Goal: Task Accomplishment & Management: Complete application form

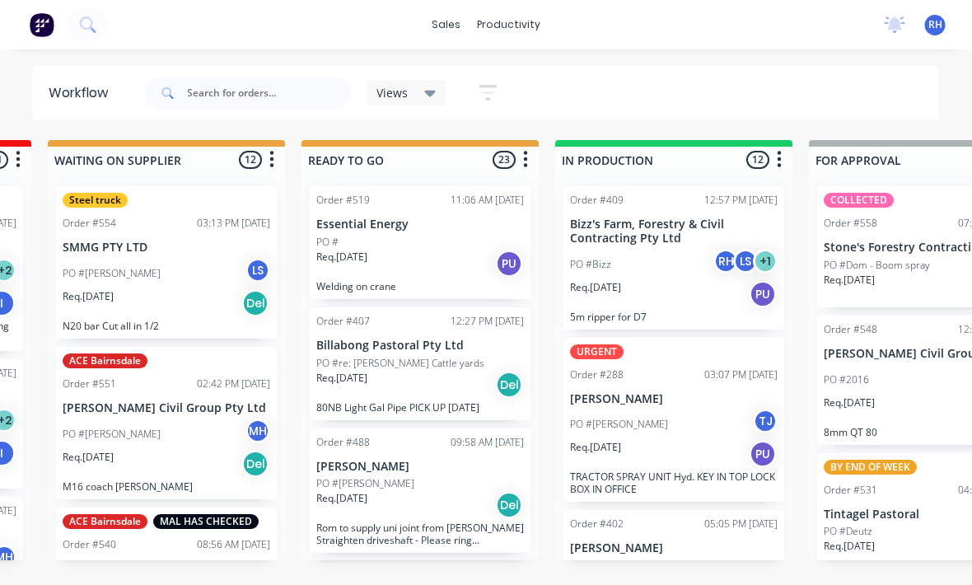
scroll to position [0, 495]
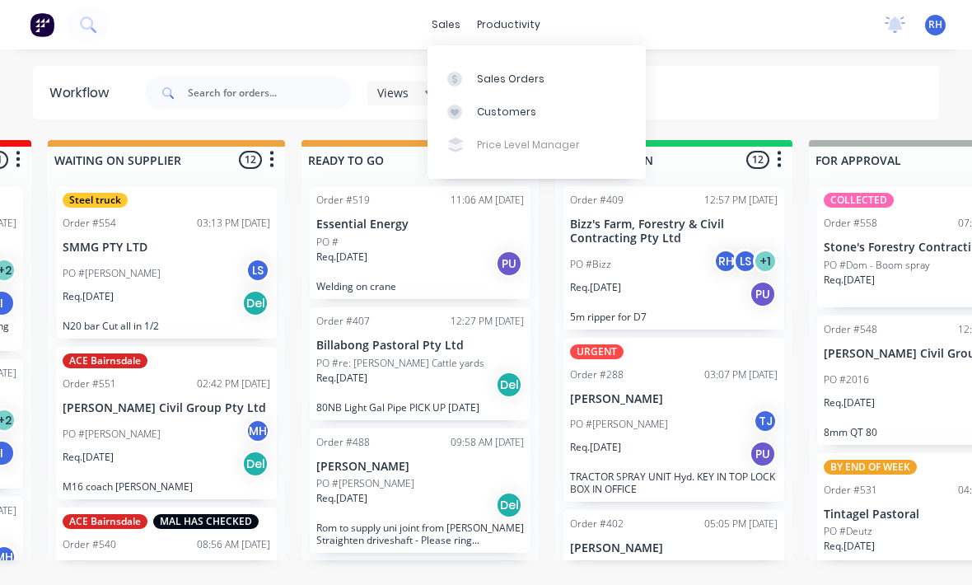
click at [532, 73] on div "Sales Orders" at bounding box center [511, 79] width 68 height 15
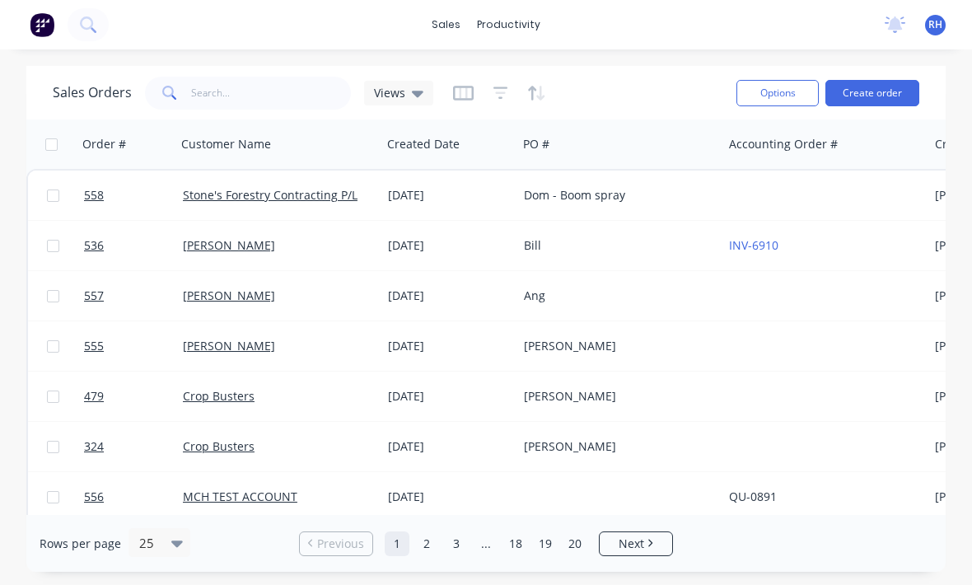
click at [885, 115] on div "Sales Orders Views Options Create order" at bounding box center [486, 93] width 920 height 54
click at [886, 99] on button "Create order" at bounding box center [873, 93] width 94 height 26
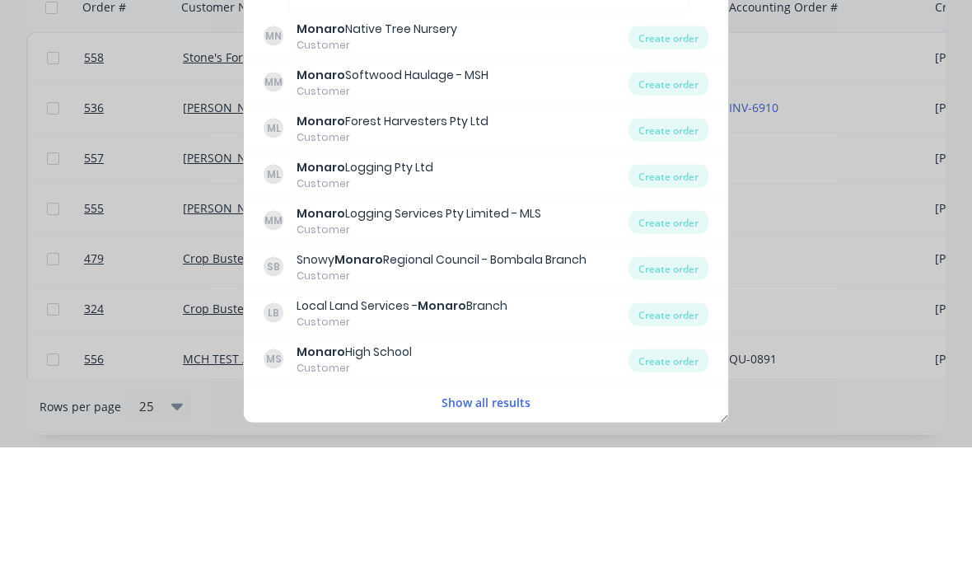
type input "Monaro"
click at [604, 250] on div "ML Monaro Forest Harvesters Pty Ltd Customer" at bounding box center [446, 266] width 365 height 32
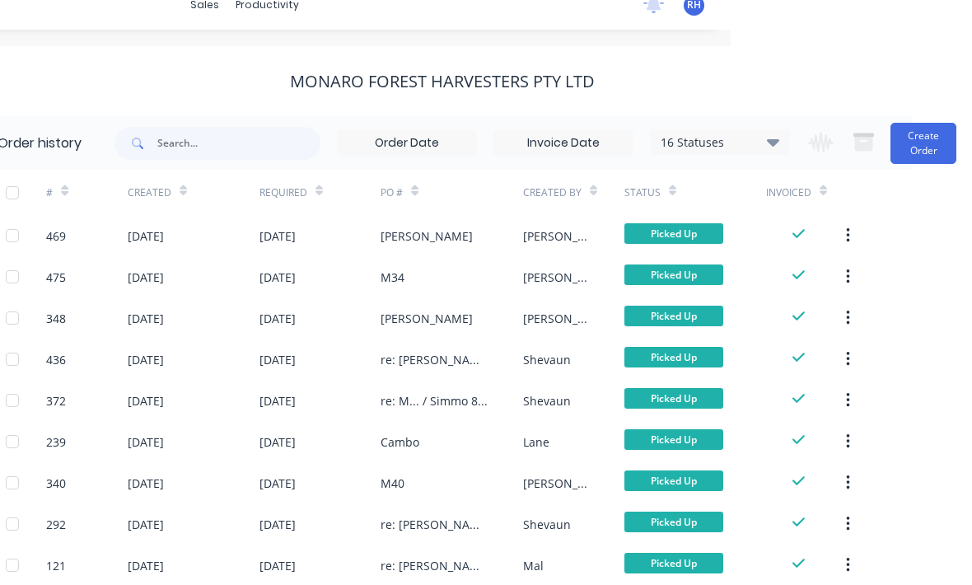
scroll to position [20, 250]
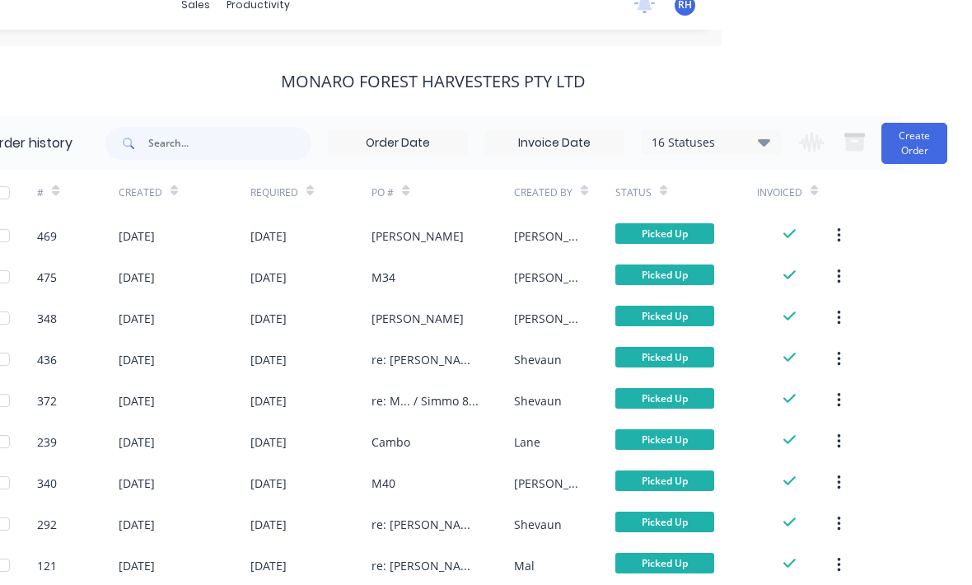
click at [927, 147] on button "Create Order" at bounding box center [915, 143] width 66 height 41
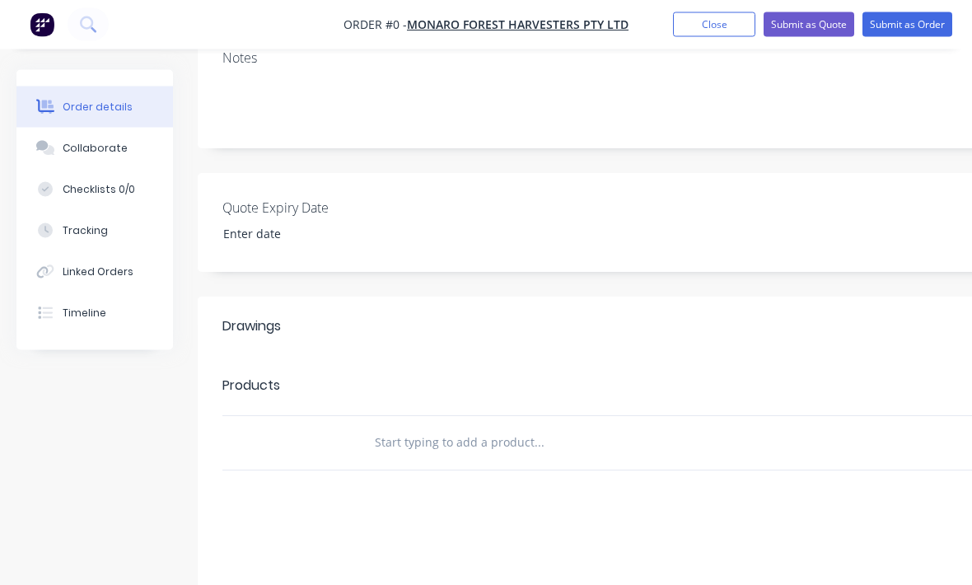
scroll to position [311, 0]
click at [566, 426] on input "text" at bounding box center [539, 442] width 330 height 33
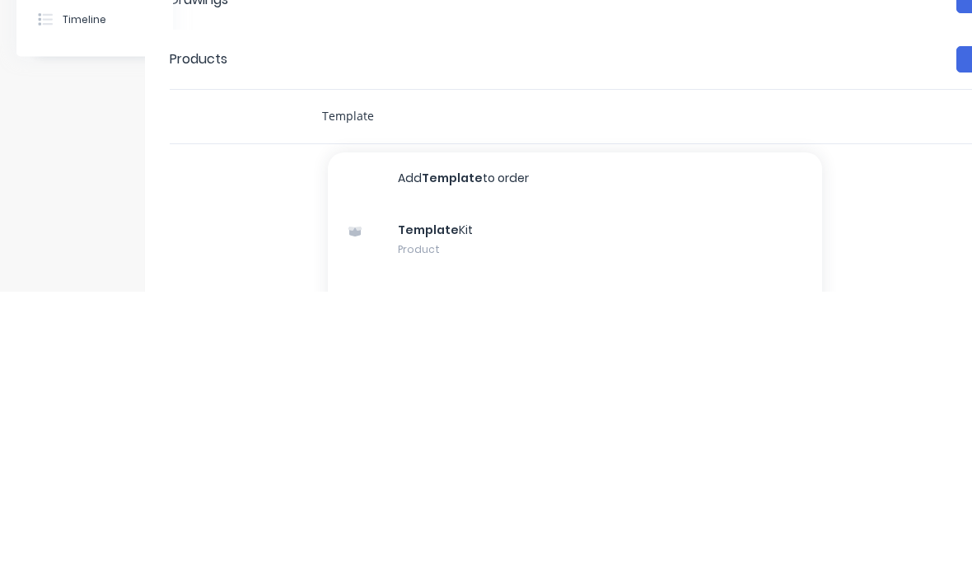
scroll to position [407, 53]
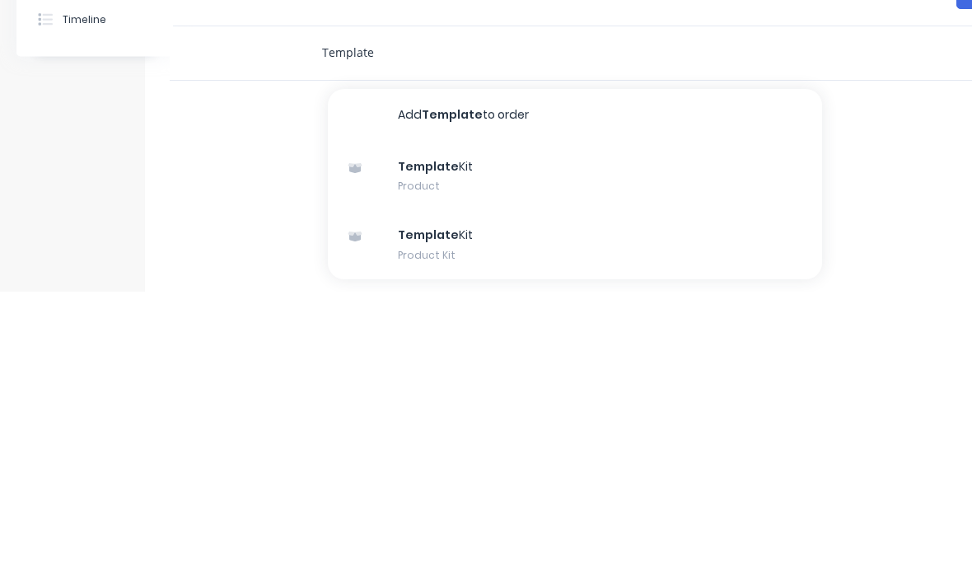
type input "Template"
click at [625, 504] on div "Template Kit Product Kit" at bounding box center [575, 538] width 494 height 69
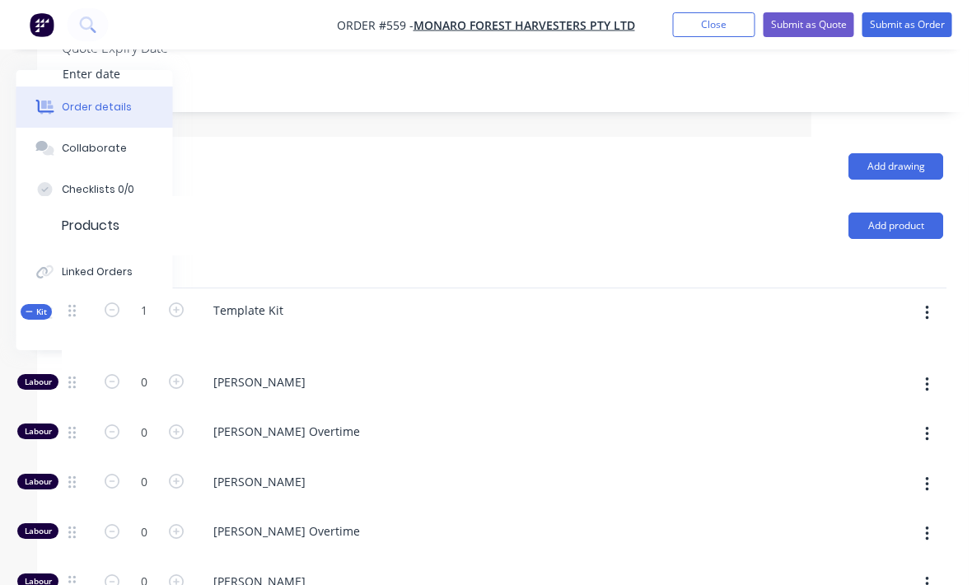
scroll to position [471, 165]
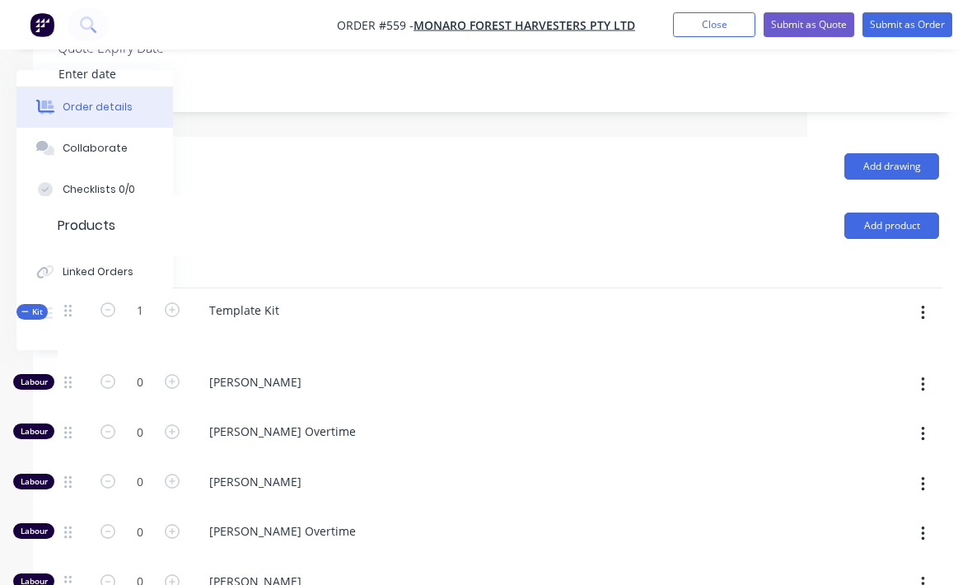
click at [928, 298] on button "button" at bounding box center [923, 313] width 39 height 30
click at [886, 344] on div "Add product to kit" at bounding box center [864, 356] width 127 height 24
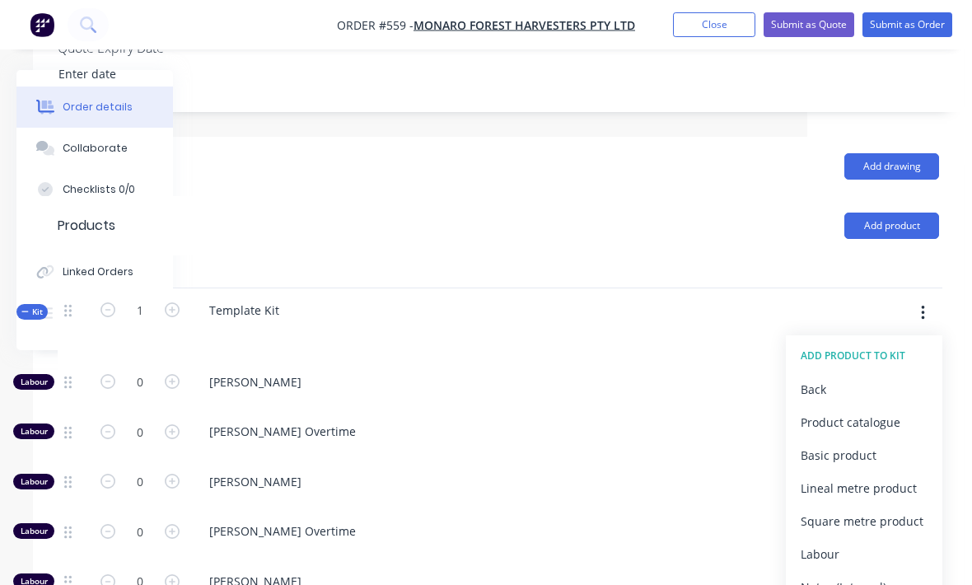
click at [873, 410] on div "Product catalogue" at bounding box center [864, 422] width 127 height 24
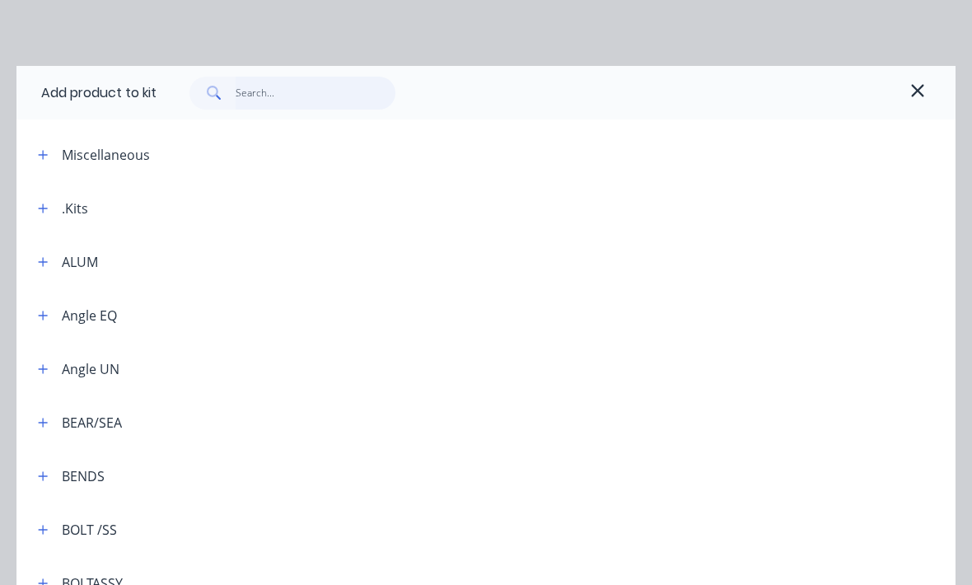
click at [359, 97] on input "text" at bounding box center [316, 93] width 161 height 33
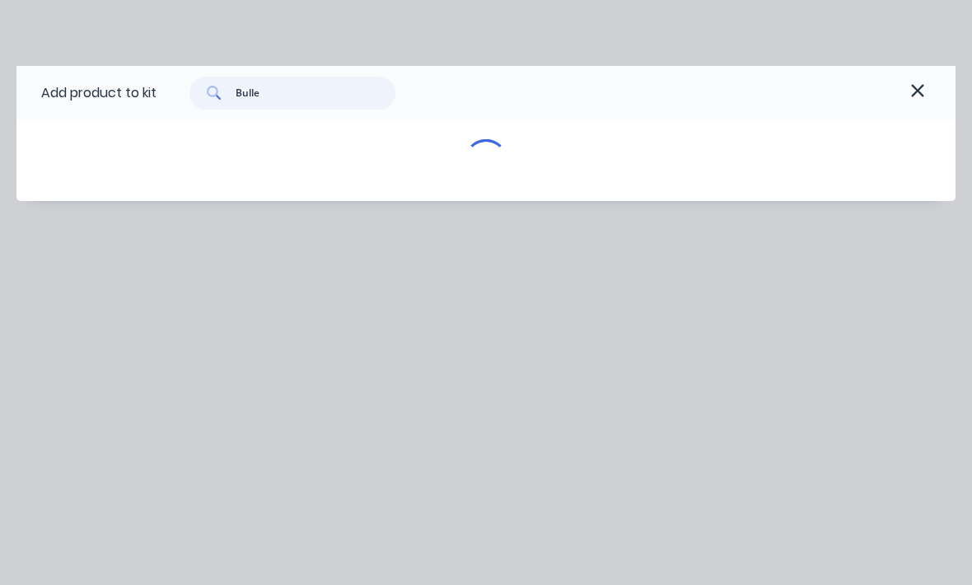
type input "Bullet"
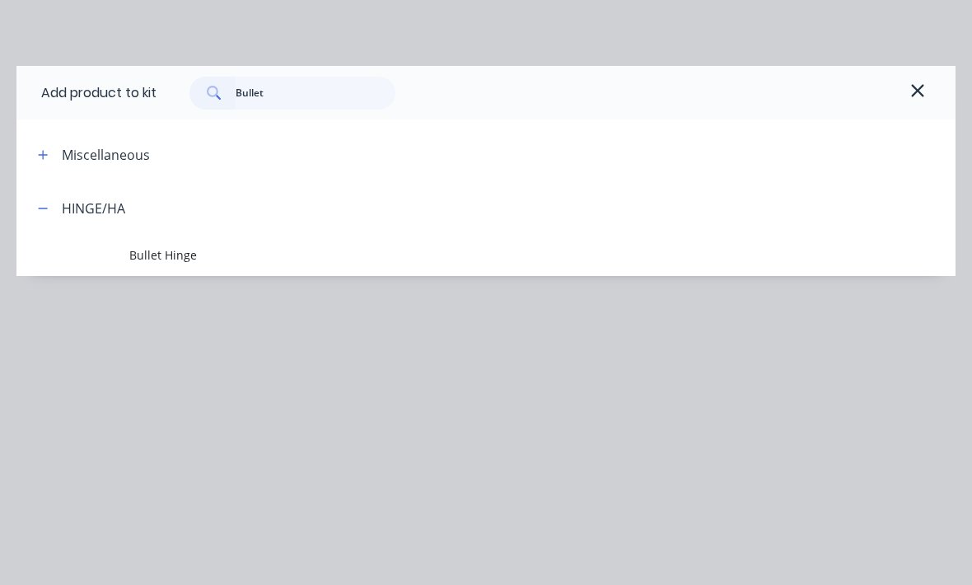
click at [151, 248] on span "Bullet Hinge" at bounding box center [460, 254] width 662 height 17
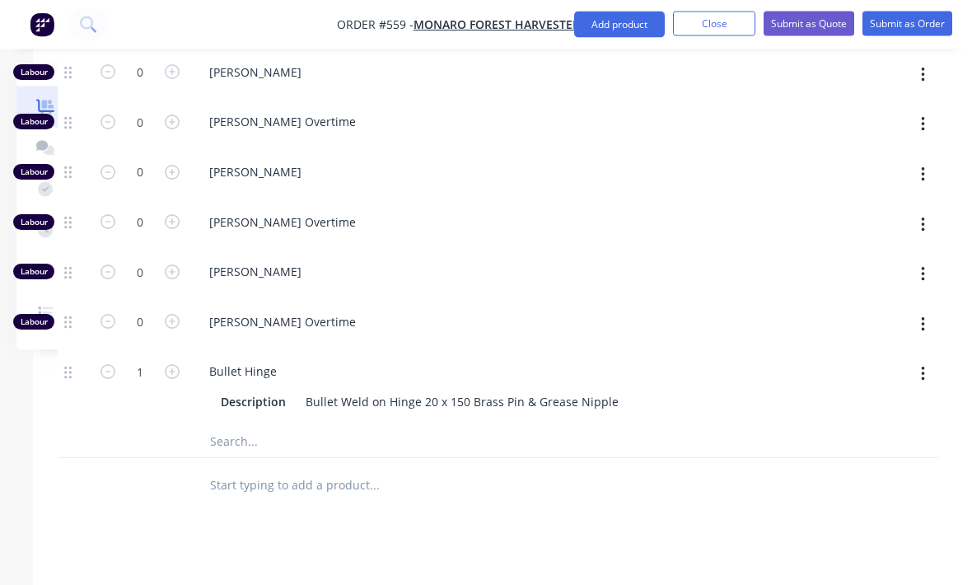
scroll to position [881, 165]
click at [166, 364] on icon "button" at bounding box center [172, 371] width 15 height 15
type input "2"
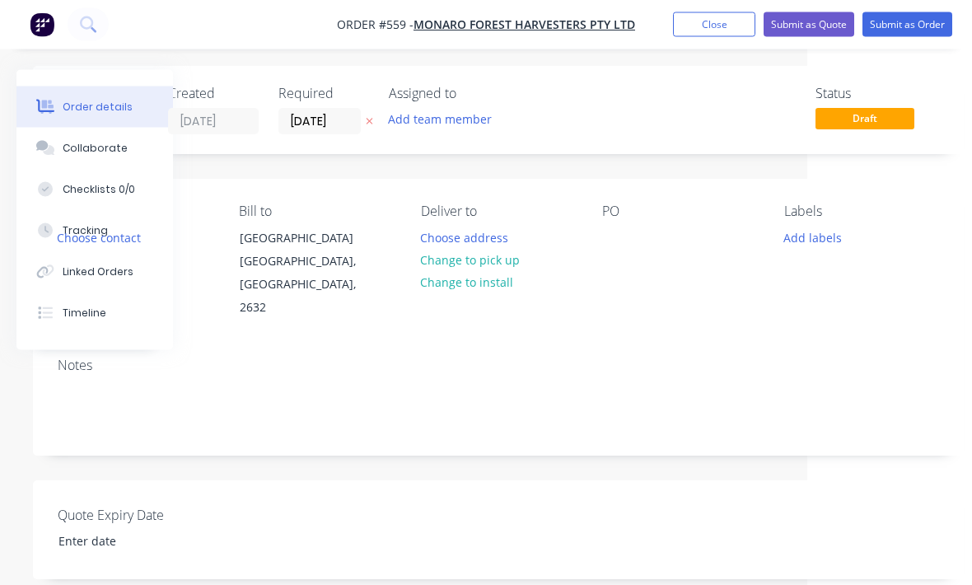
scroll to position [0, 165]
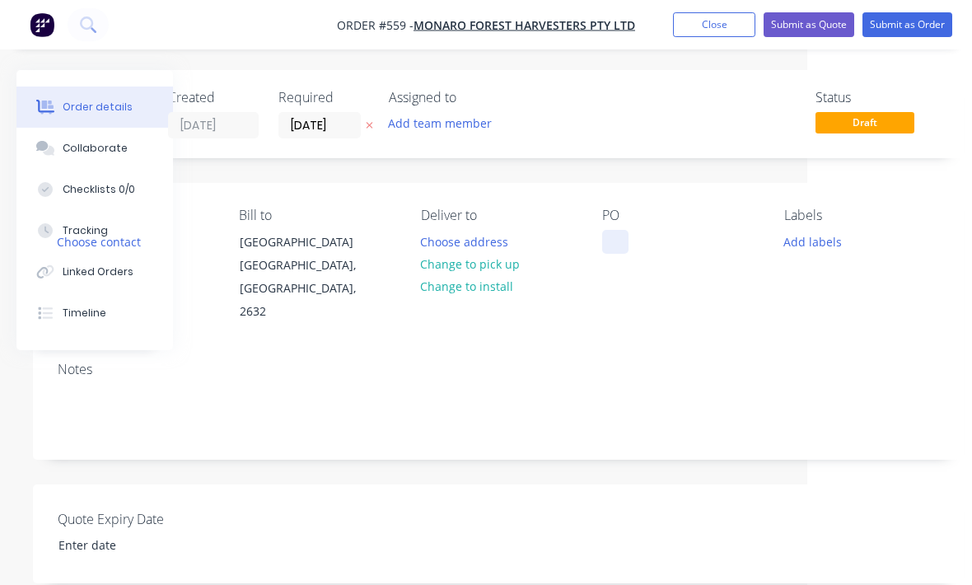
click at [607, 250] on div at bounding box center [615, 242] width 26 height 24
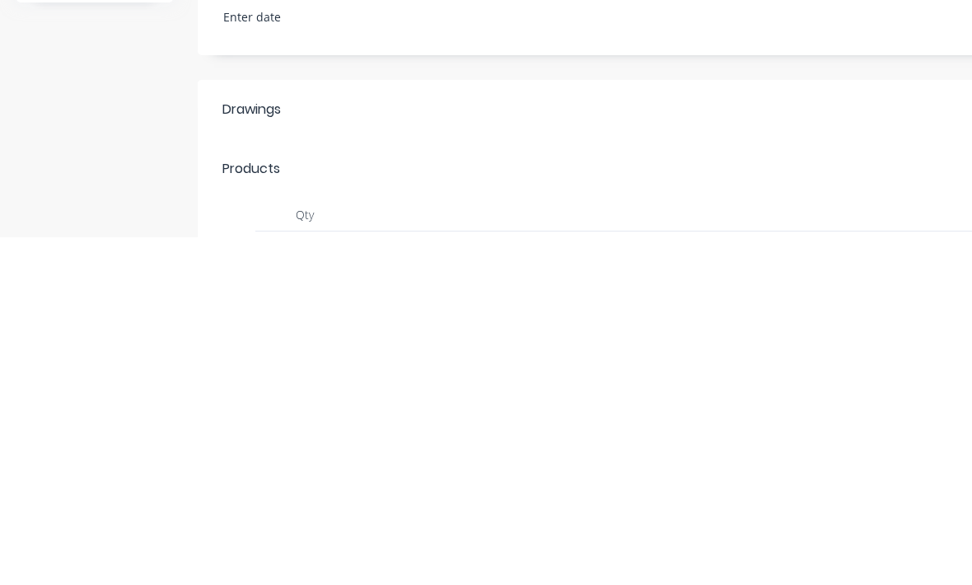
scroll to position [194, 0]
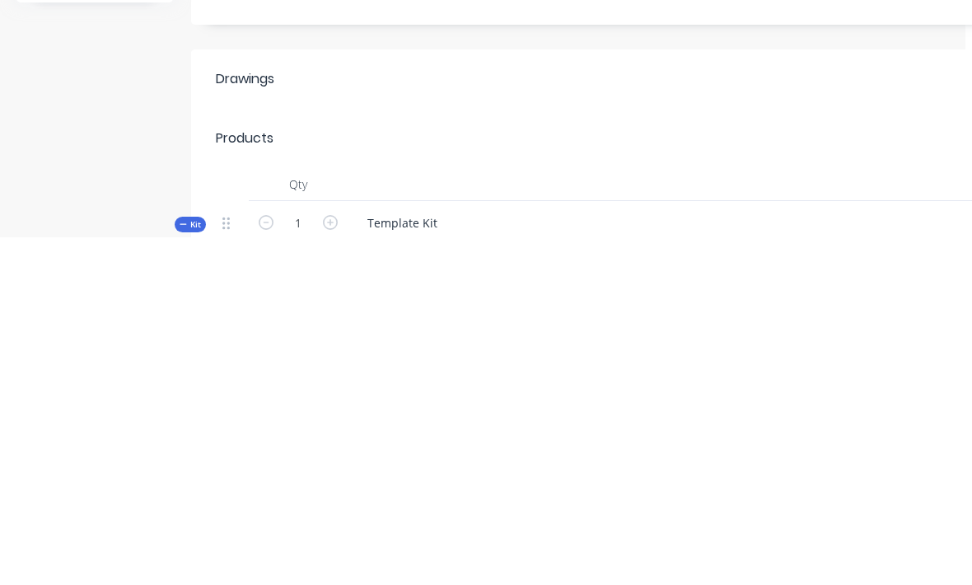
click at [486, 549] on div "Template Kit" at bounding box center [677, 585] width 659 height 72
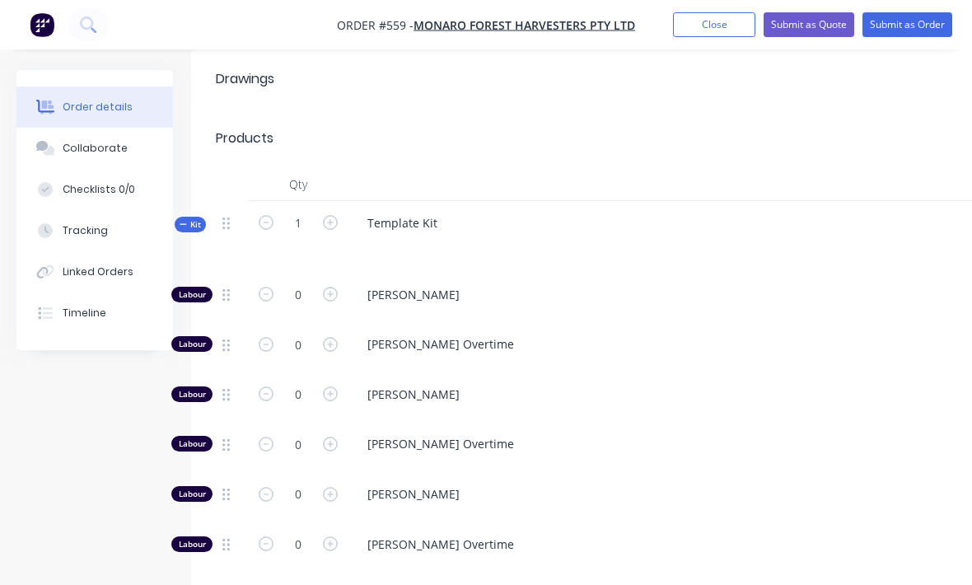
click at [457, 208] on div "Template Kit" at bounding box center [677, 237] width 659 height 72
click at [447, 211] on div "Template Kit" at bounding box center [402, 223] width 96 height 24
click at [550, 273] on div "[PERSON_NAME]" at bounding box center [677, 298] width 659 height 50
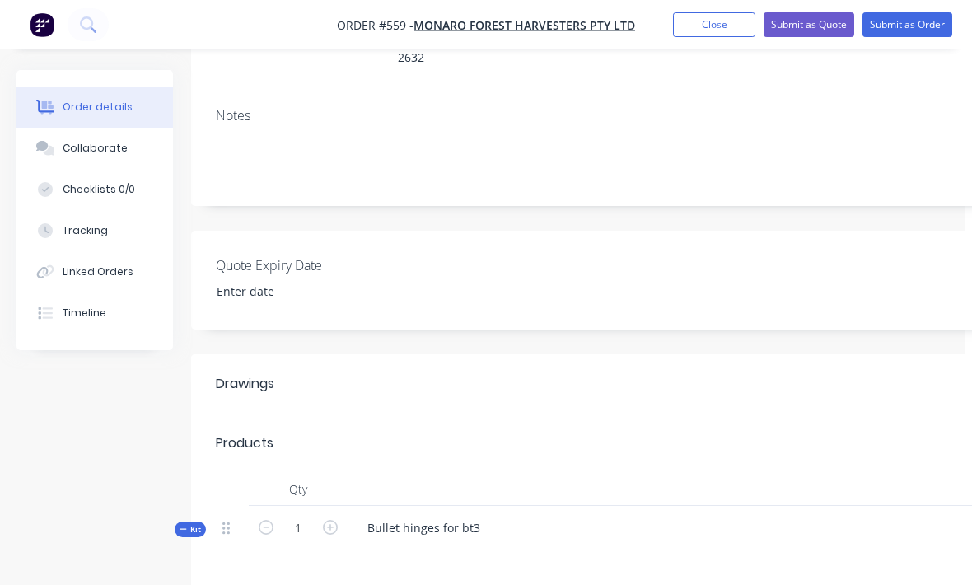
scroll to position [222, 7]
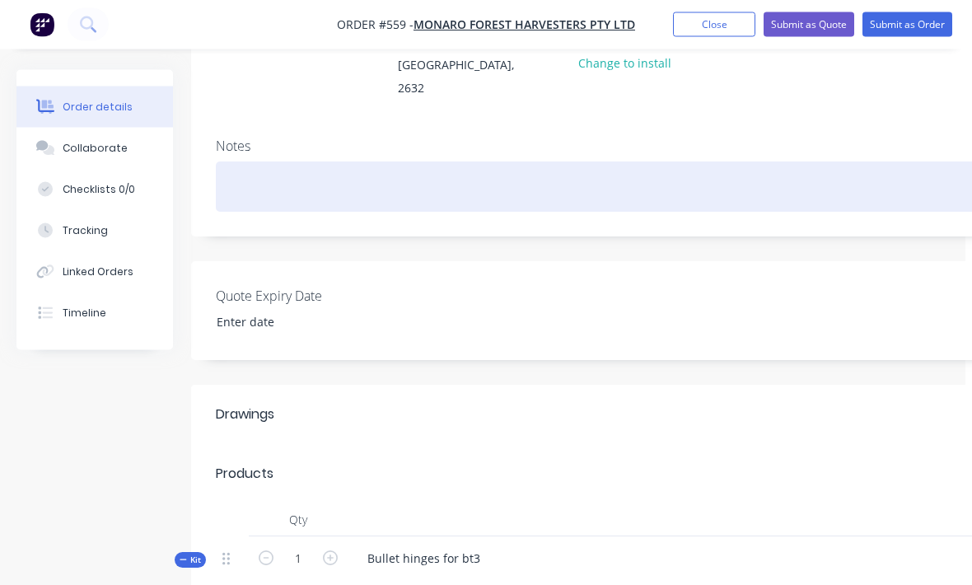
click at [255, 178] on div at bounding box center [657, 187] width 882 height 50
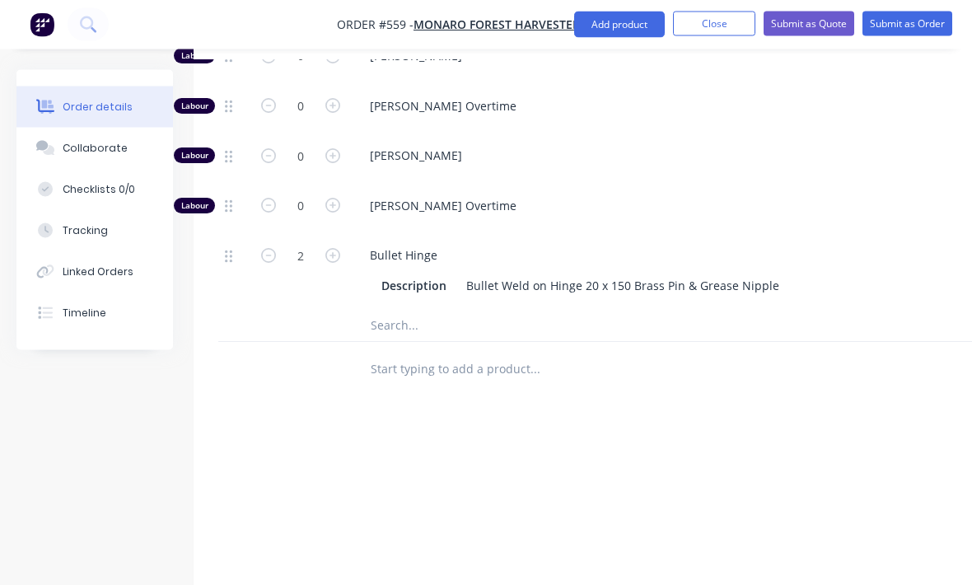
scroll to position [996, 35]
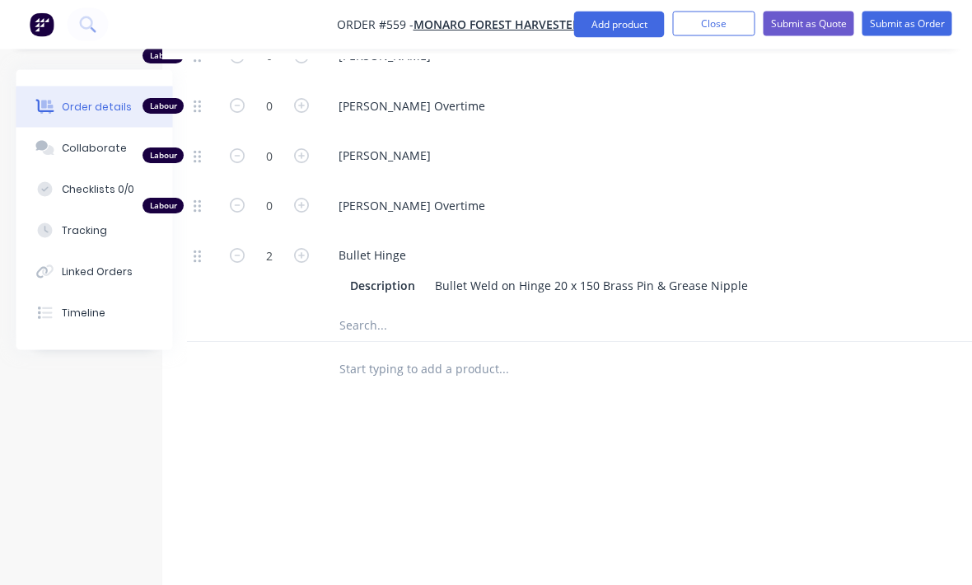
click at [934, 22] on button "Submit as Order" at bounding box center [908, 24] width 90 height 25
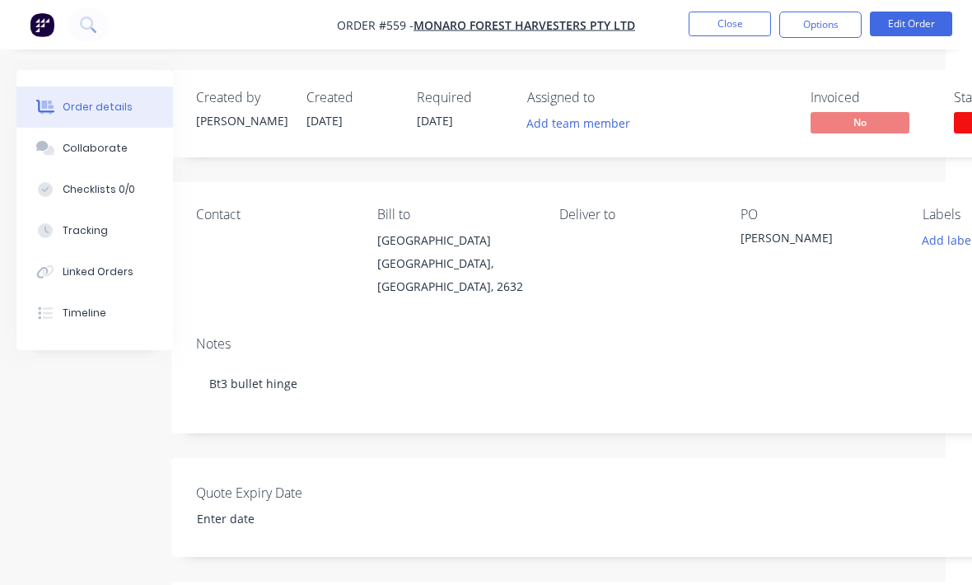
scroll to position [0, 0]
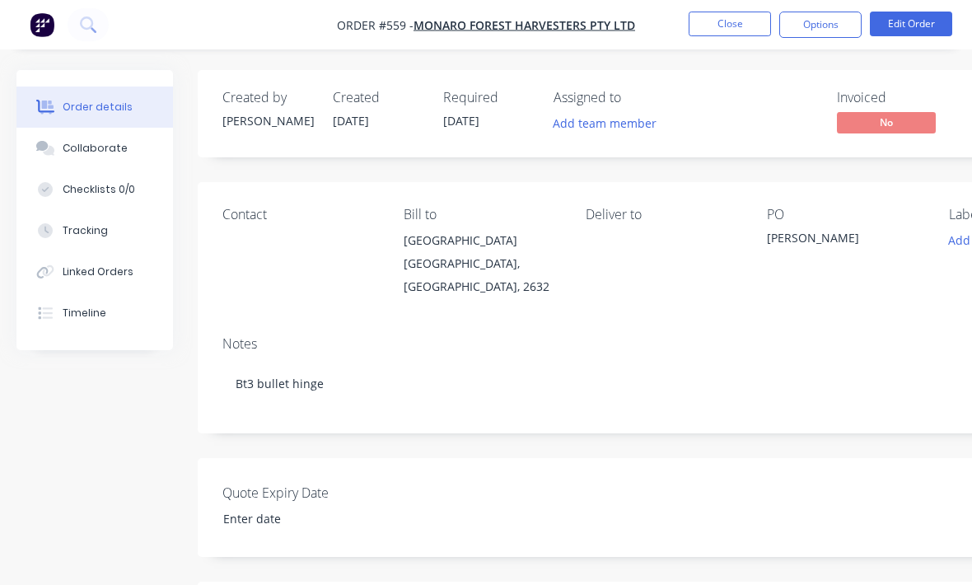
click at [729, 35] on button "Close" at bounding box center [730, 24] width 82 height 25
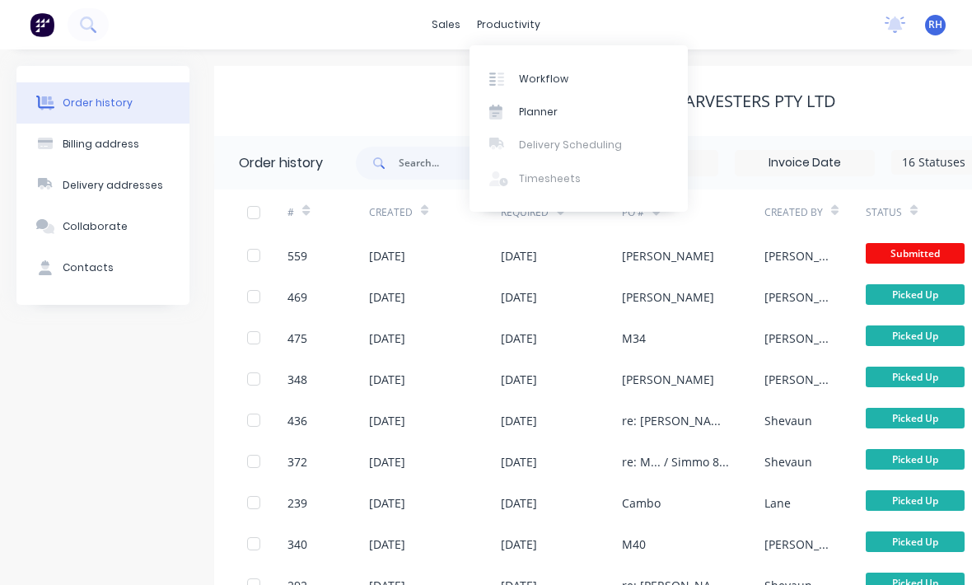
click at [583, 84] on link "Workflow" at bounding box center [579, 78] width 218 height 33
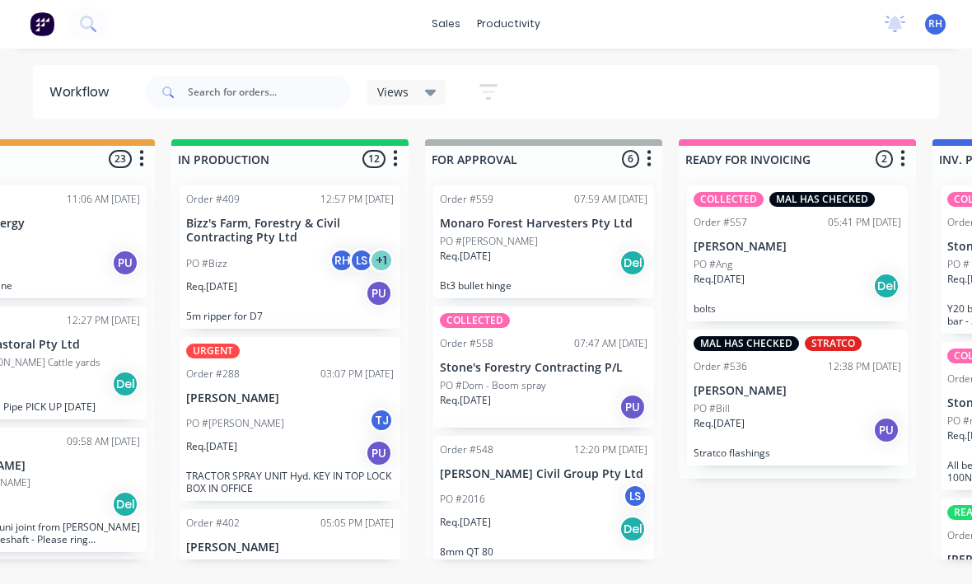
scroll to position [1008, 0]
click at [569, 235] on div "PO #[PERSON_NAME]" at bounding box center [544, 242] width 208 height 15
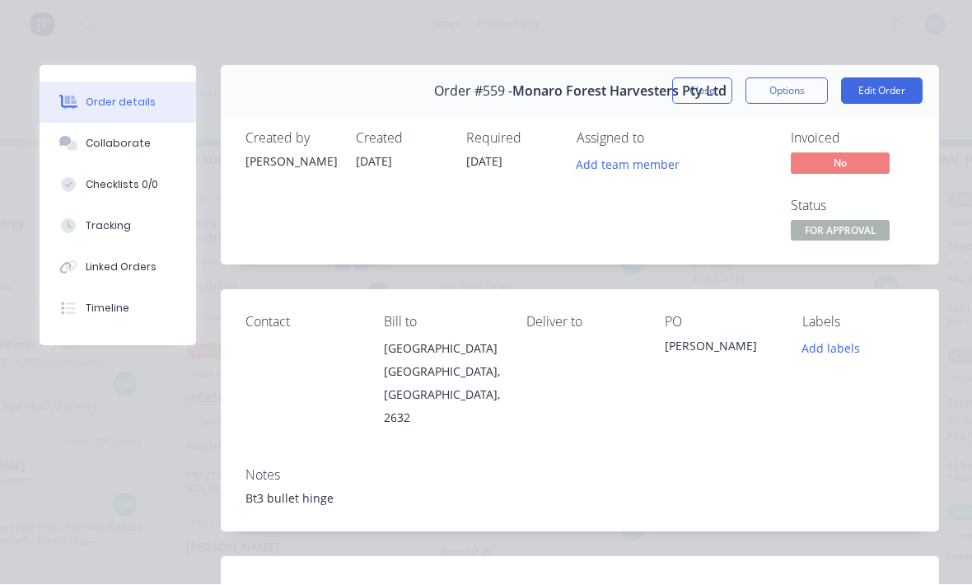
click at [858, 239] on span "FOR APPROVAL" at bounding box center [840, 231] width 99 height 21
click at [917, 214] on div "Created by [PERSON_NAME] Created [DATE] Required [DATE] Assigned to Add team me…" at bounding box center [580, 188] width 718 height 154
click at [838, 353] on button "Add labels" at bounding box center [831, 349] width 76 height 22
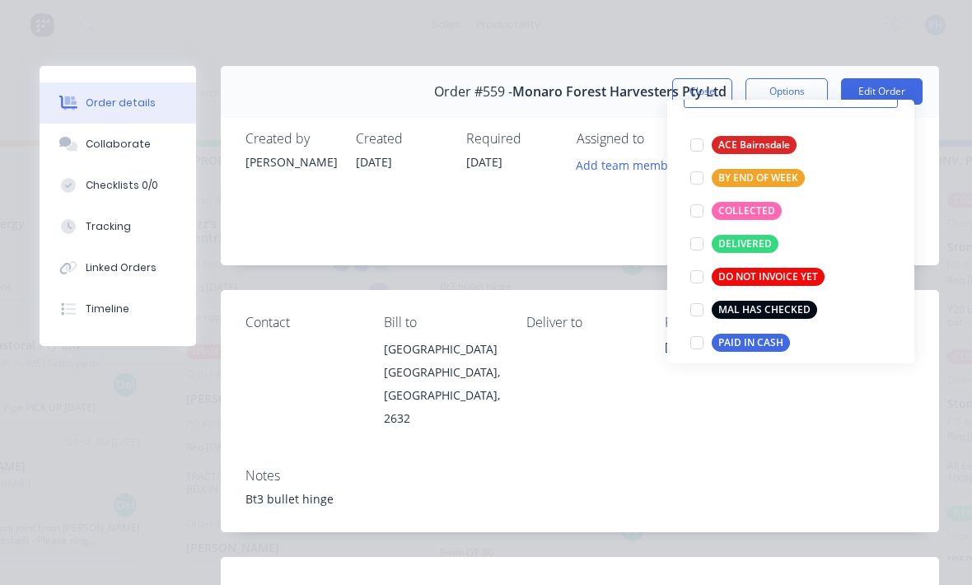
scroll to position [89, 0]
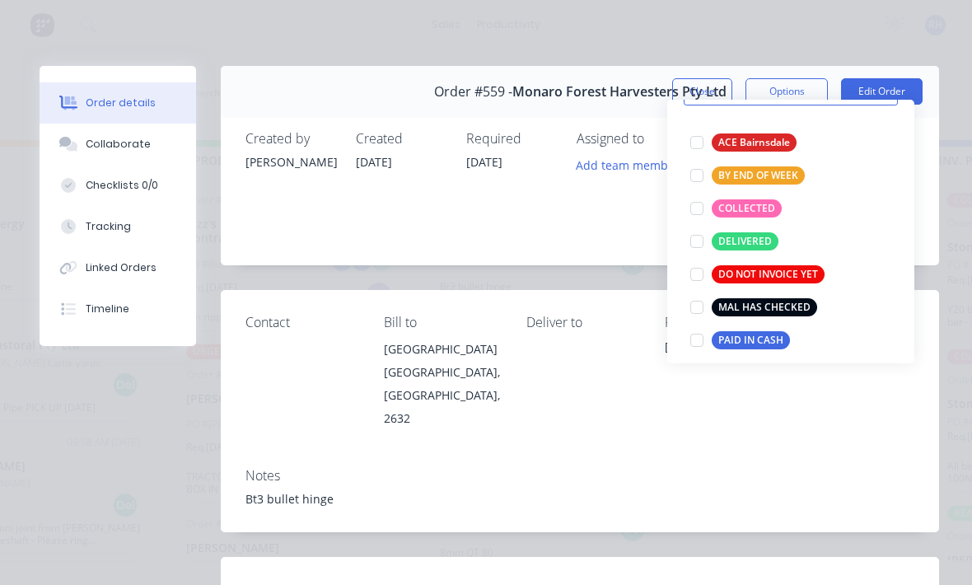
click at [698, 192] on div at bounding box center [697, 208] width 33 height 33
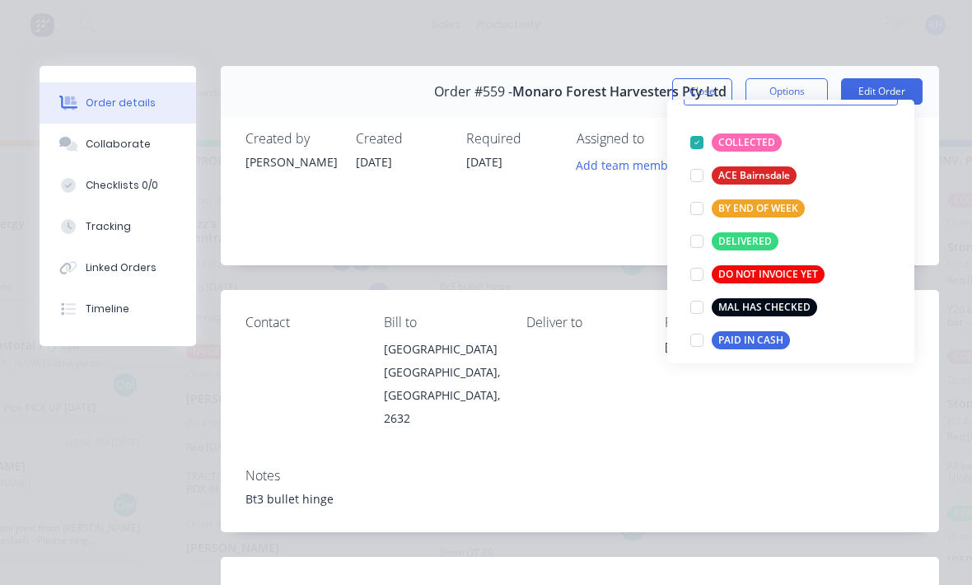
click at [929, 190] on div "Created by [PERSON_NAME] Created [DATE] Required [DATE] Assigned to Add team me…" at bounding box center [580, 188] width 718 height 154
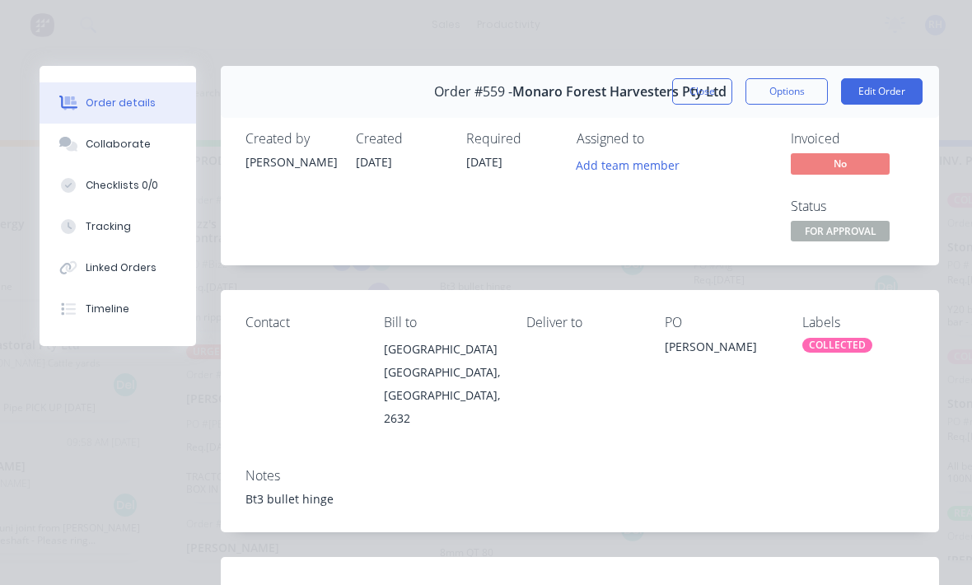
click at [700, 91] on button "Close" at bounding box center [702, 91] width 60 height 26
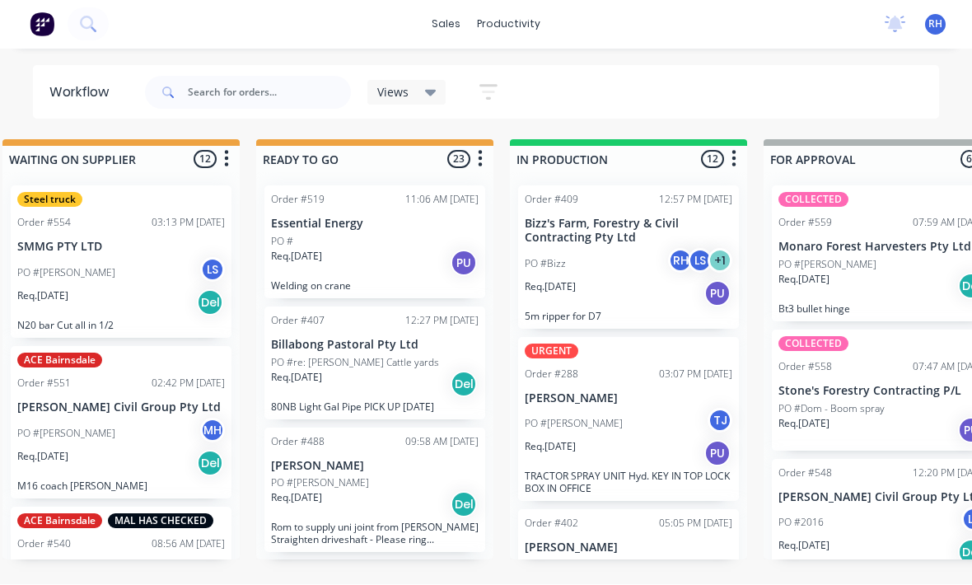
scroll to position [30, 507]
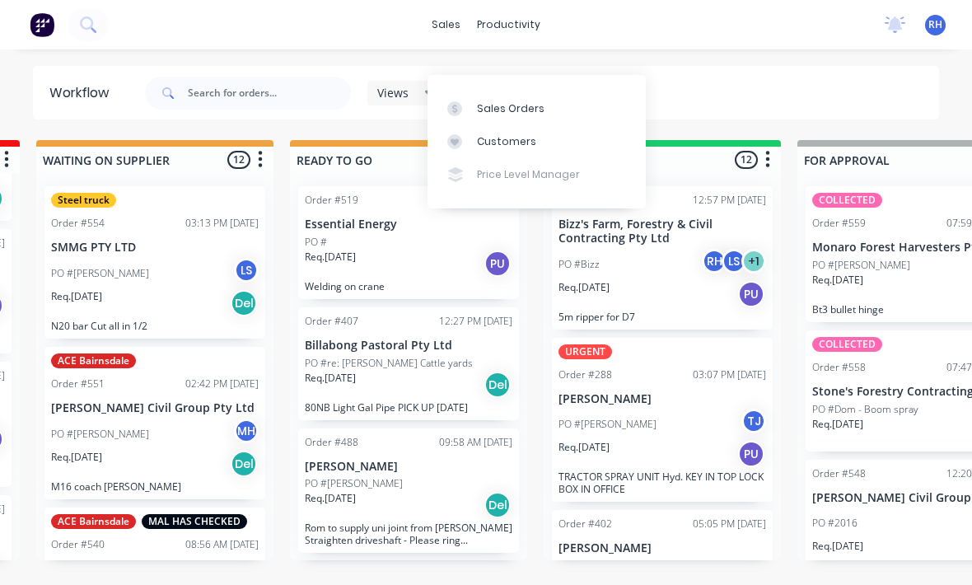
click at [520, 101] on div "Sales Orders" at bounding box center [511, 108] width 68 height 15
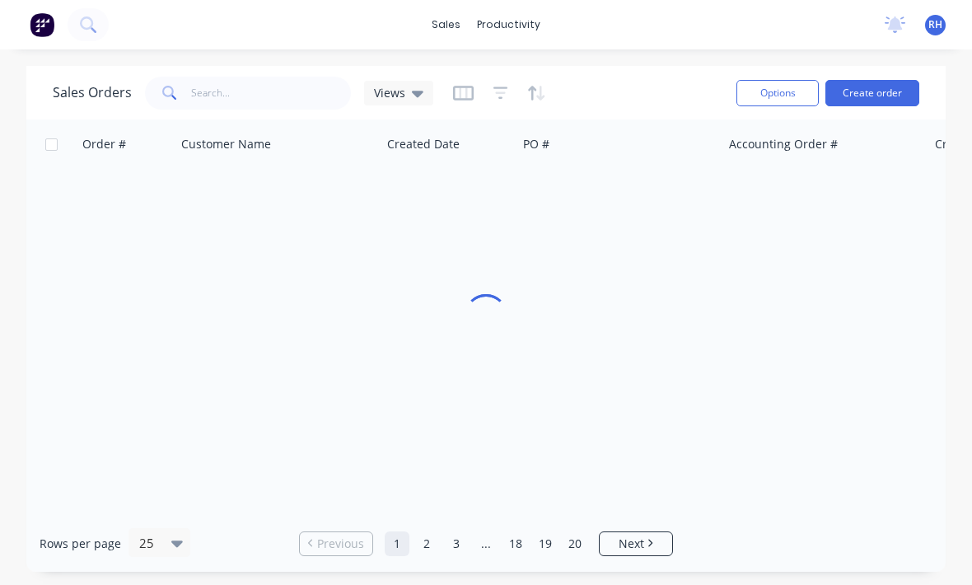
scroll to position [30, 0]
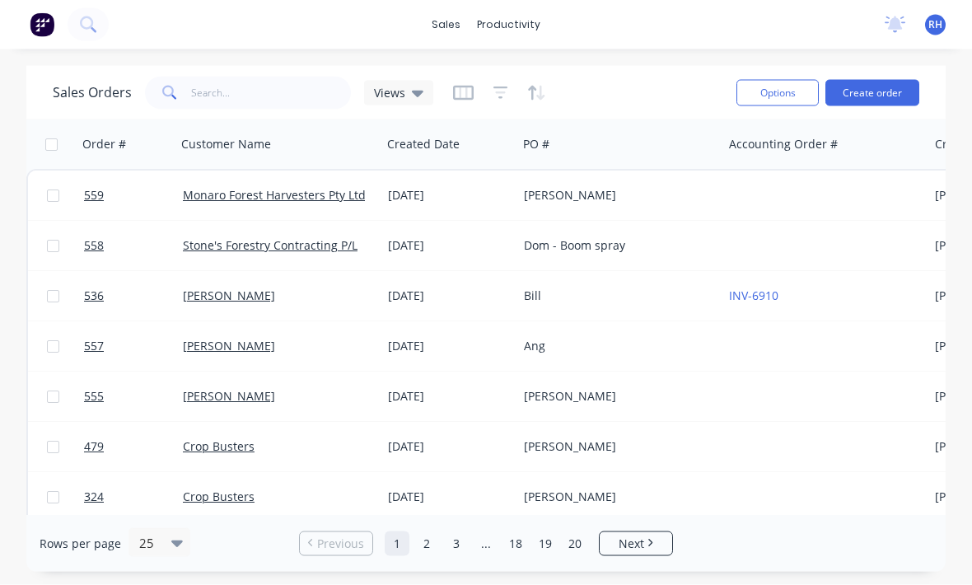
click at [877, 80] on button "Create order" at bounding box center [873, 93] width 94 height 26
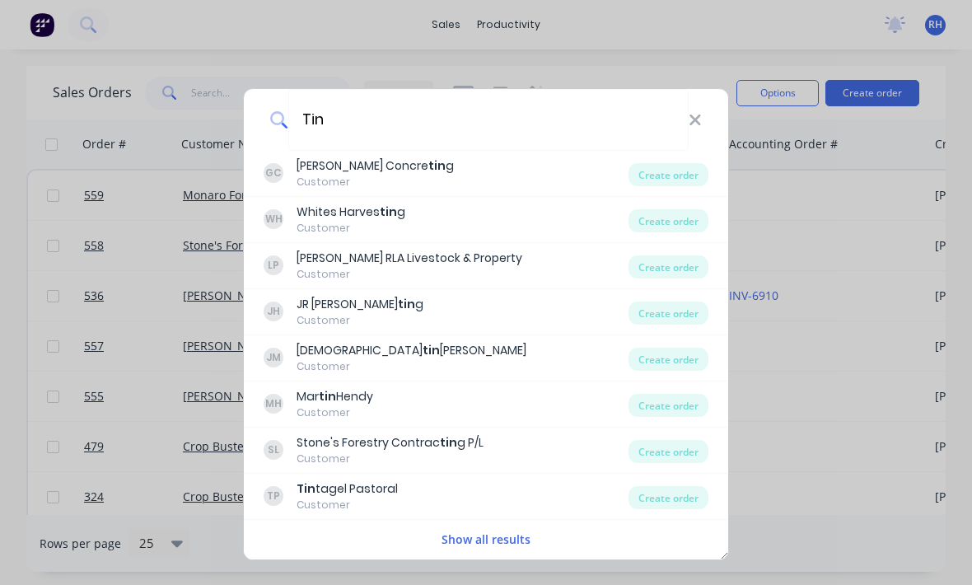
type input "Tint"
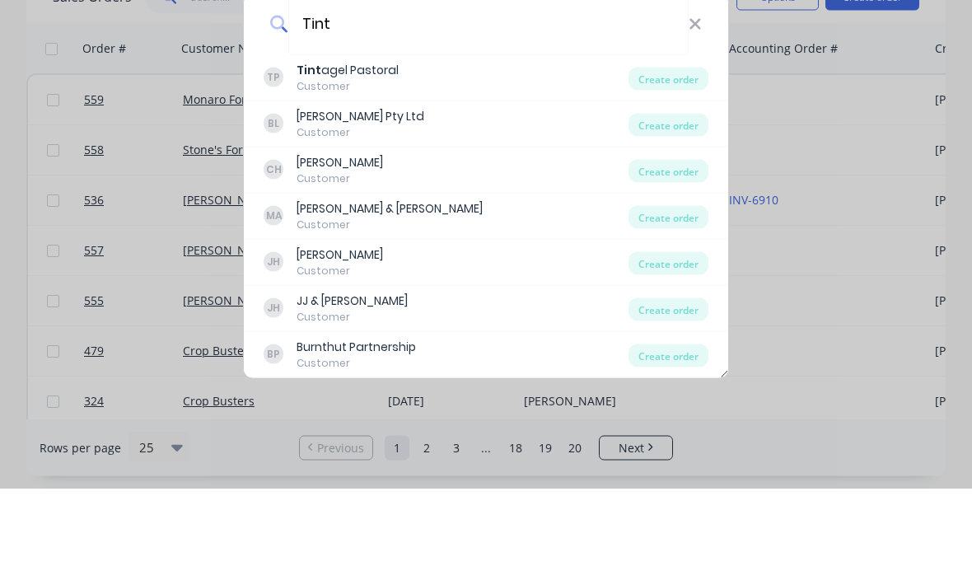
click at [302, 157] on b "Tint" at bounding box center [309, 165] width 25 height 16
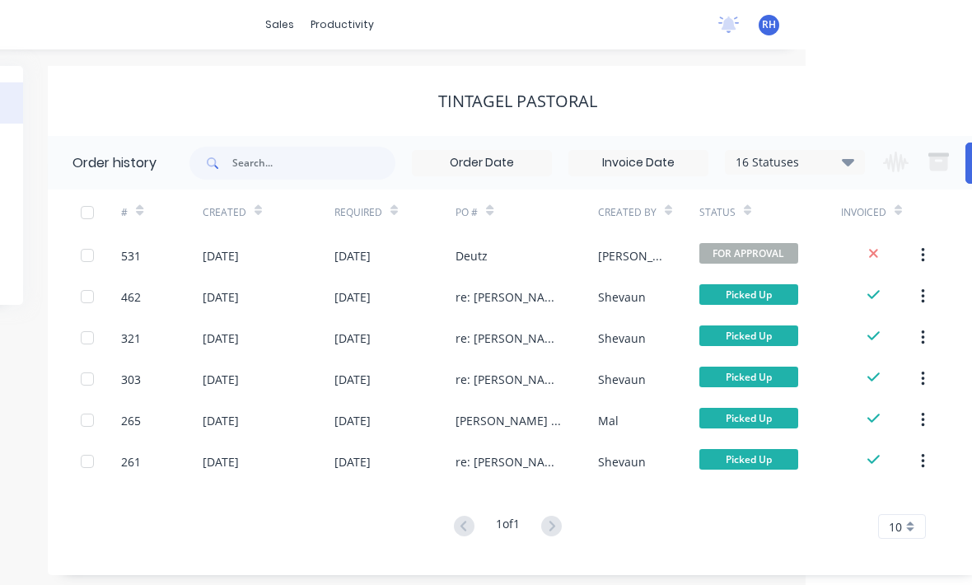
scroll to position [0, 250]
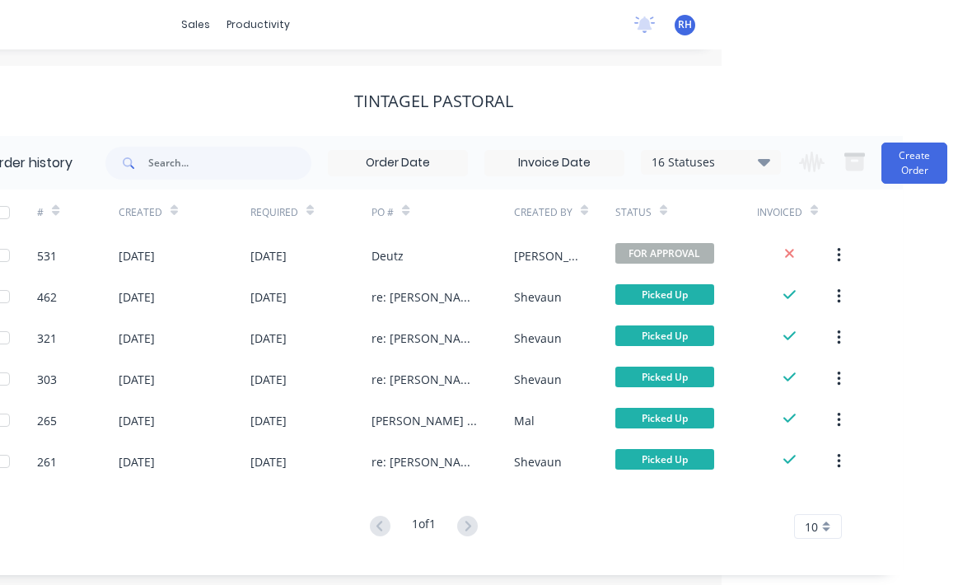
click at [931, 165] on button "Create Order" at bounding box center [915, 163] width 66 height 41
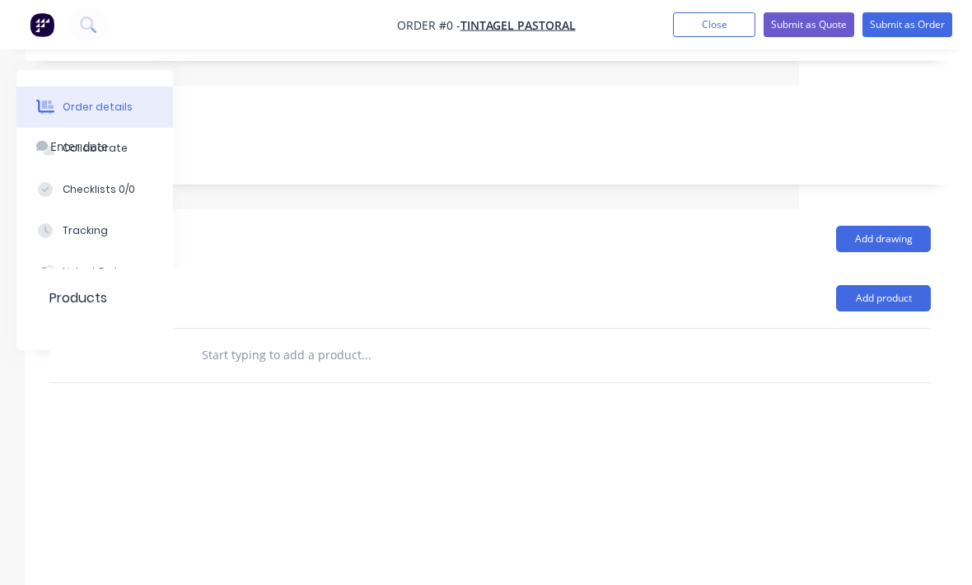
scroll to position [421, 173]
click at [790, 355] on div at bounding box center [490, 357] width 882 height 54
click at [266, 346] on input "text" at bounding box center [366, 355] width 330 height 33
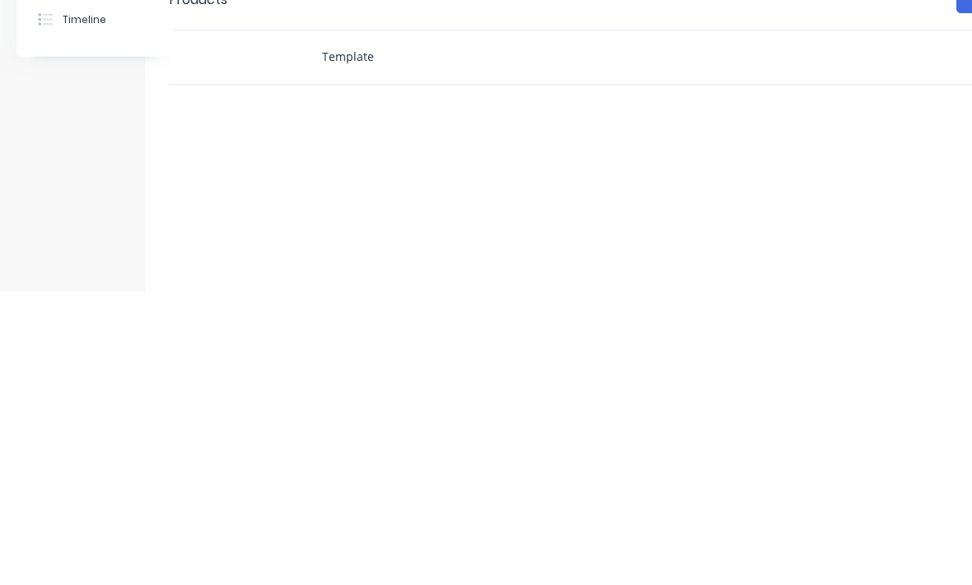
scroll to position [426, 60]
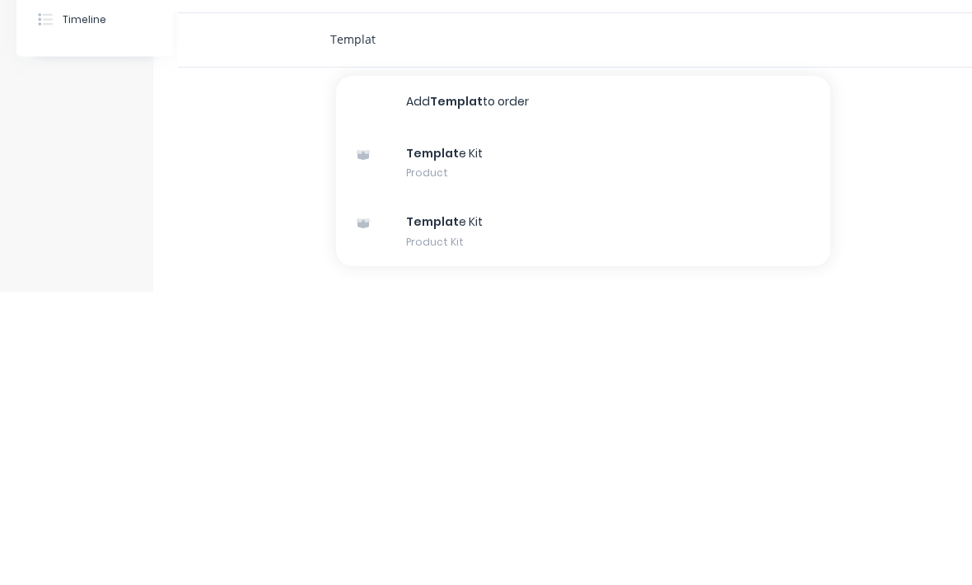
type input "Templat"
click at [644, 491] on div "Templat e Kit Product Kit" at bounding box center [583, 525] width 494 height 69
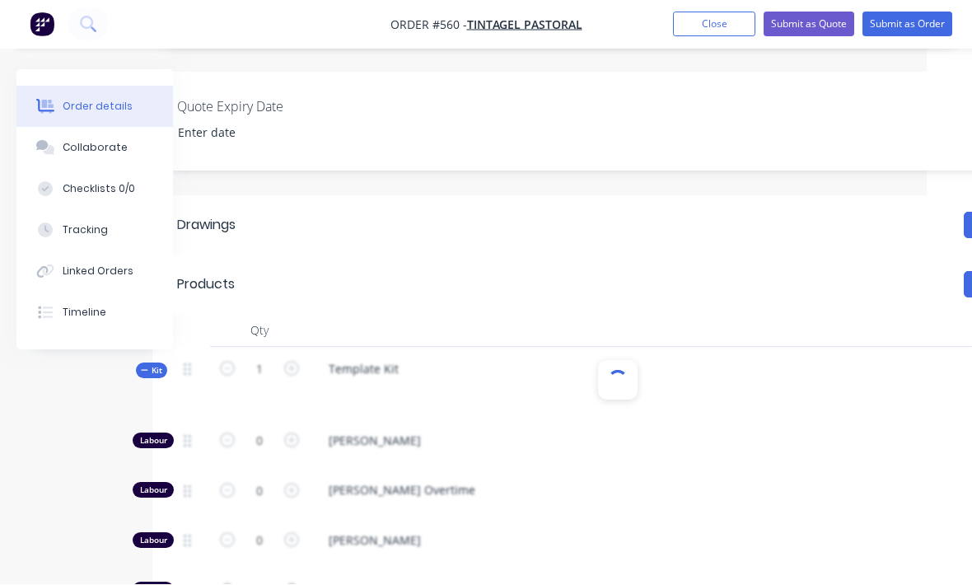
scroll to position [436, 45]
click at [550, 352] on div "Template Kit" at bounding box center [638, 383] width 659 height 72
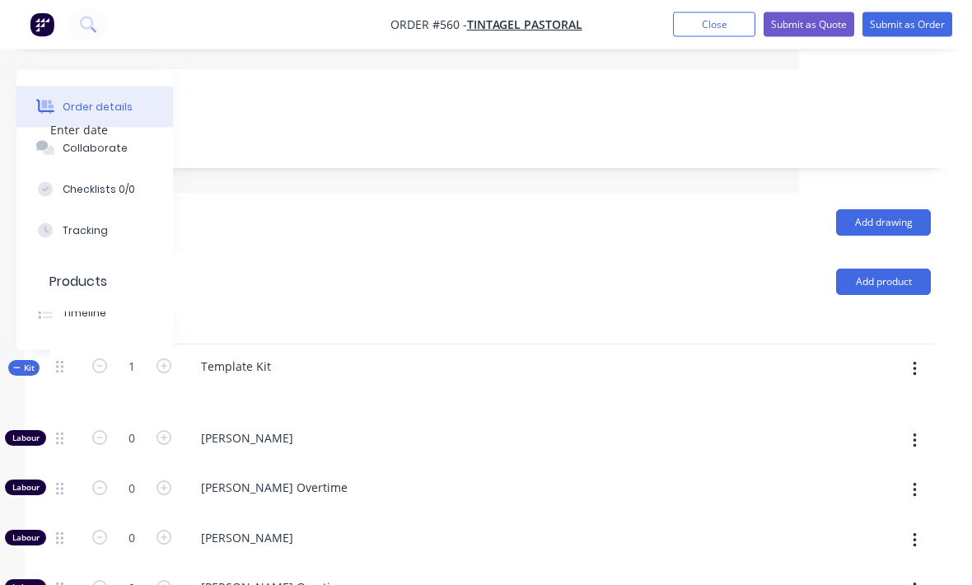
click at [925, 355] on button "button" at bounding box center [915, 370] width 39 height 30
click at [877, 400] on div "Add product to kit" at bounding box center [856, 412] width 127 height 24
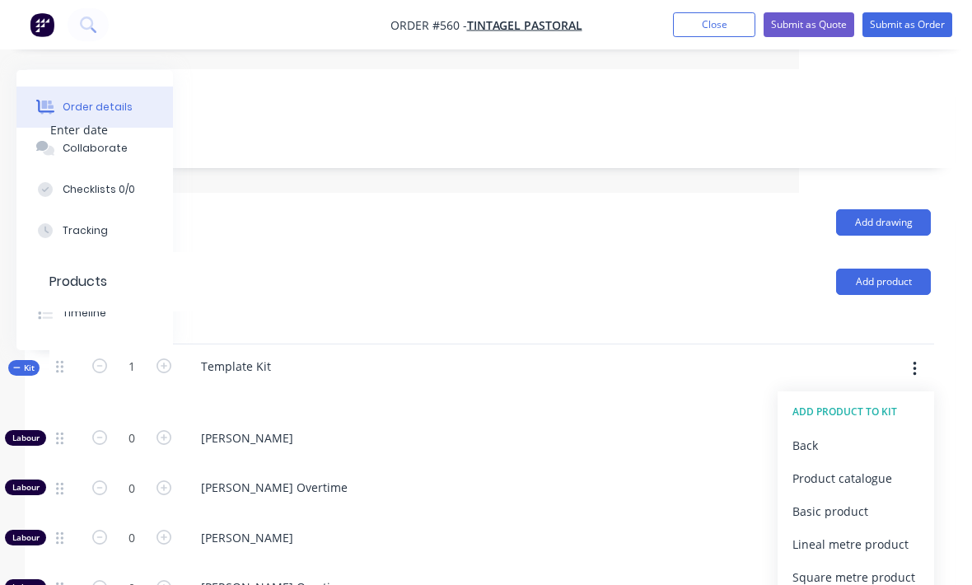
click at [873, 466] on div "Product catalogue" at bounding box center [856, 478] width 127 height 24
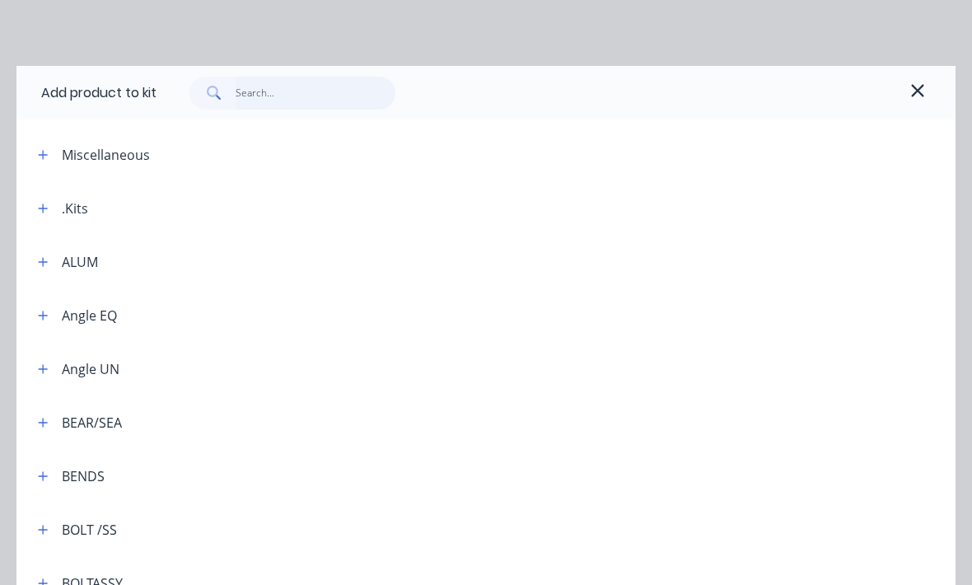
click at [253, 101] on input "text" at bounding box center [316, 93] width 161 height 33
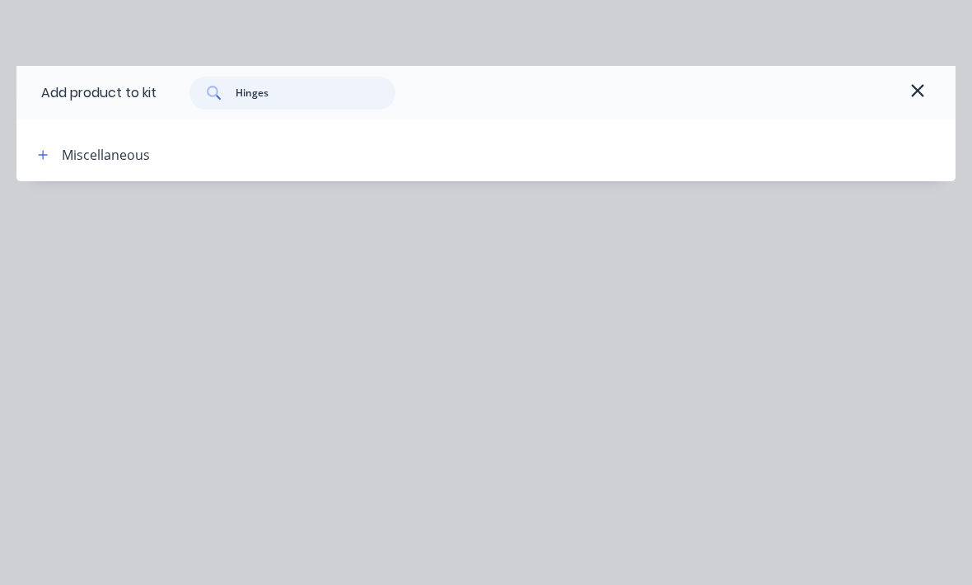
type input "Hinge"
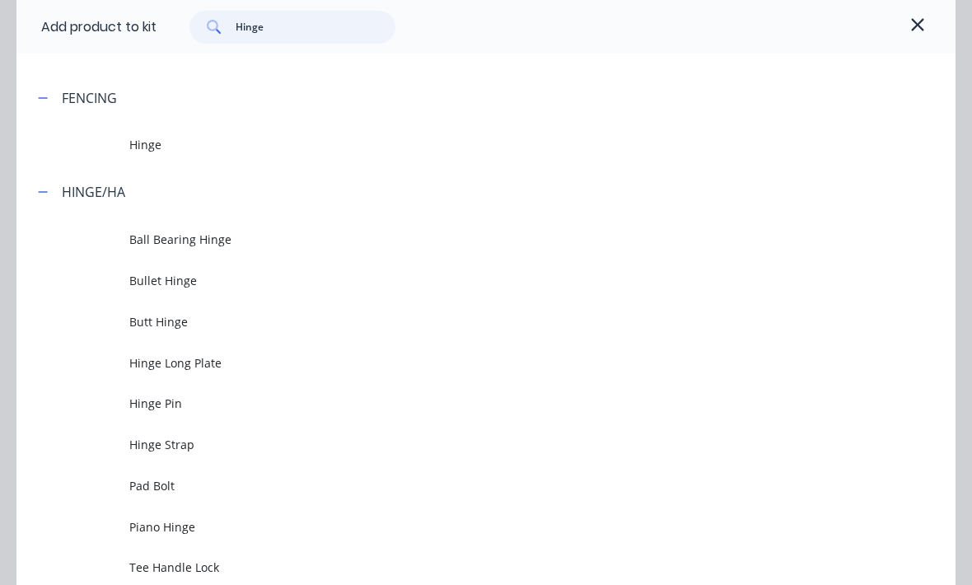
scroll to position [110, 0]
click at [152, 147] on span "Hinge" at bounding box center [460, 145] width 662 height 17
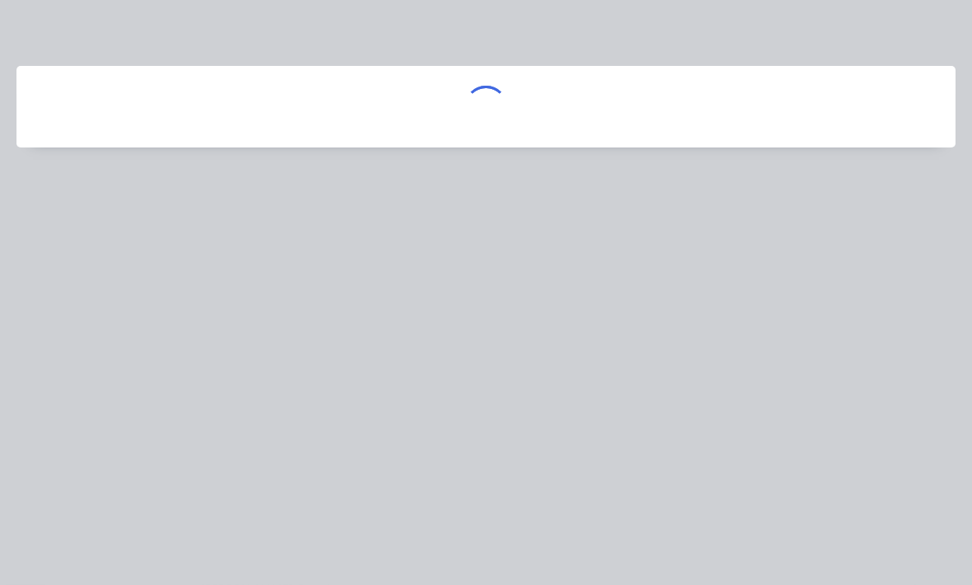
scroll to position [438, 173]
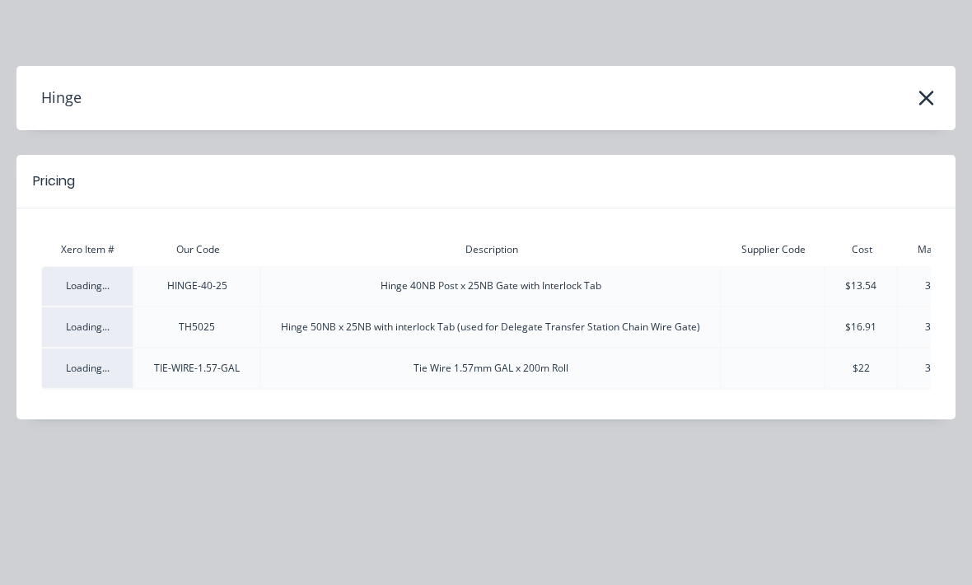
click at [938, 89] on div "Hinge" at bounding box center [485, 97] width 939 height 31
click at [936, 104] on button "button" at bounding box center [926, 98] width 26 height 26
click at [936, 103] on button "button" at bounding box center [926, 98] width 26 height 26
click at [922, 100] on icon "button" at bounding box center [926, 98] width 17 height 23
click at [921, 99] on icon "button" at bounding box center [926, 98] width 17 height 23
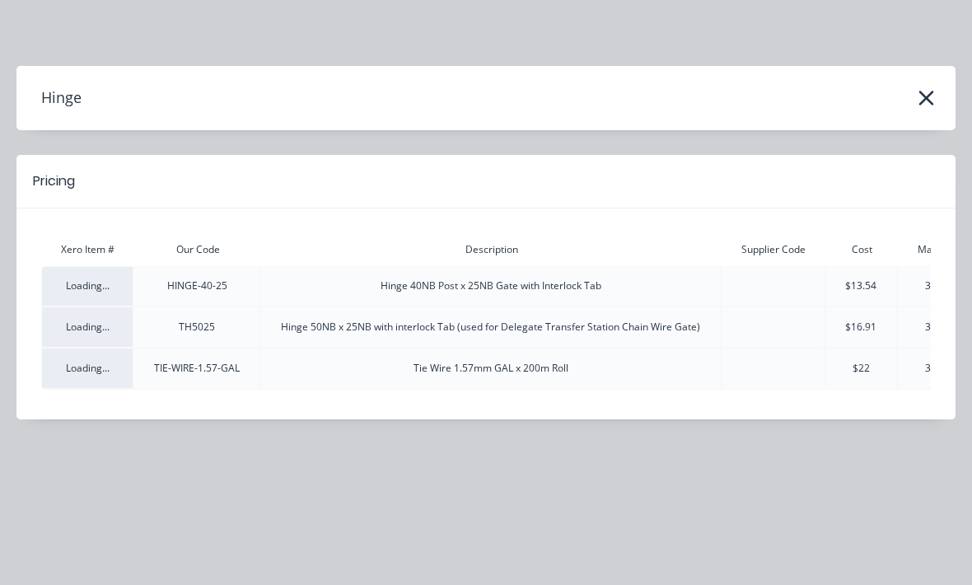
click at [929, 96] on icon "button" at bounding box center [926, 98] width 17 height 23
click at [929, 96] on icon "button" at bounding box center [926, 98] width 15 height 15
click at [929, 99] on icon "button" at bounding box center [926, 98] width 15 height 15
click at [935, 87] on button "button" at bounding box center [926, 98] width 26 height 26
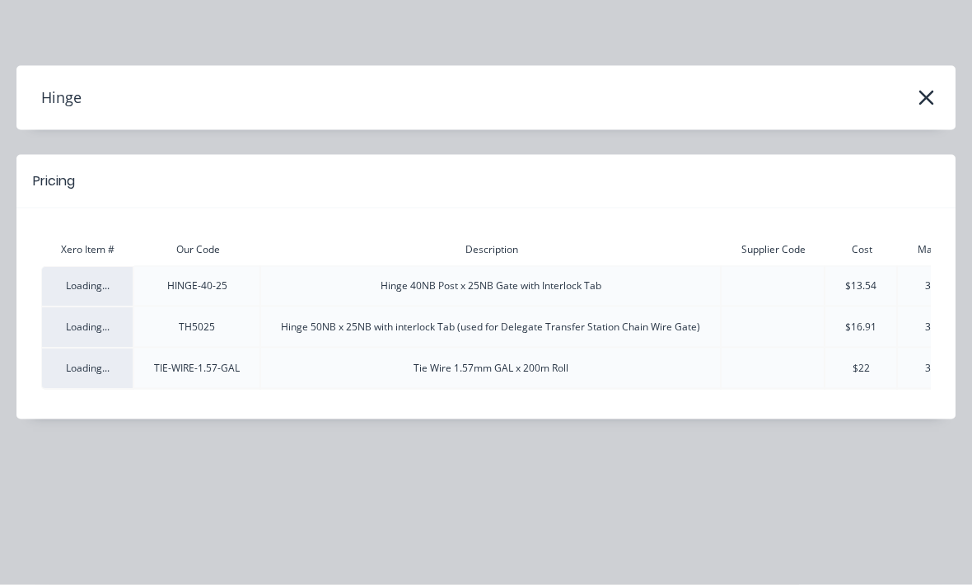
scroll to position [0, 173]
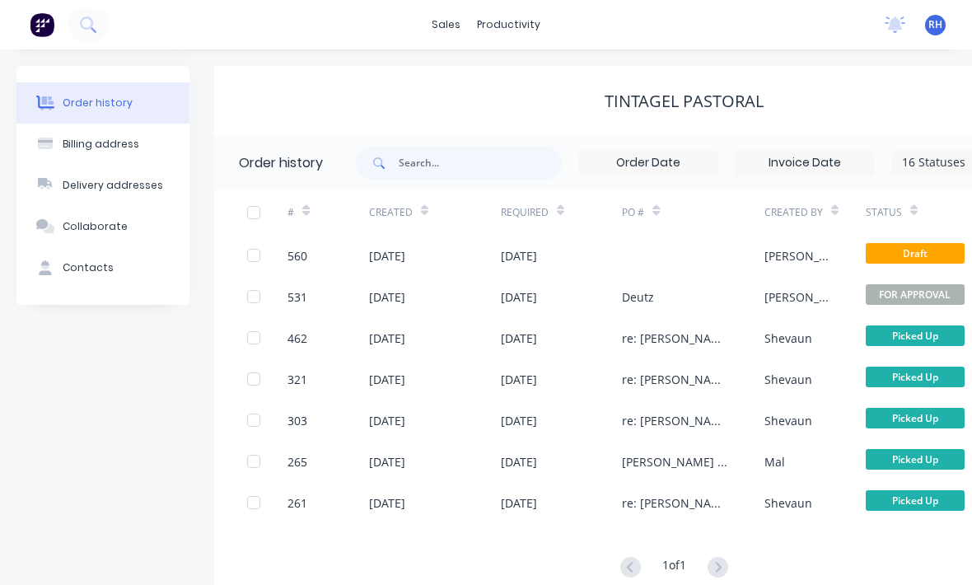
click at [789, 259] on div "[PERSON_NAME]" at bounding box center [799, 255] width 68 height 17
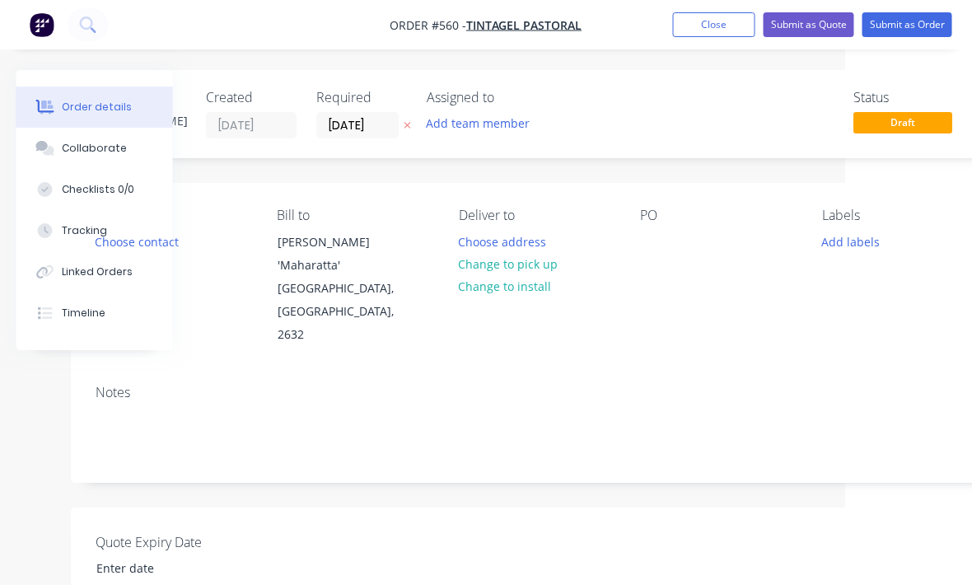
scroll to position [0, 173]
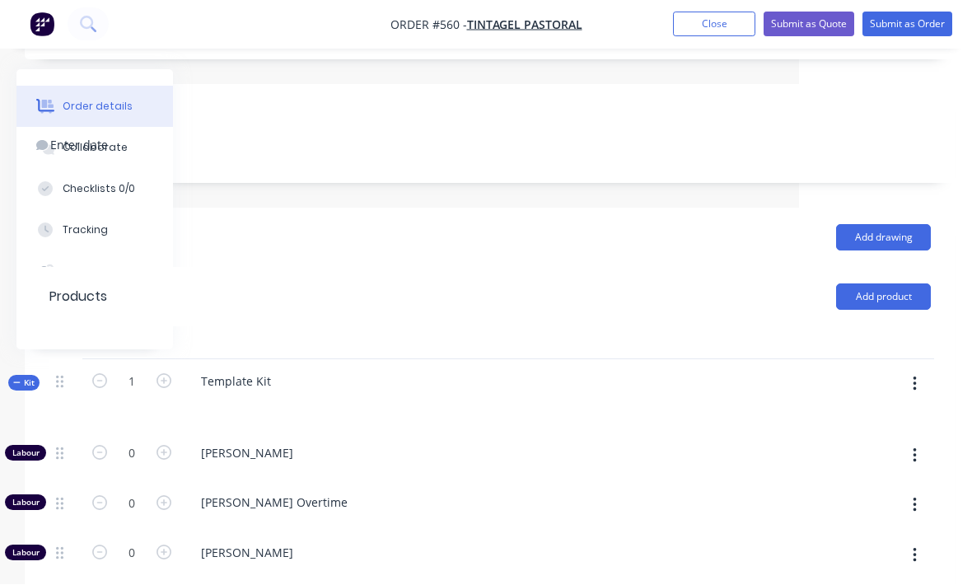
click at [920, 371] on button "button" at bounding box center [915, 385] width 39 height 30
click at [873, 415] on div "Add product to kit" at bounding box center [856, 427] width 127 height 24
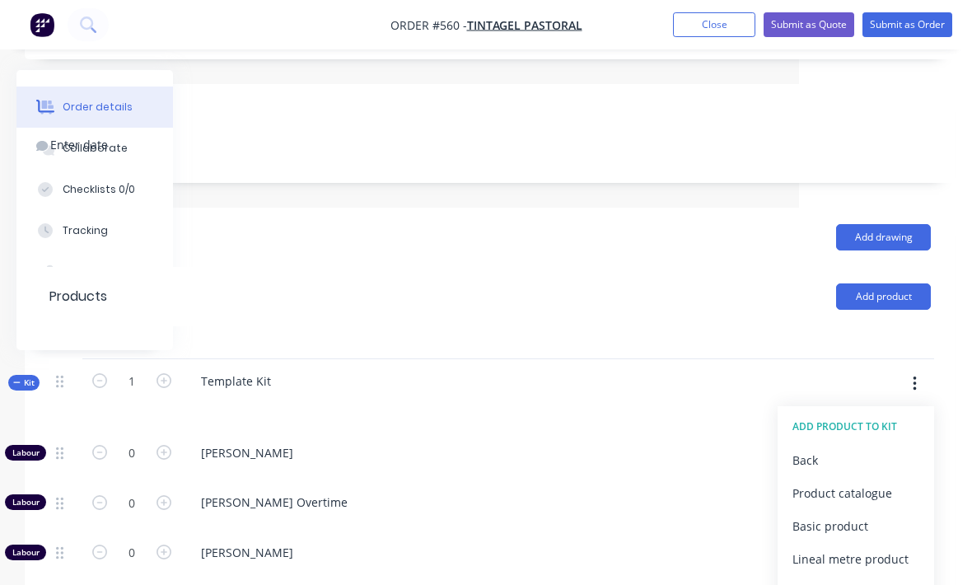
click at [875, 481] on div "Product catalogue" at bounding box center [856, 493] width 127 height 24
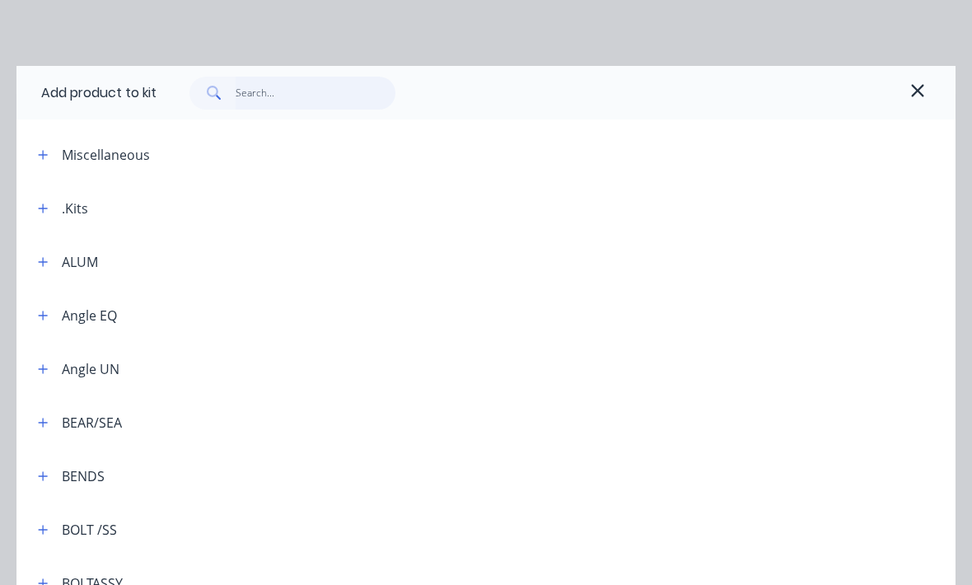
click at [260, 87] on input "text" at bounding box center [316, 93] width 161 height 33
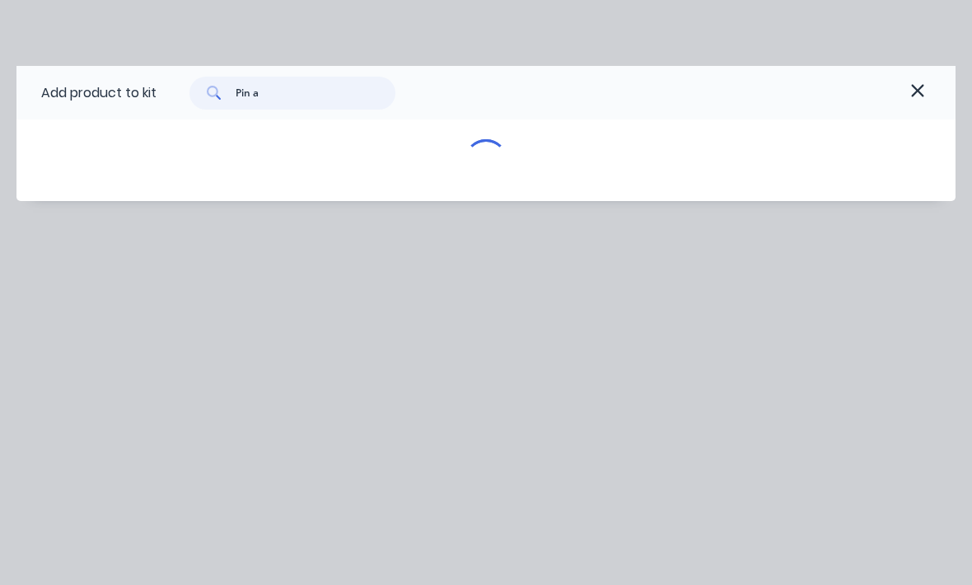
type input "Pin"
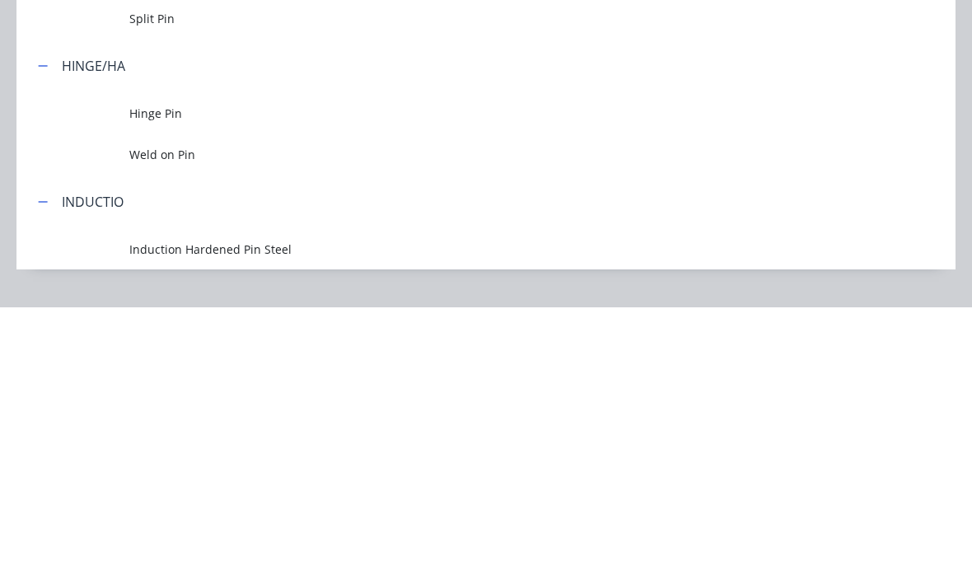
click at [145, 411] on td "Weld on Pin" at bounding box center [542, 431] width 826 height 41
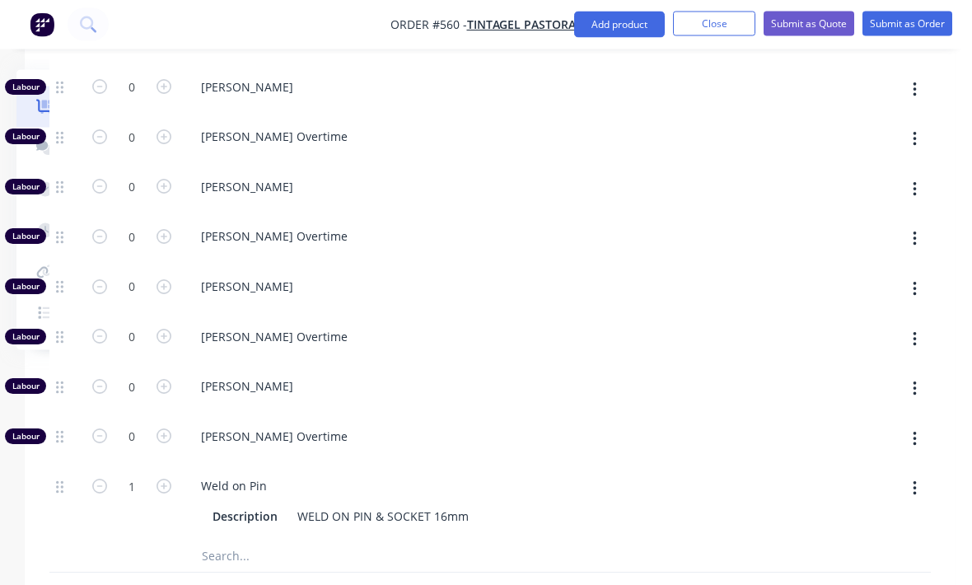
scroll to position [790, 173]
click at [166, 478] on icon "button" at bounding box center [164, 485] width 15 height 15
type input "2"
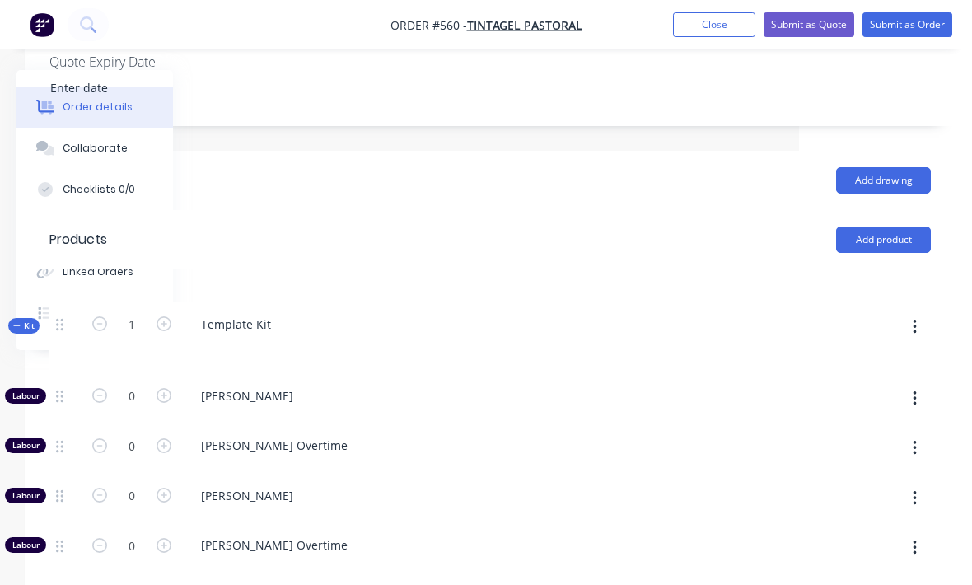
scroll to position [478, 173]
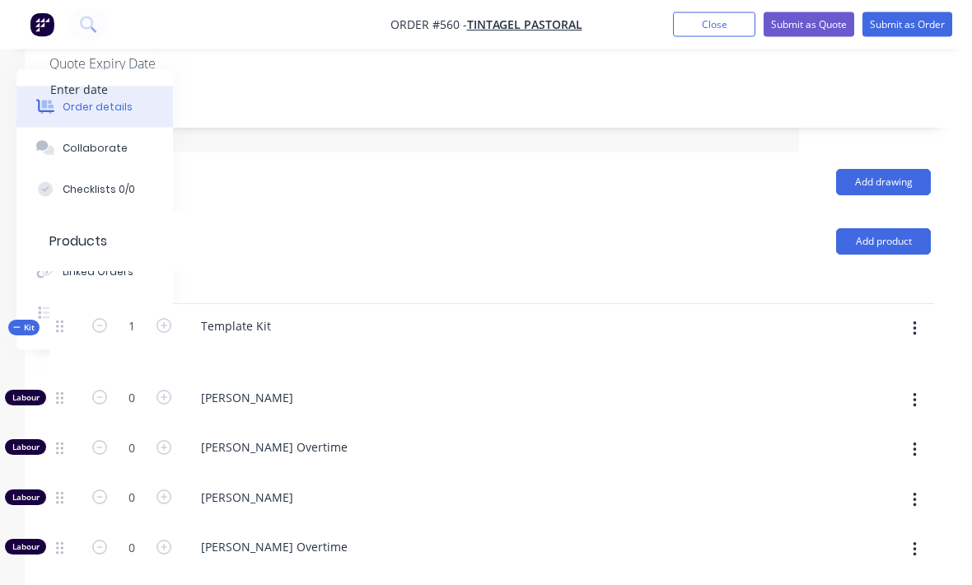
click at [902, 229] on button "Add product" at bounding box center [883, 242] width 95 height 26
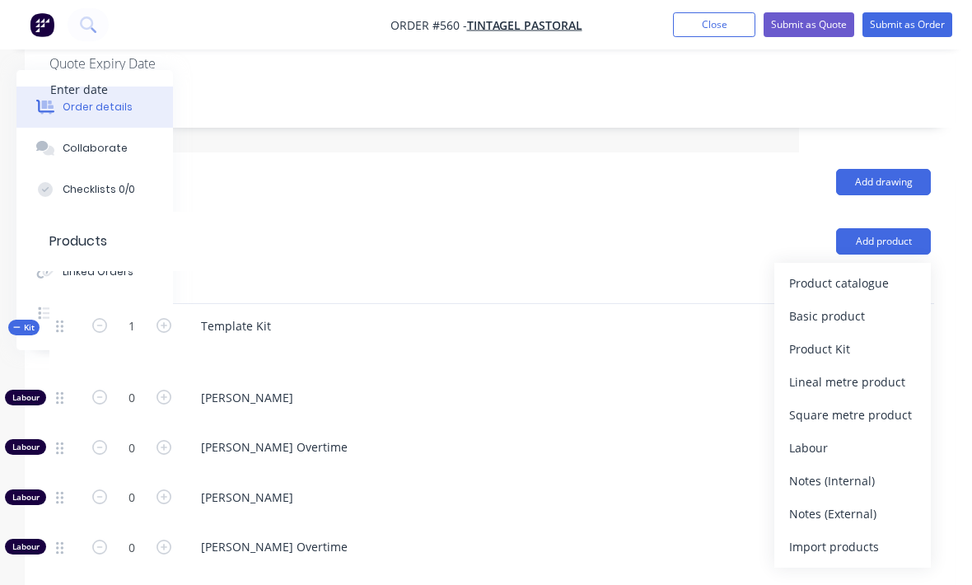
click at [887, 271] on div "Product catalogue" at bounding box center [852, 283] width 127 height 24
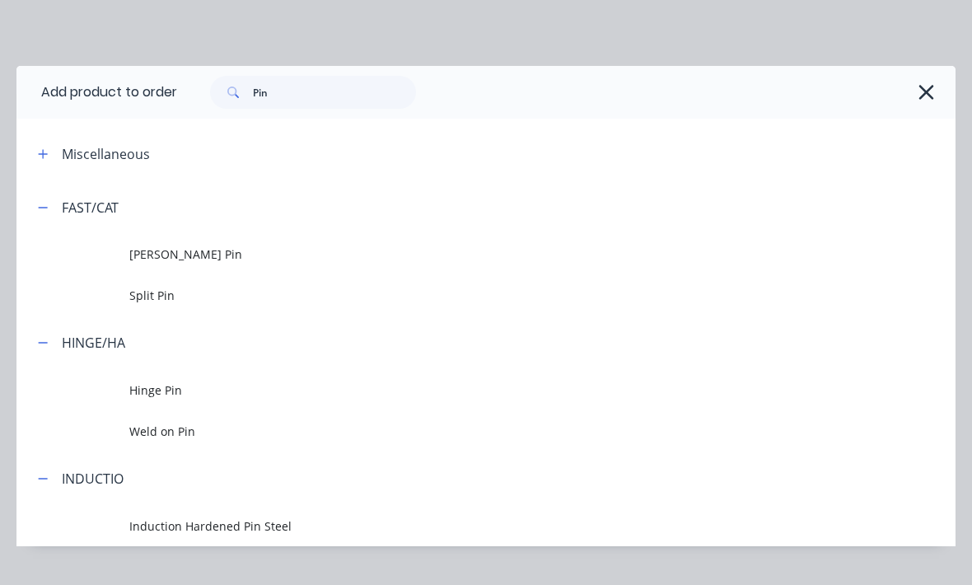
click at [147, 427] on span "Weld on Pin" at bounding box center [460, 431] width 662 height 17
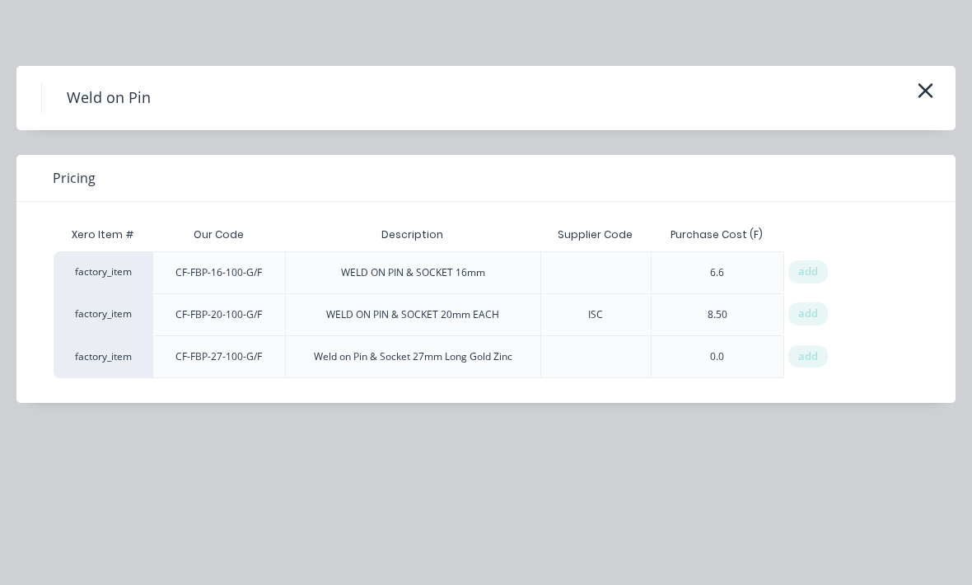
click at [807, 357] on span "add" at bounding box center [808, 357] width 20 height 16
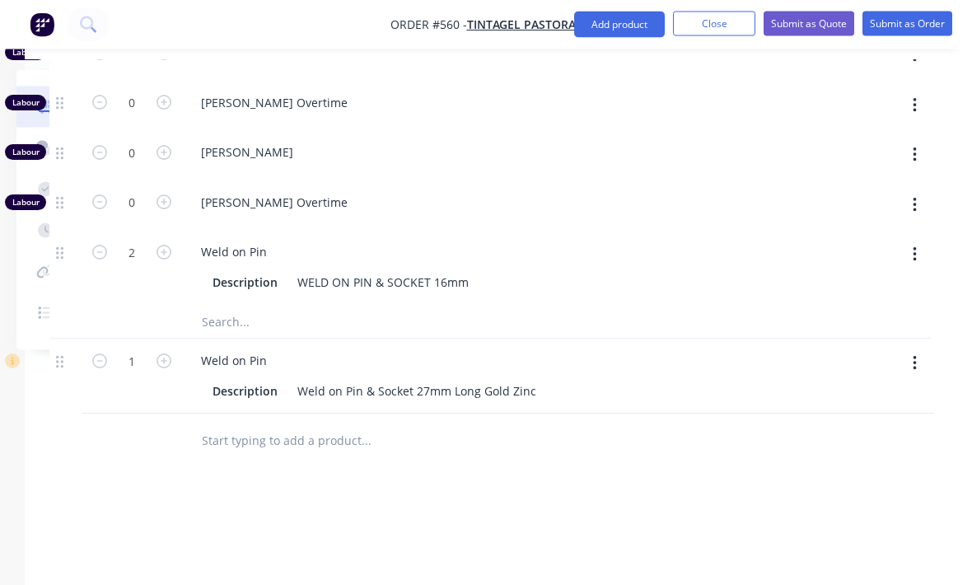
scroll to position [1023, 173]
click at [183, 339] on div "Weld on Pin Description Weld on Pin & Socket 27mm Long Gold Zinc" at bounding box center [510, 376] width 659 height 75
click at [169, 353] on icon "button" at bounding box center [164, 360] width 15 height 15
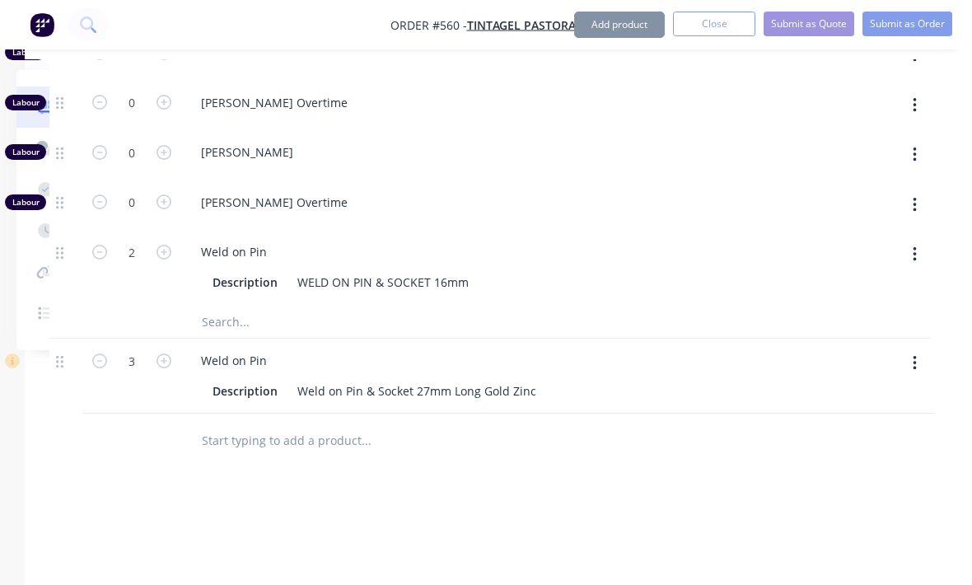
click at [168, 353] on icon "button" at bounding box center [164, 360] width 15 height 15
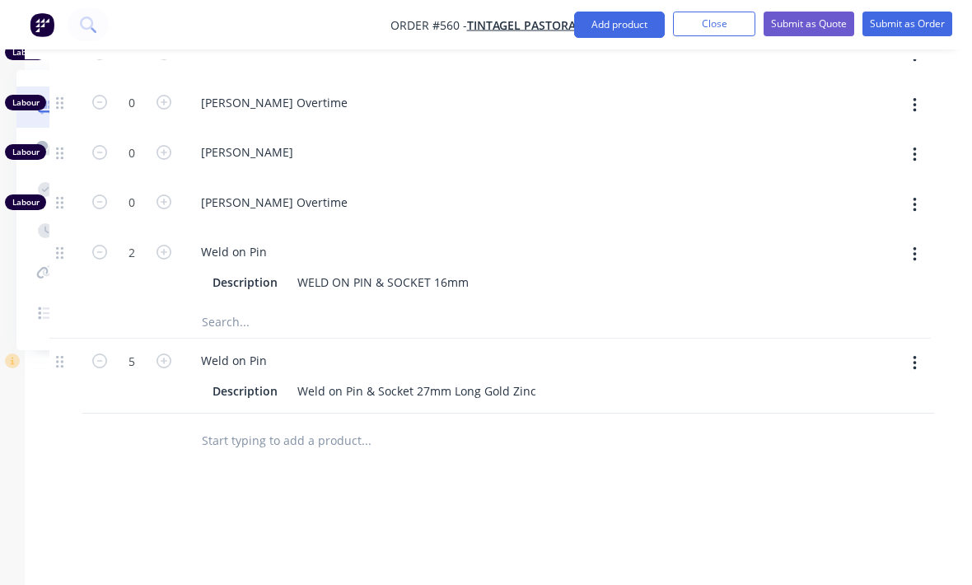
click at [171, 351] on button "button" at bounding box center [163, 359] width 21 height 17
type input "6"
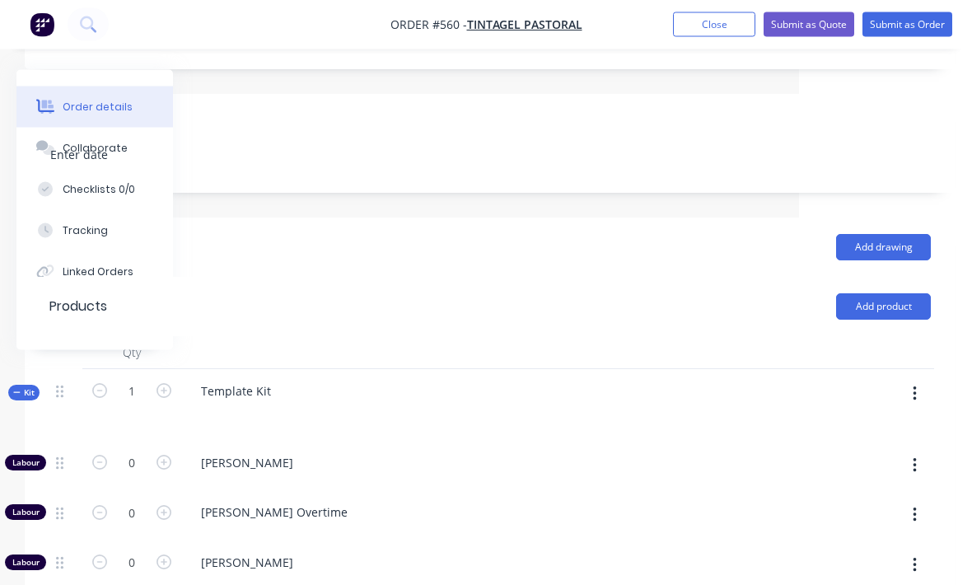
click at [917, 381] on button "button" at bounding box center [915, 395] width 39 height 30
click at [870, 425] on div "Add product to kit" at bounding box center [856, 437] width 127 height 24
click at [880, 491] on div "Product catalogue" at bounding box center [856, 503] width 127 height 24
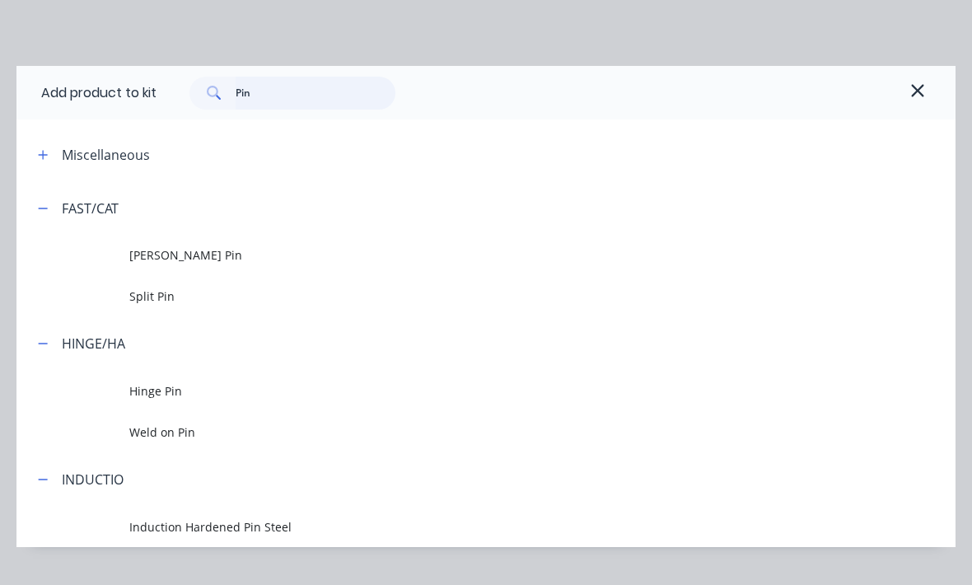
click at [273, 97] on input "Pin" at bounding box center [316, 93] width 161 height 33
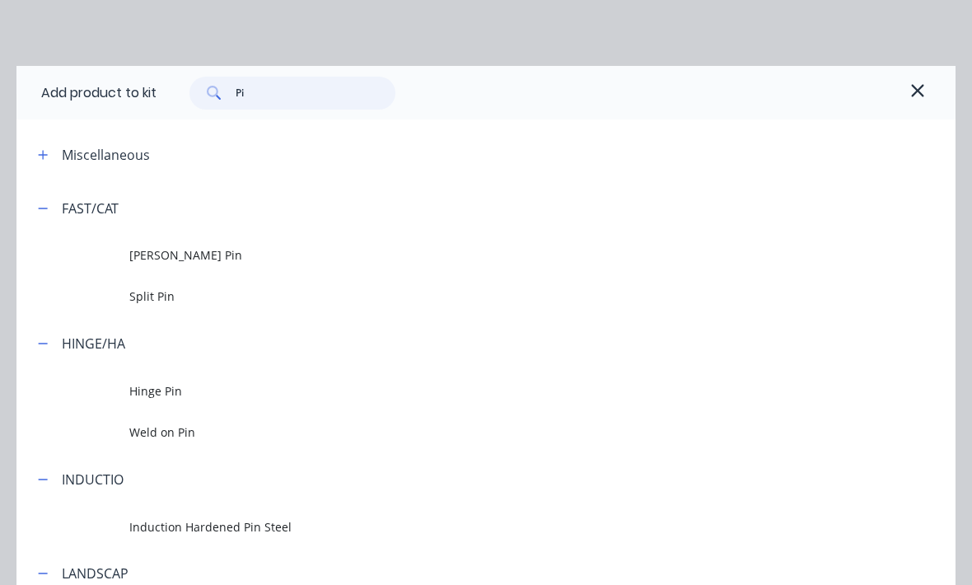
type input "P"
type input "Chain"
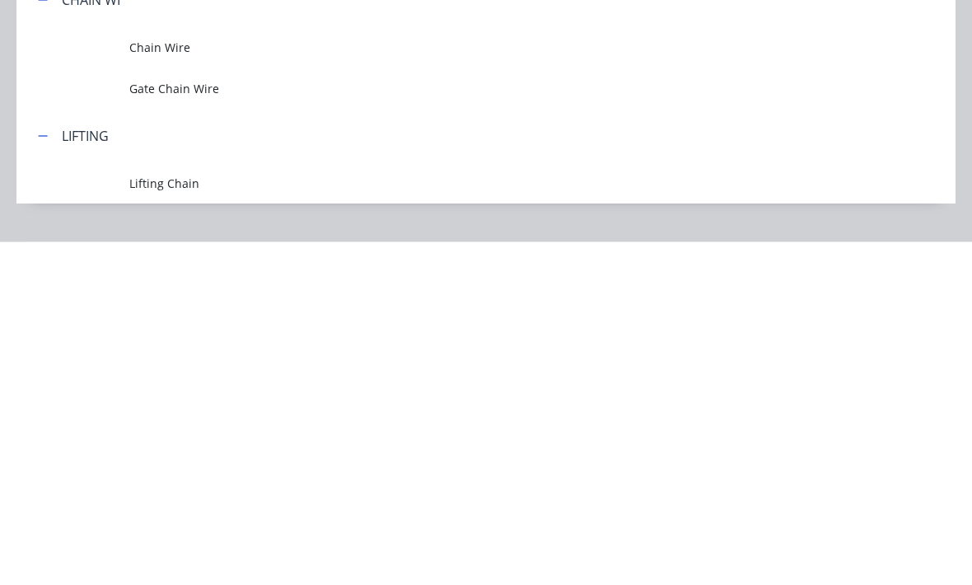
scroll to position [414, 173]
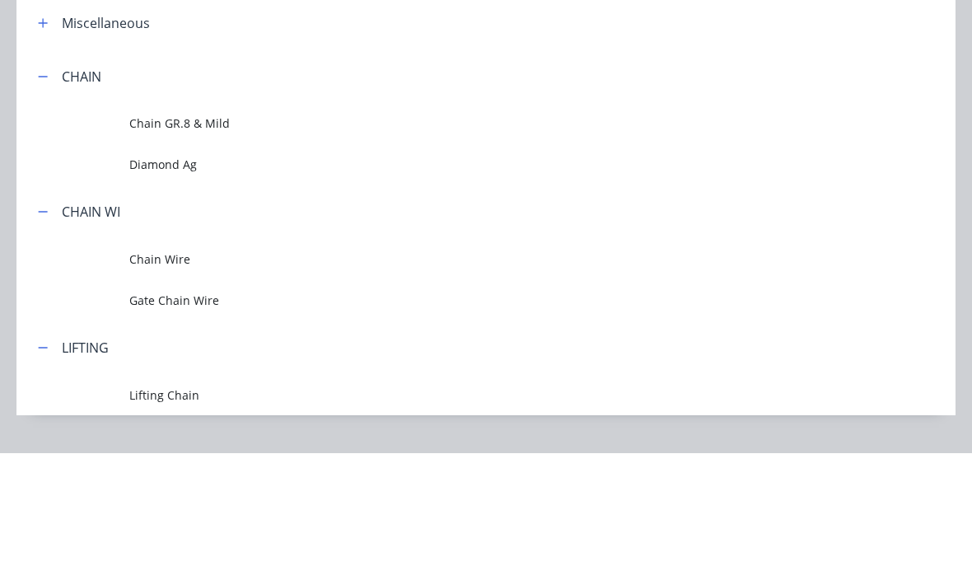
click at [139, 246] on span "Chain GR.8 & Mild" at bounding box center [460, 254] width 662 height 17
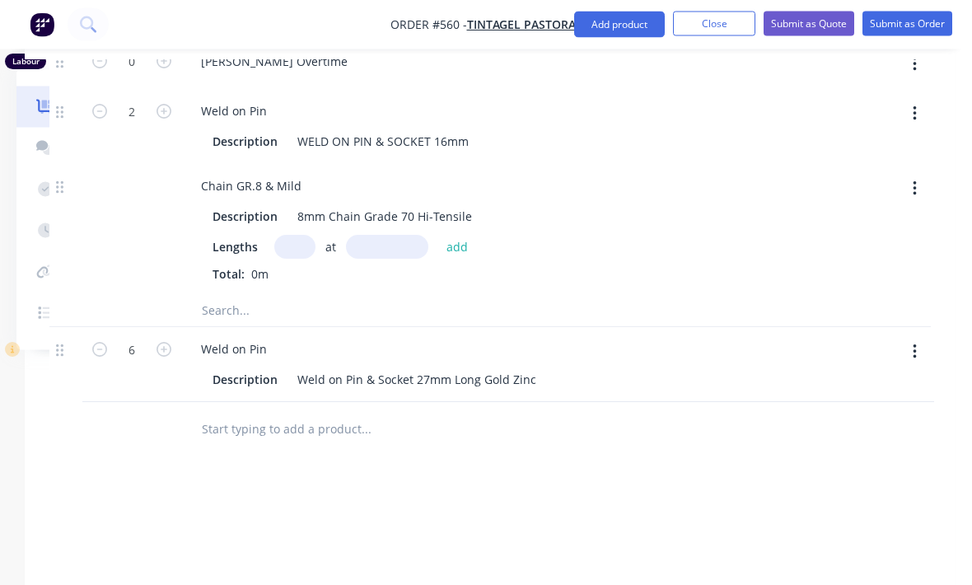
scroll to position [1160, 173]
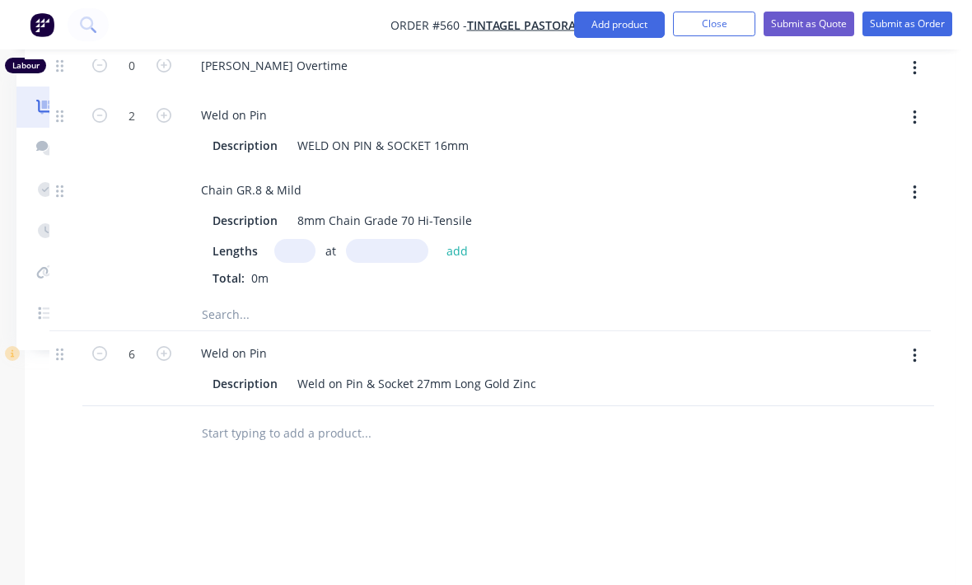
click at [291, 239] on input "text" at bounding box center [294, 251] width 41 height 24
type input "1"
click at [381, 239] on input "text" at bounding box center [387, 251] width 82 height 24
type input "2000"
click at [452, 240] on button "add" at bounding box center [457, 251] width 39 height 22
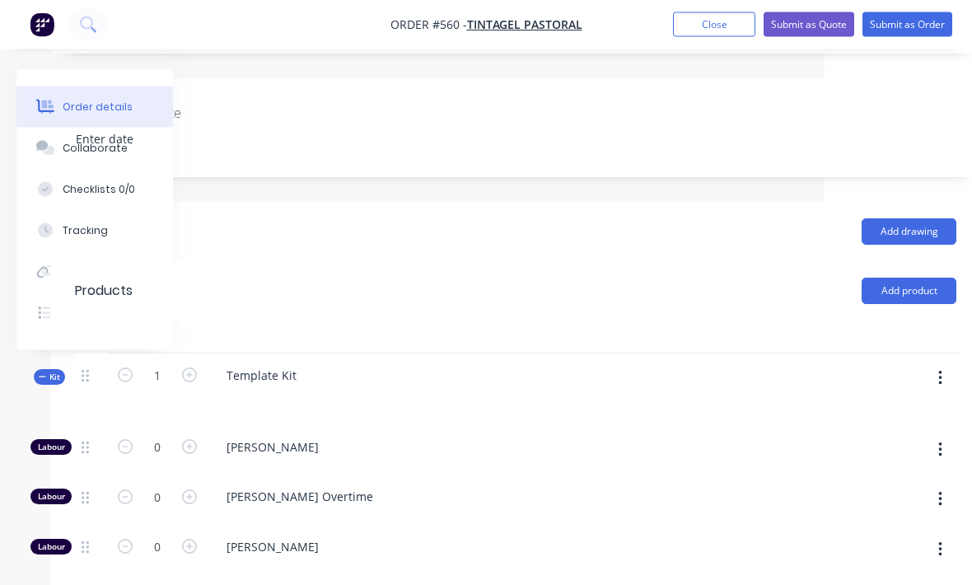
click at [942, 370] on icon "button" at bounding box center [940, 379] width 4 height 18
click at [904, 442] on div "Add sub kit to kit" at bounding box center [881, 454] width 127 height 24
click at [940, 371] on icon "button" at bounding box center [939, 378] width 3 height 15
click at [911, 409] on div "Add product to kit" at bounding box center [881, 421] width 127 height 24
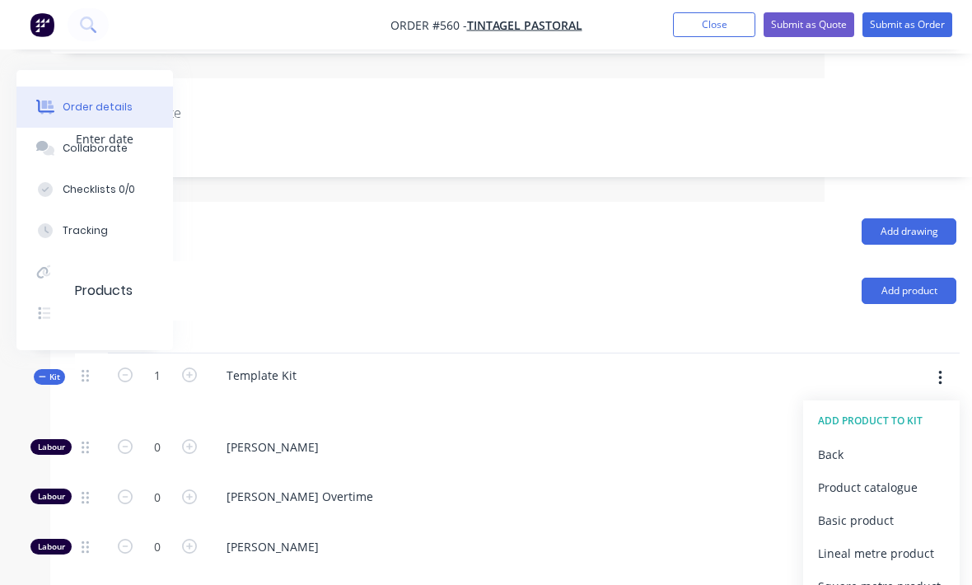
click at [887, 475] on div "Product catalogue" at bounding box center [881, 487] width 127 height 24
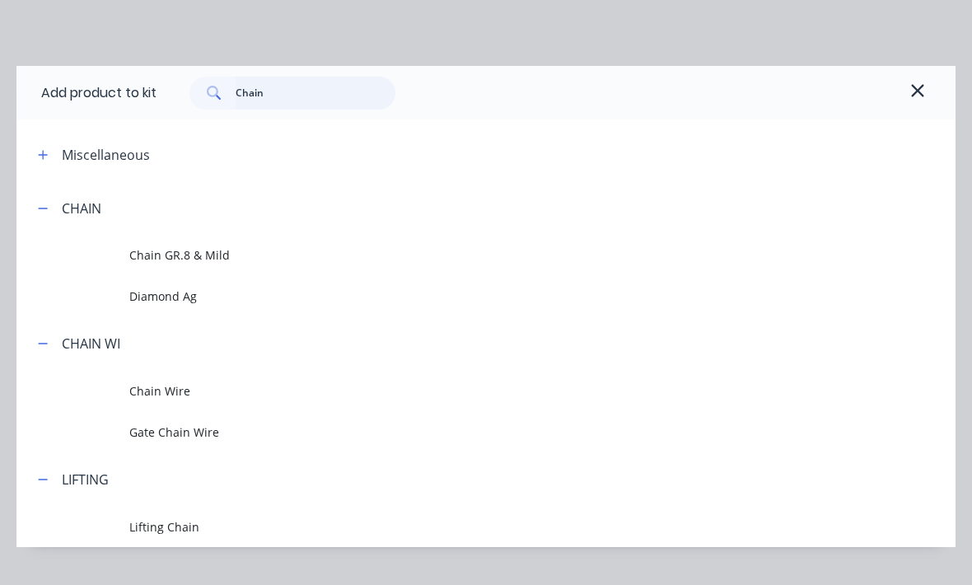
click at [290, 93] on input "Chain" at bounding box center [316, 93] width 161 height 33
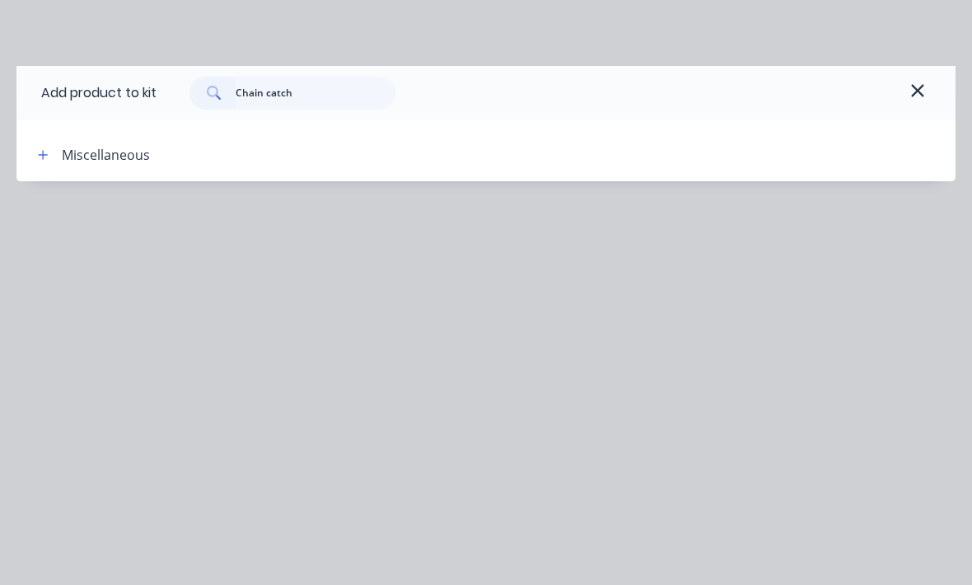
click at [101, 149] on div "Miscellaneous" at bounding box center [106, 155] width 88 height 20
click at [311, 82] on input "Chain catch" at bounding box center [316, 93] width 161 height 33
click at [296, 101] on input "Chain catch" at bounding box center [316, 93] width 161 height 33
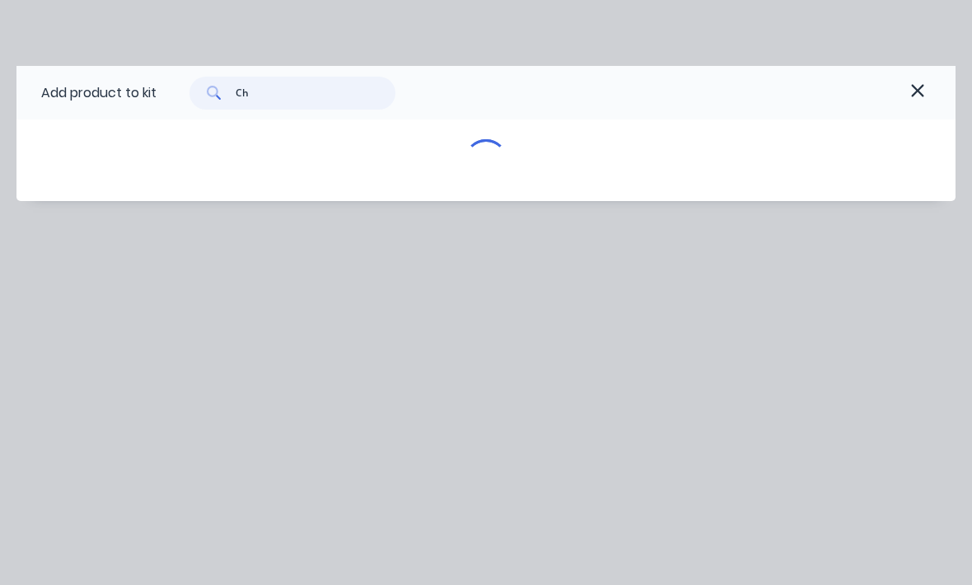
type input "C"
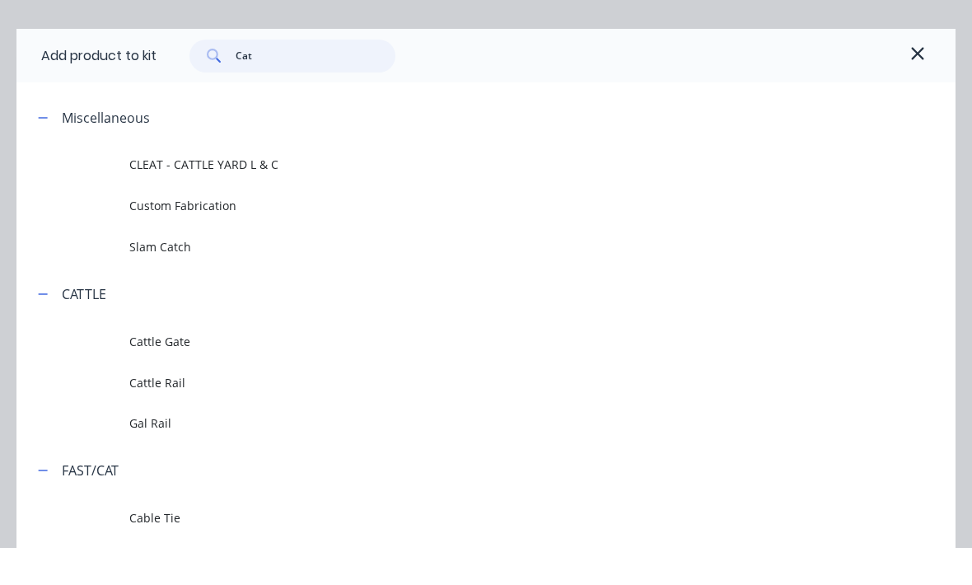
scroll to position [0, 0]
type input "C"
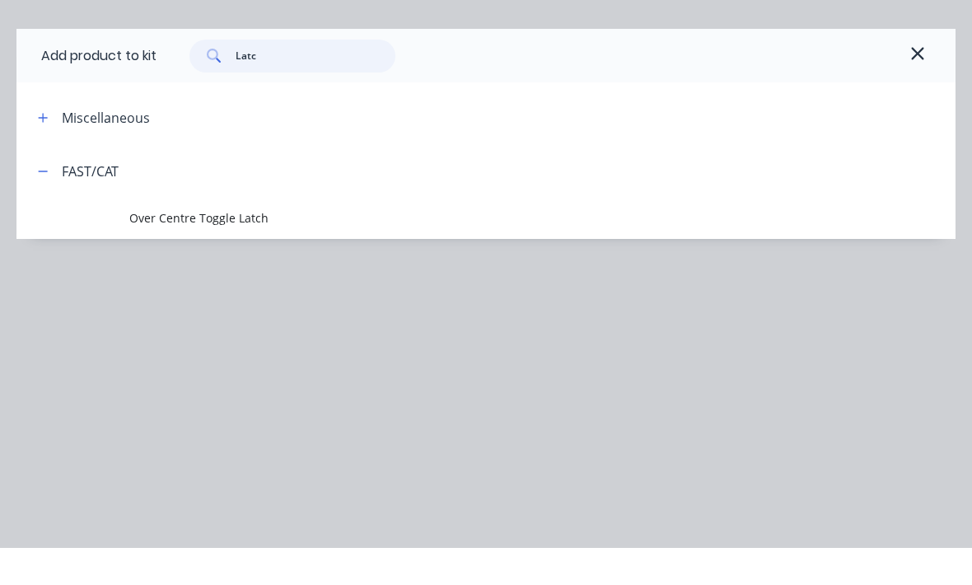
type input "Latch"
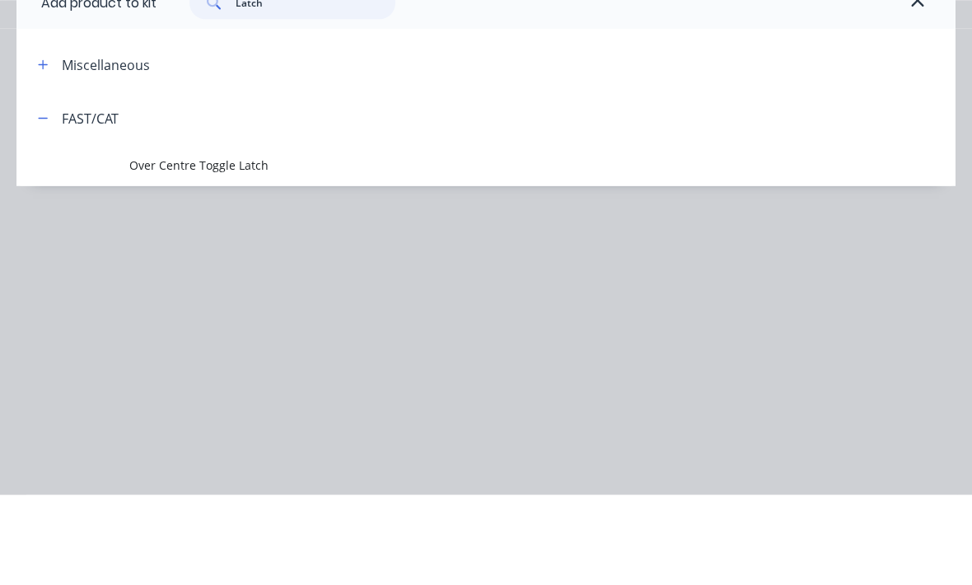
scroll to position [428, 173]
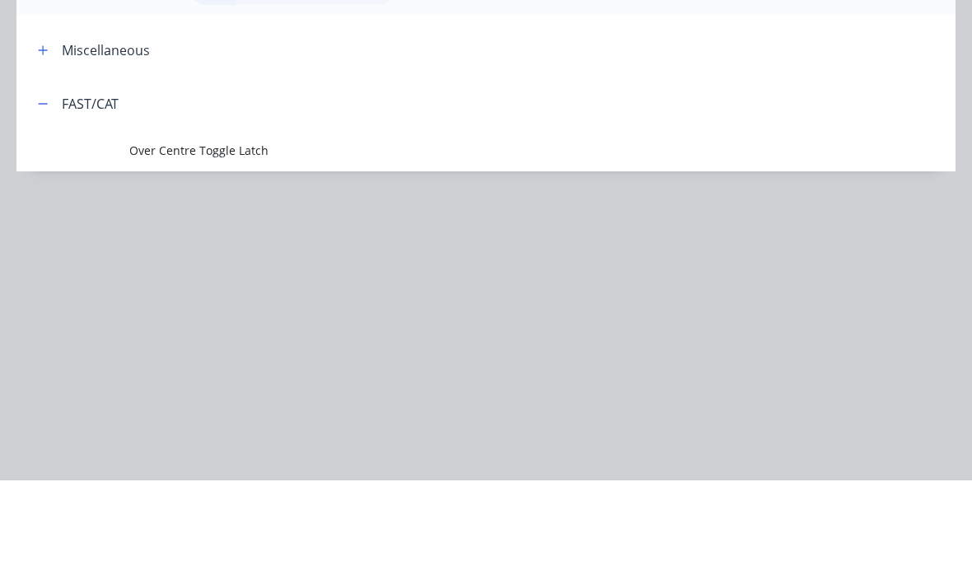
click at [166, 246] on span "Over Centre Toggle Latch" at bounding box center [460, 254] width 662 height 17
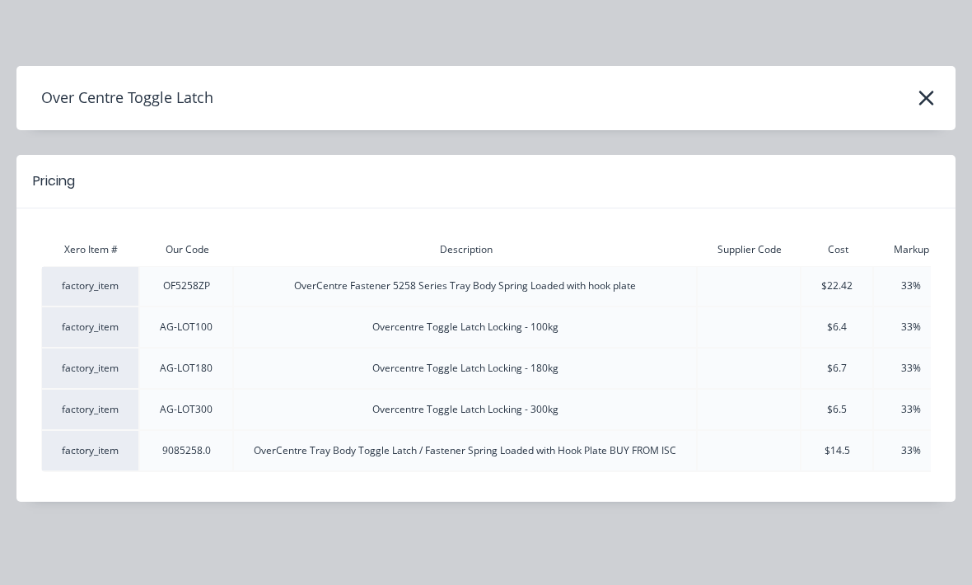
click at [937, 96] on button "button" at bounding box center [926, 98] width 26 height 26
click at [922, 103] on icon "button" at bounding box center [926, 98] width 15 height 15
click at [932, 98] on icon "button" at bounding box center [926, 98] width 17 height 23
click at [931, 97] on icon "button" at bounding box center [926, 98] width 17 height 23
click at [924, 100] on icon "button" at bounding box center [926, 98] width 15 height 15
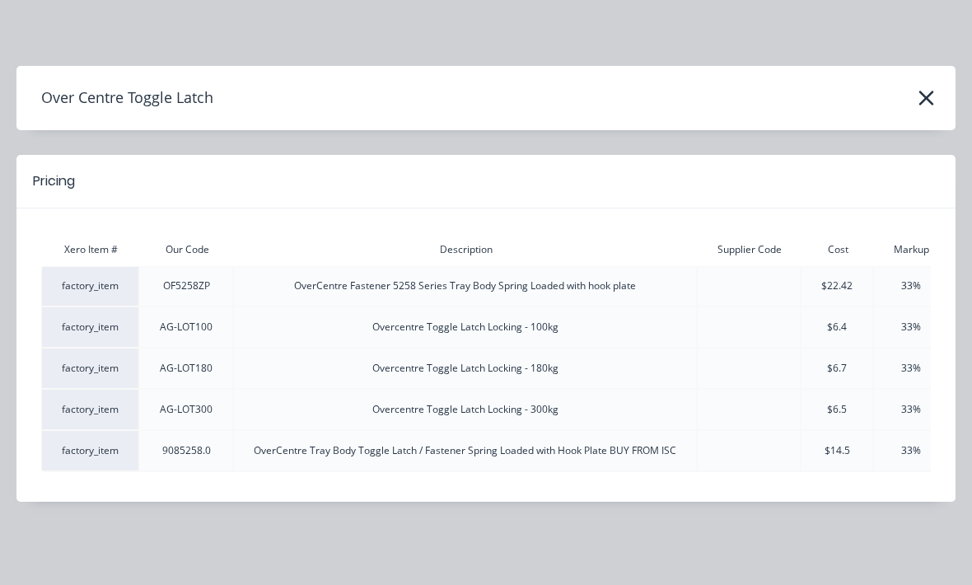
scroll to position [587, 0]
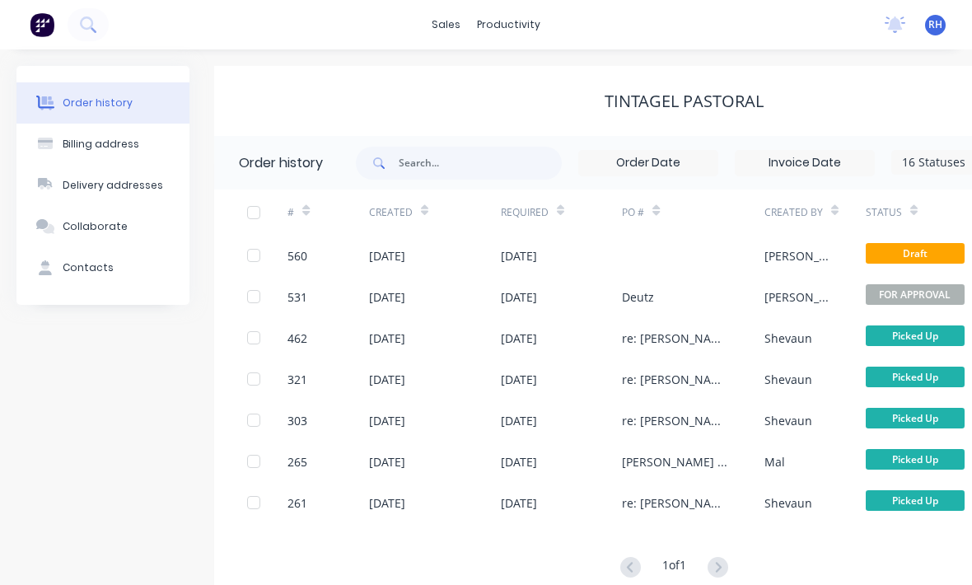
scroll to position [0, 46]
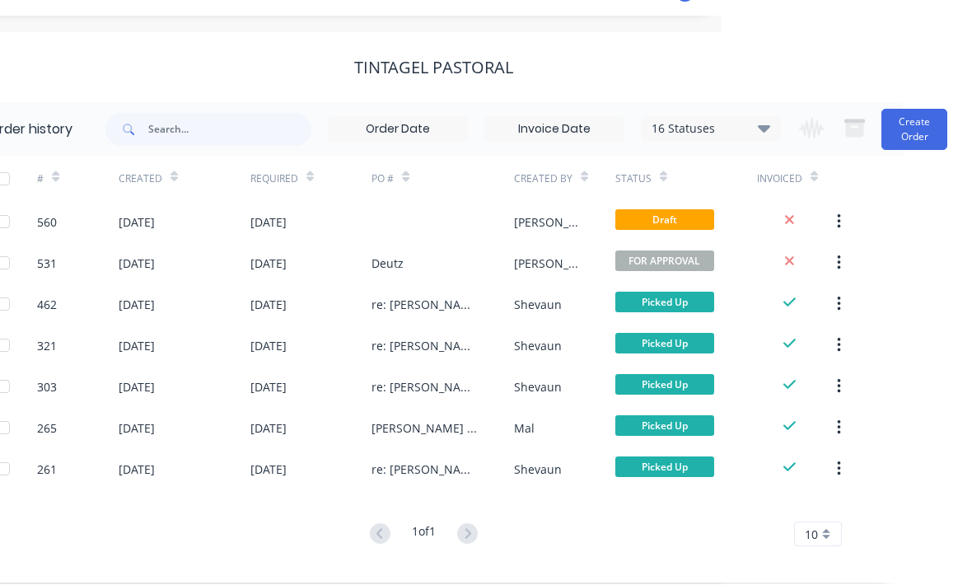
click at [855, 221] on button "button" at bounding box center [839, 223] width 39 height 30
click at [684, 204] on div "Draft" at bounding box center [686, 221] width 142 height 41
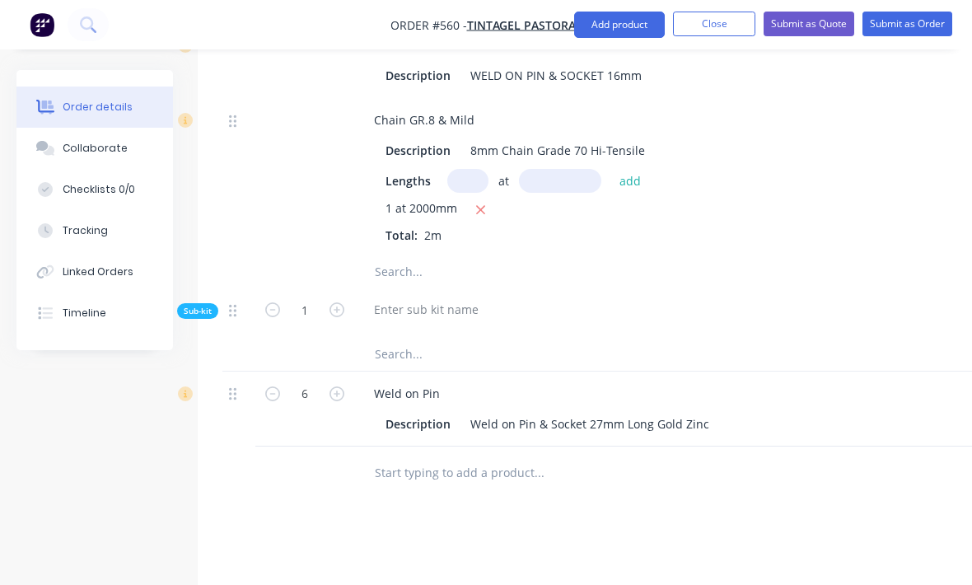
scroll to position [1229, 0]
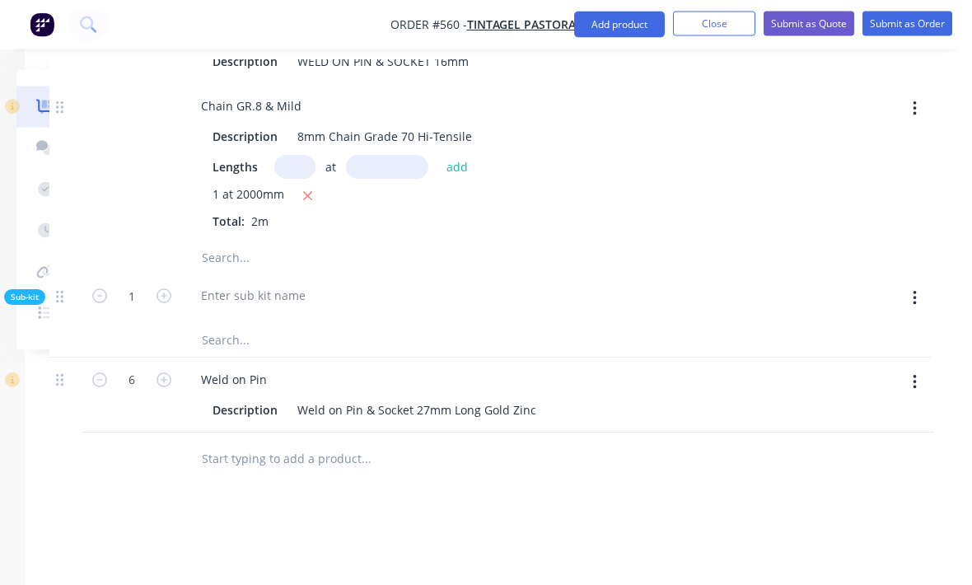
click at [925, 284] on button "button" at bounding box center [915, 299] width 39 height 30
click at [886, 363] on div "Delete" at bounding box center [856, 375] width 127 height 24
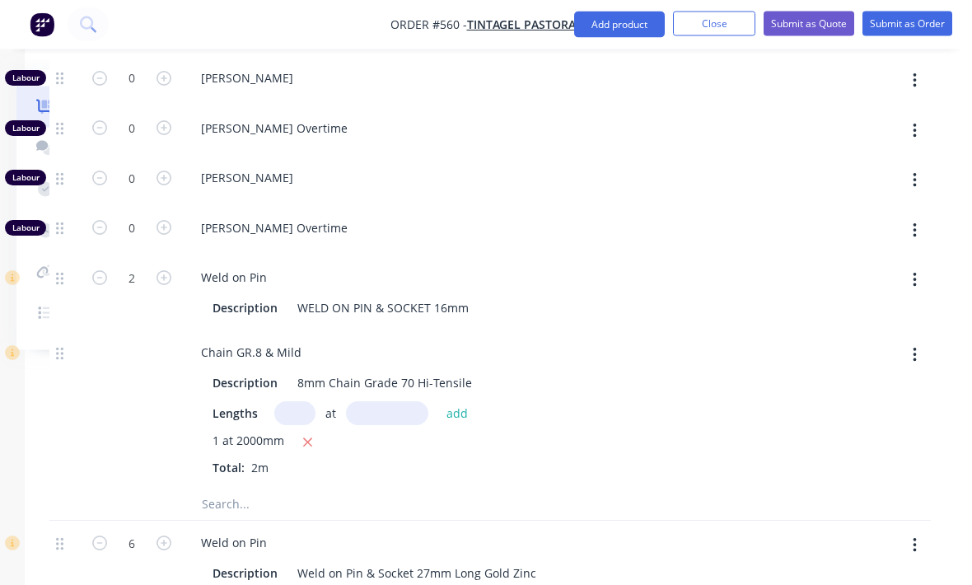
scroll to position [998, 173]
click at [933, 340] on button "button" at bounding box center [915, 355] width 39 height 30
click at [869, 452] on div "Delete" at bounding box center [856, 464] width 127 height 24
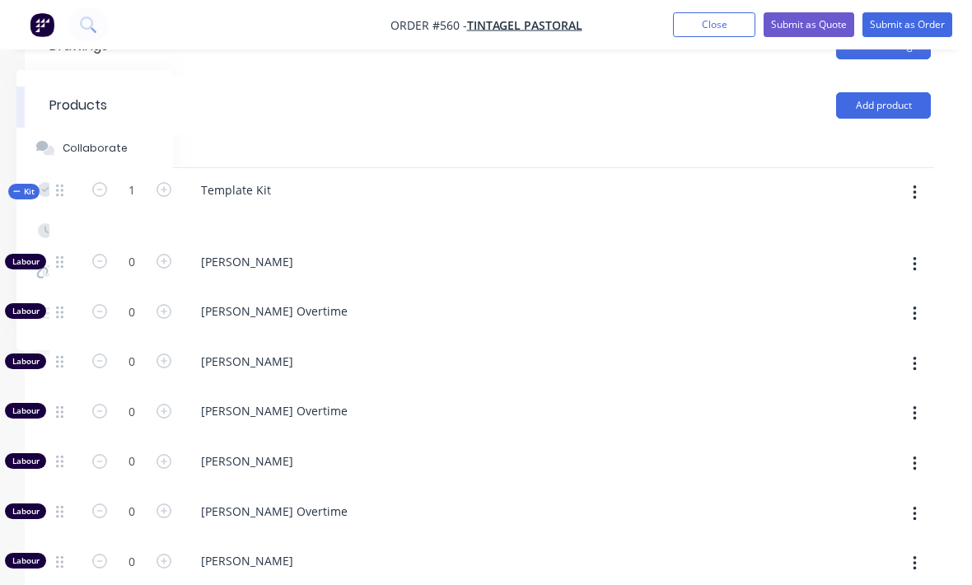
scroll to position [612, 173]
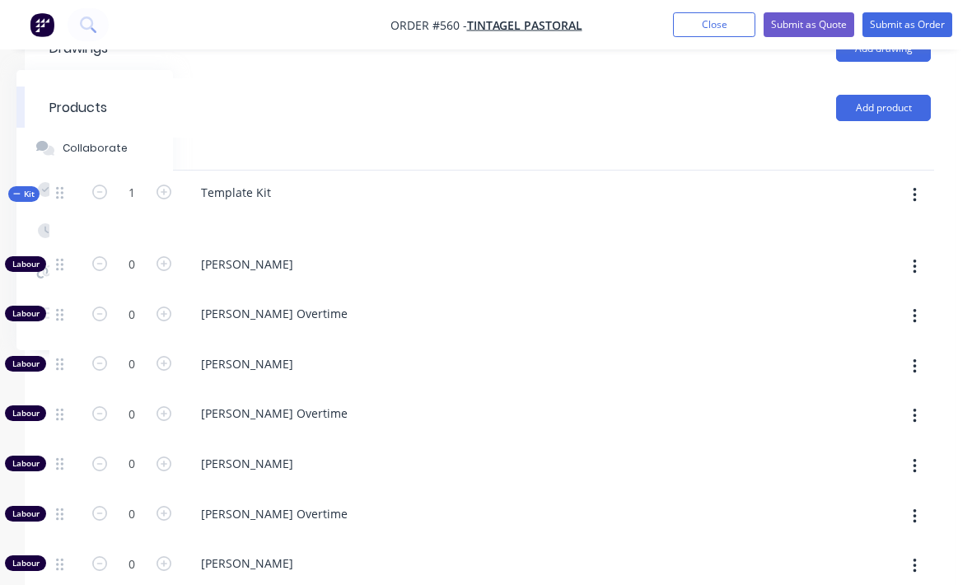
click at [925, 180] on button "button" at bounding box center [915, 195] width 39 height 30
click at [885, 227] on div "Add product to kit" at bounding box center [856, 239] width 127 height 24
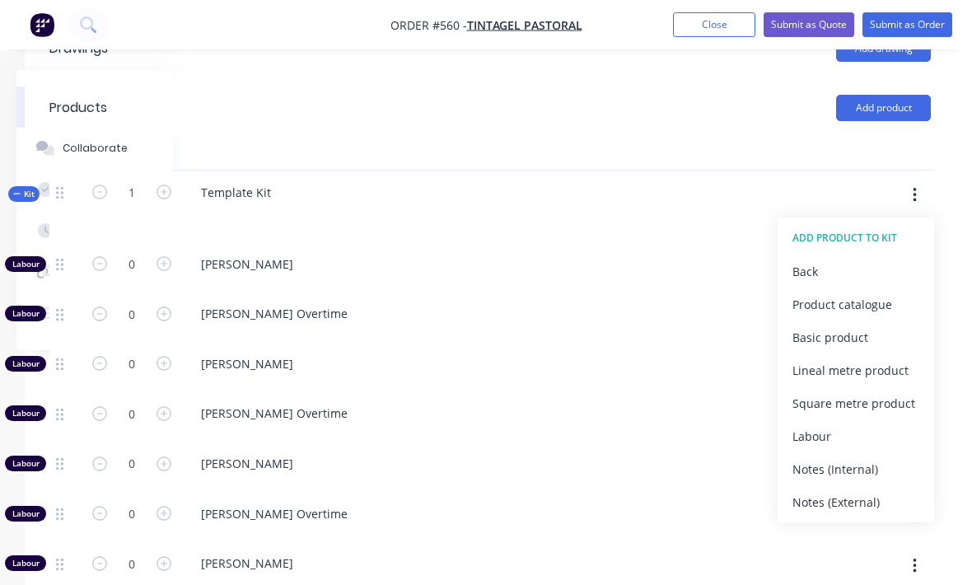
click at [864, 292] on div "Product catalogue" at bounding box center [856, 304] width 127 height 24
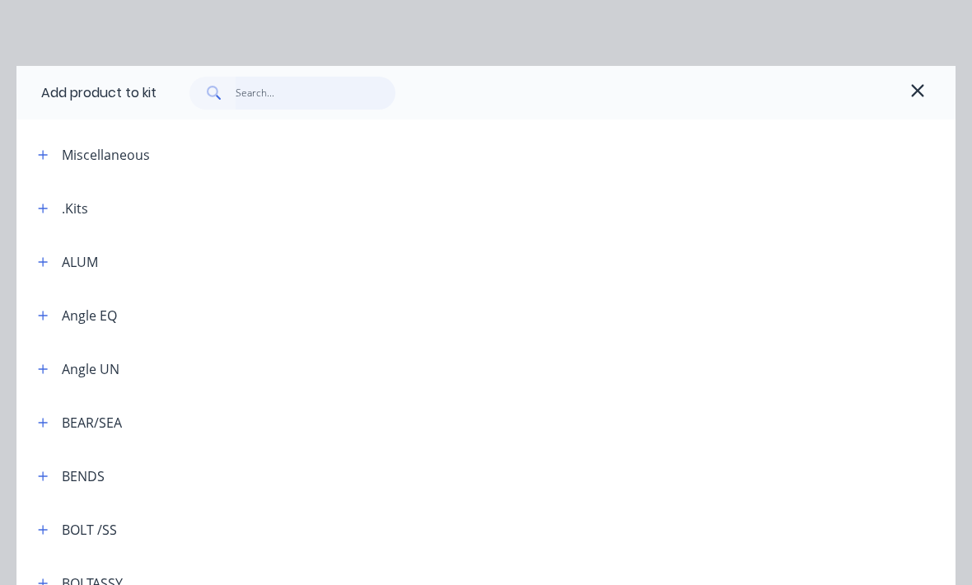
click at [254, 99] on input "text" at bounding box center [316, 93] width 161 height 33
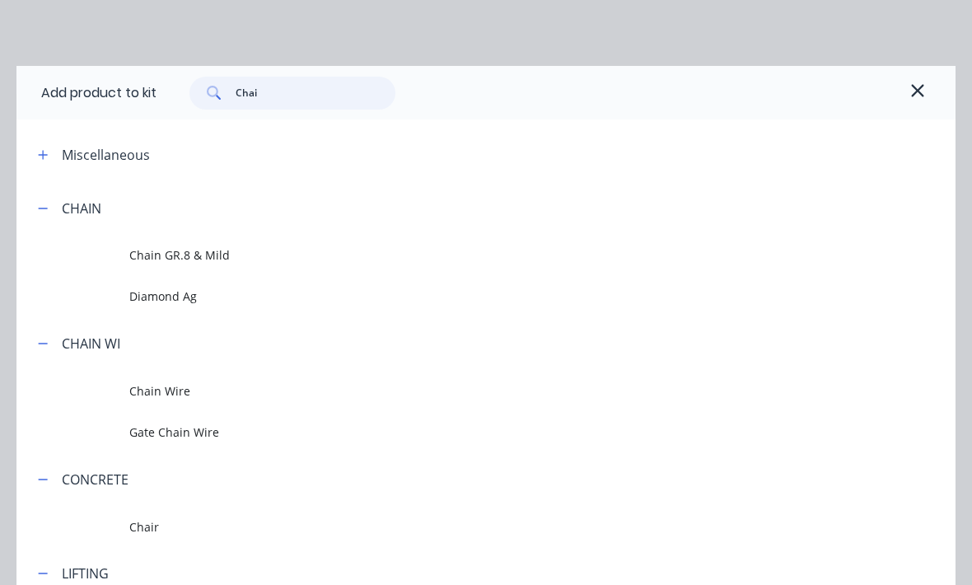
type input "Chai"
click at [107, 204] on div at bounding box center [528, 208] width 854 height 21
click at [170, 253] on span "Chain GR.8 & Mild" at bounding box center [460, 254] width 662 height 17
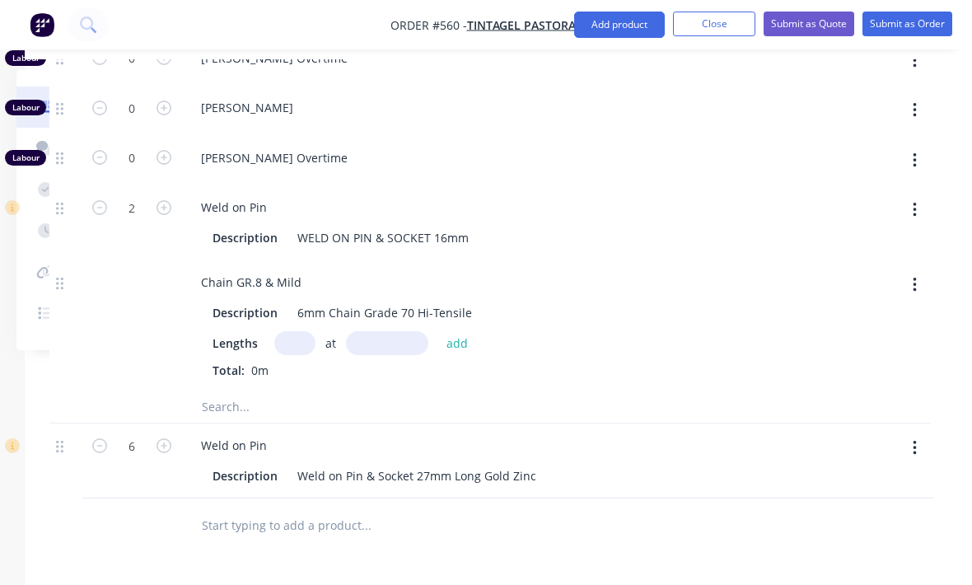
scroll to position [1066, 173]
click at [294, 333] on input "text" at bounding box center [294, 345] width 41 height 24
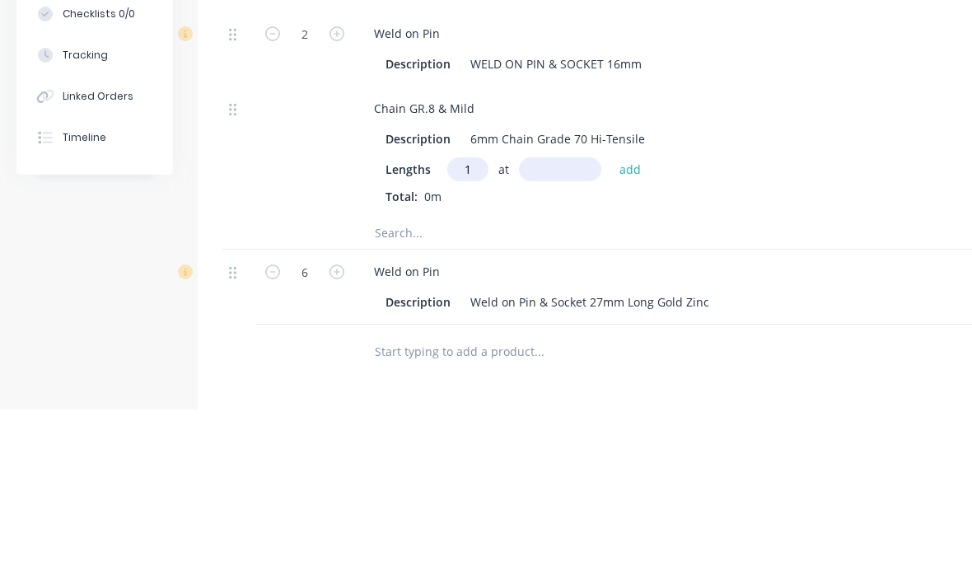
type input "1"
click at [549, 333] on input "text" at bounding box center [560, 345] width 82 height 24
type input "2000"
click at [632, 334] on button "add" at bounding box center [630, 345] width 39 height 22
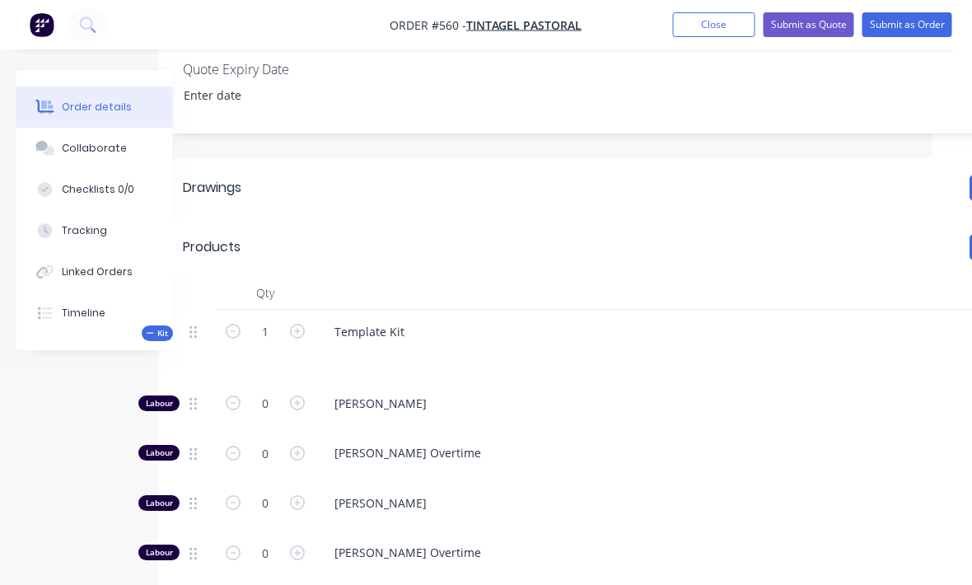
scroll to position [473, 40]
click at [396, 320] on div "Template Kit" at bounding box center [369, 332] width 96 height 24
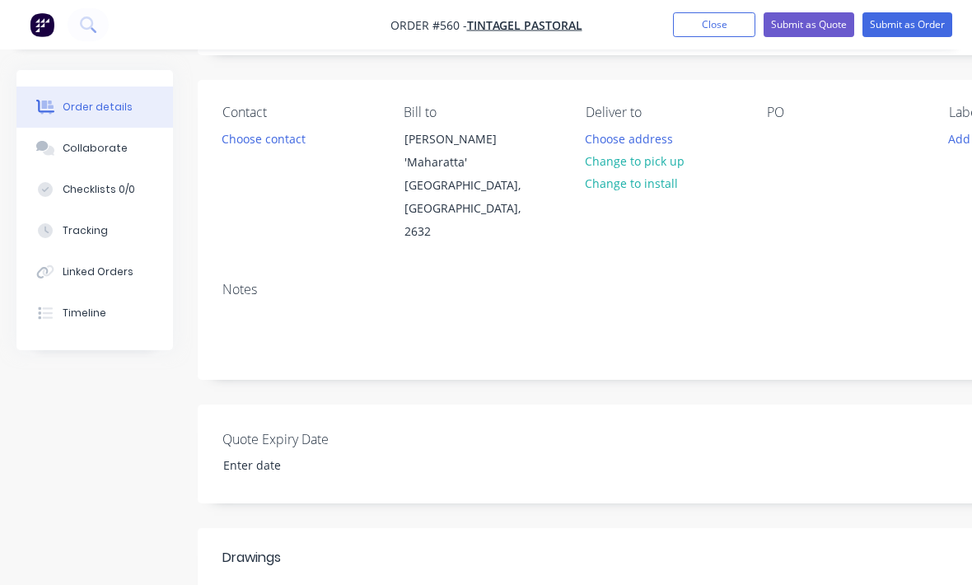
scroll to position [91, 0]
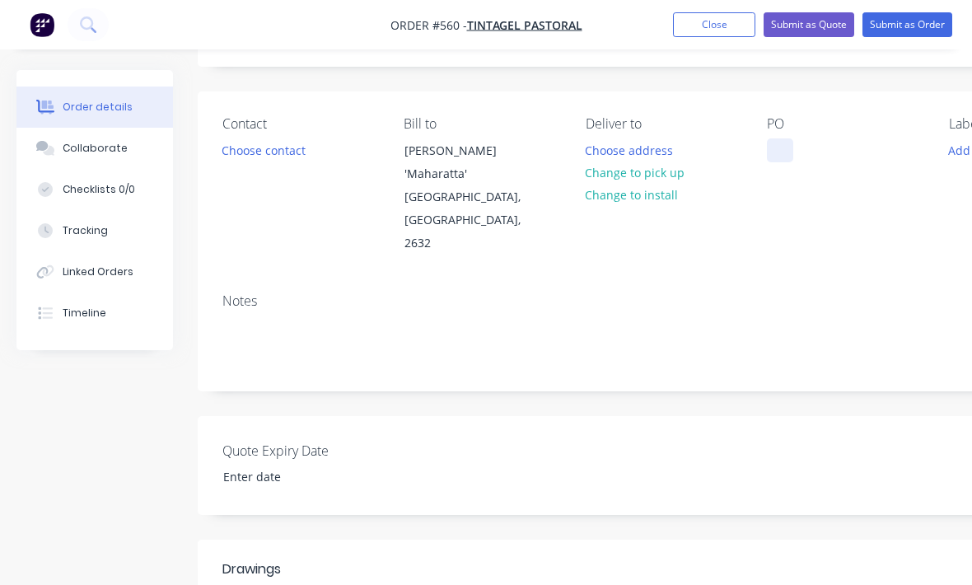
click at [769, 159] on div at bounding box center [780, 150] width 26 height 24
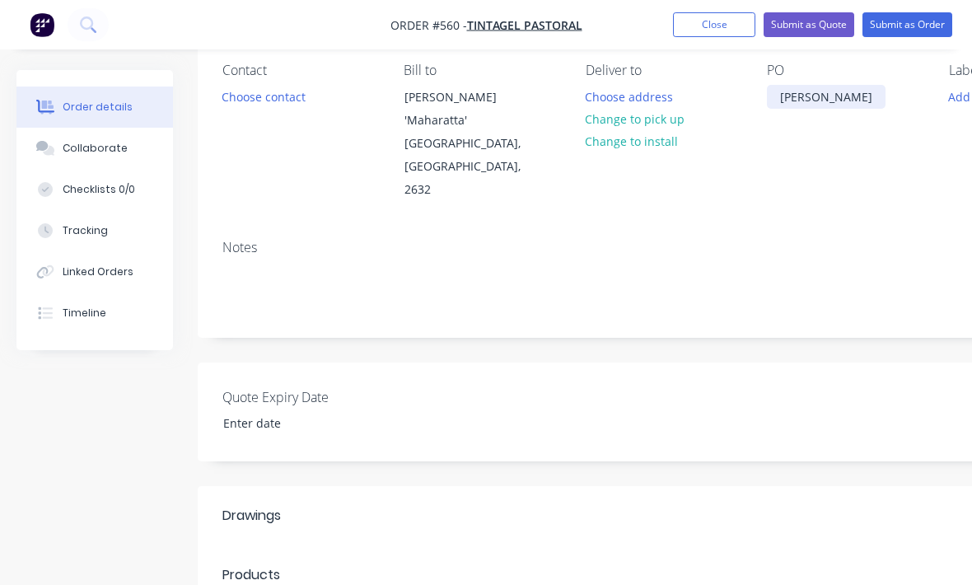
scroll to position [140, 0]
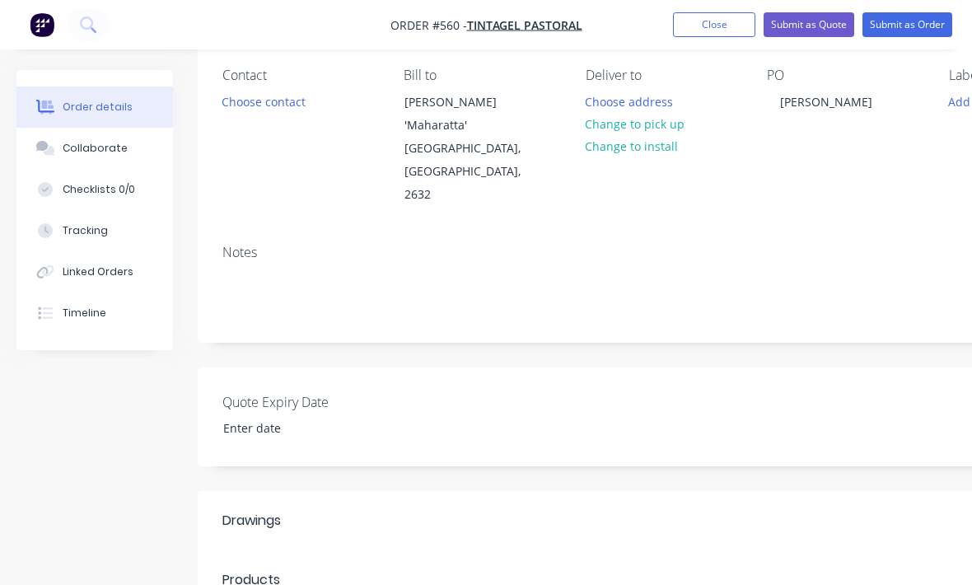
click at [900, 175] on div "PO [PERSON_NAME]" at bounding box center [844, 137] width 155 height 139
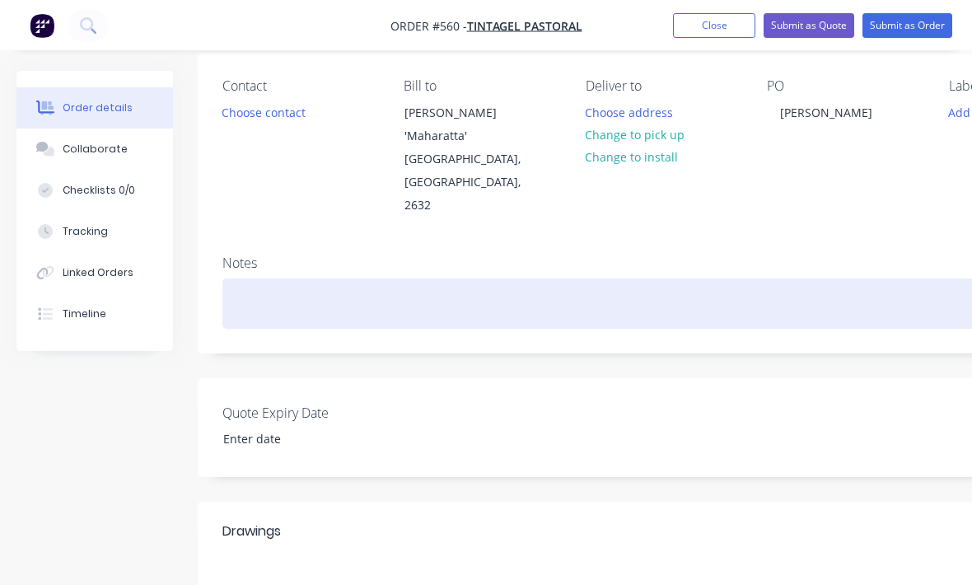
click at [255, 283] on div at bounding box center [663, 303] width 882 height 50
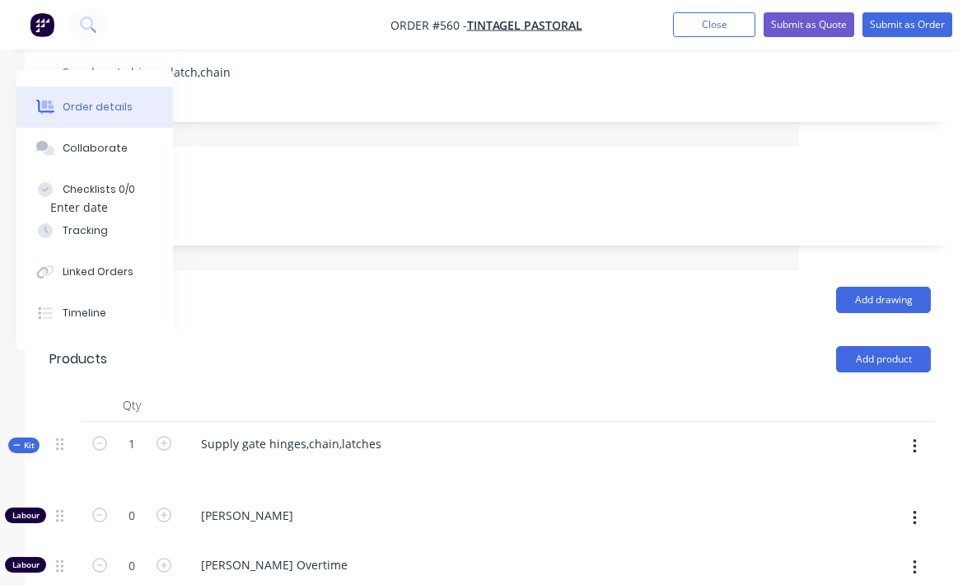
scroll to position [361, 172]
click at [923, 432] on button "button" at bounding box center [915, 447] width 39 height 30
click at [875, 478] on div "Add product to kit" at bounding box center [856, 490] width 127 height 24
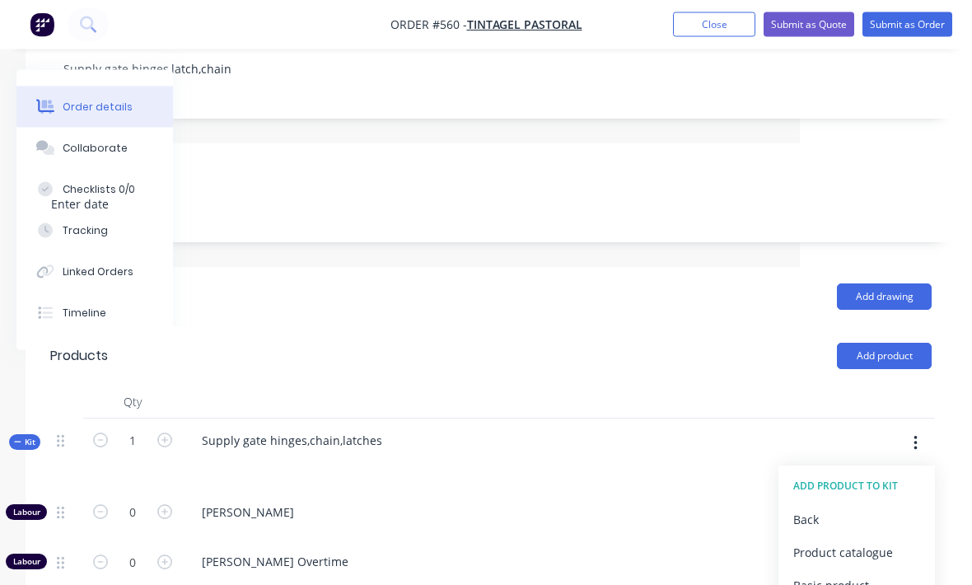
click at [865, 541] on div "Product catalogue" at bounding box center [856, 553] width 127 height 24
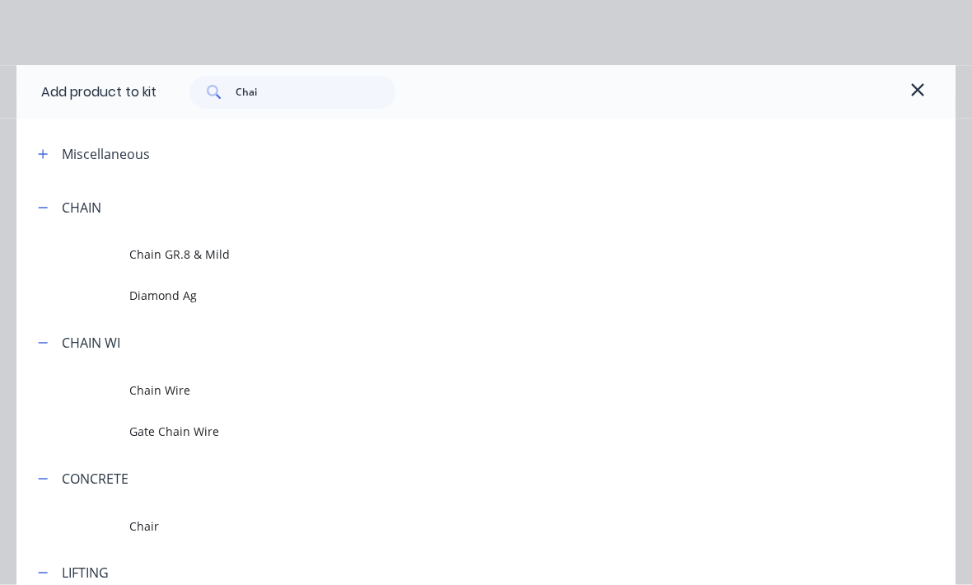
scroll to position [364, 172]
click at [270, 89] on input "Chai" at bounding box center [316, 93] width 161 height 33
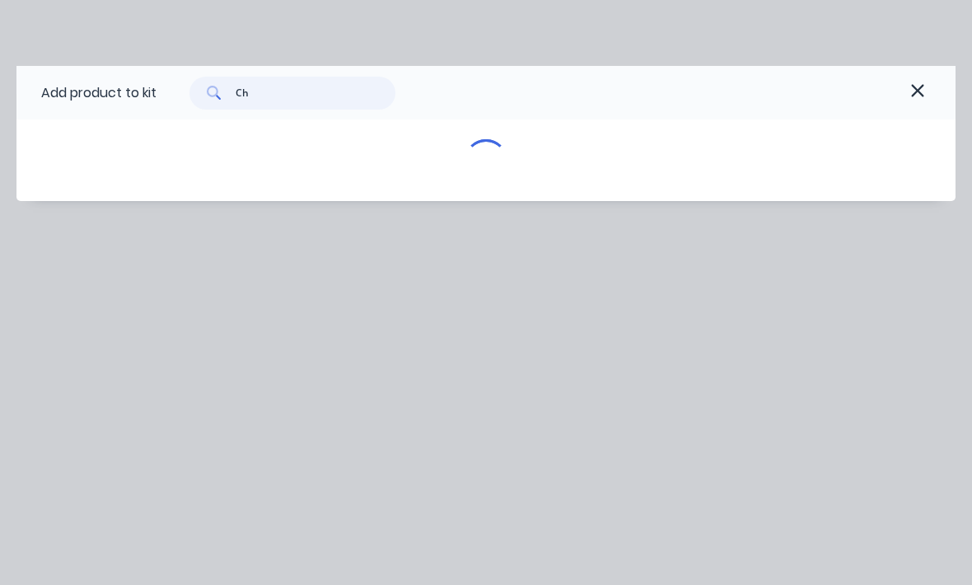
type input "C"
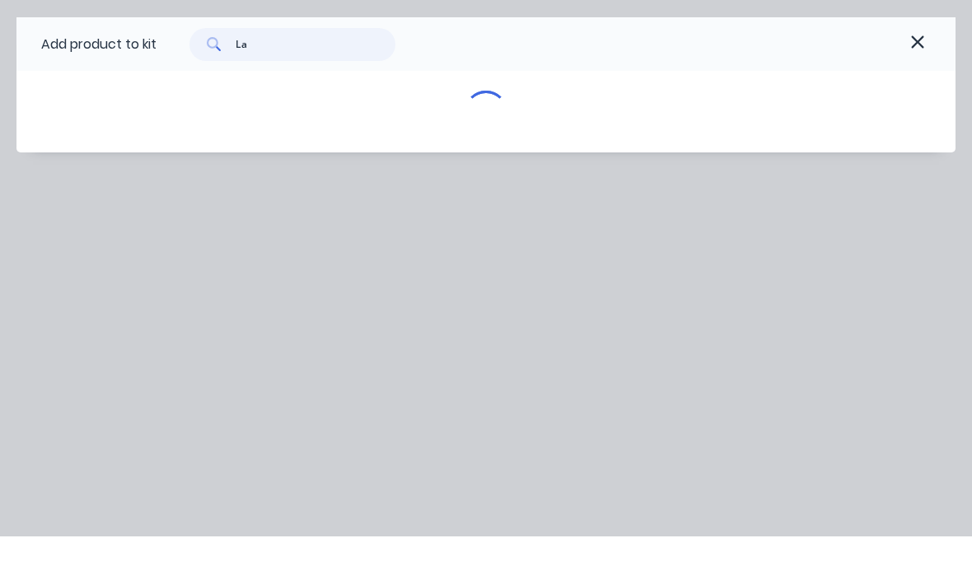
type input "L"
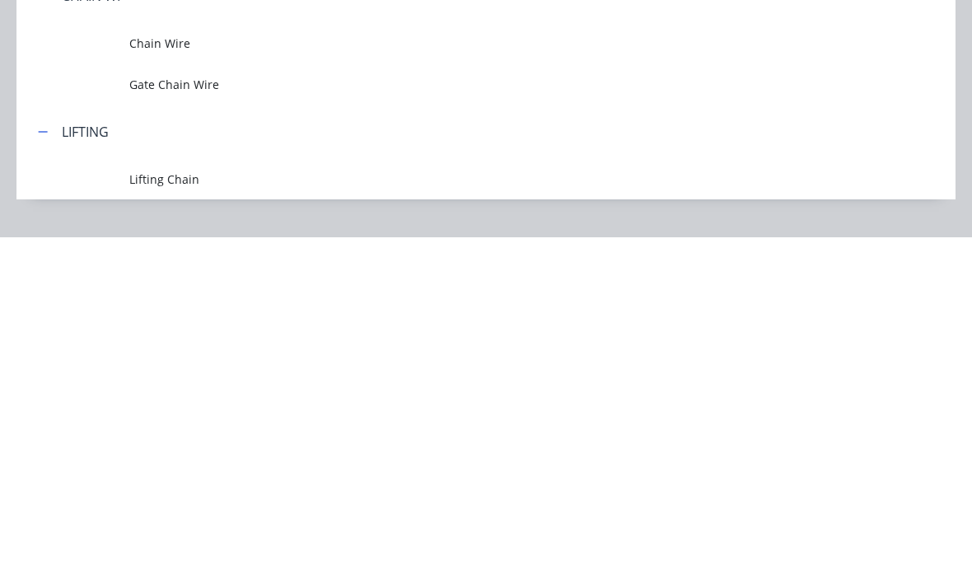
scroll to position [372, 172]
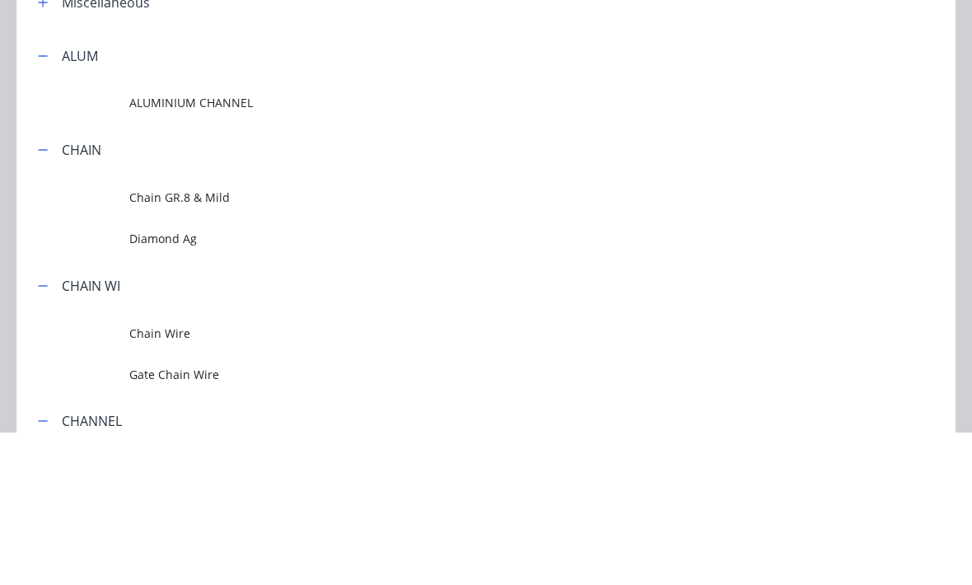
type input "C"
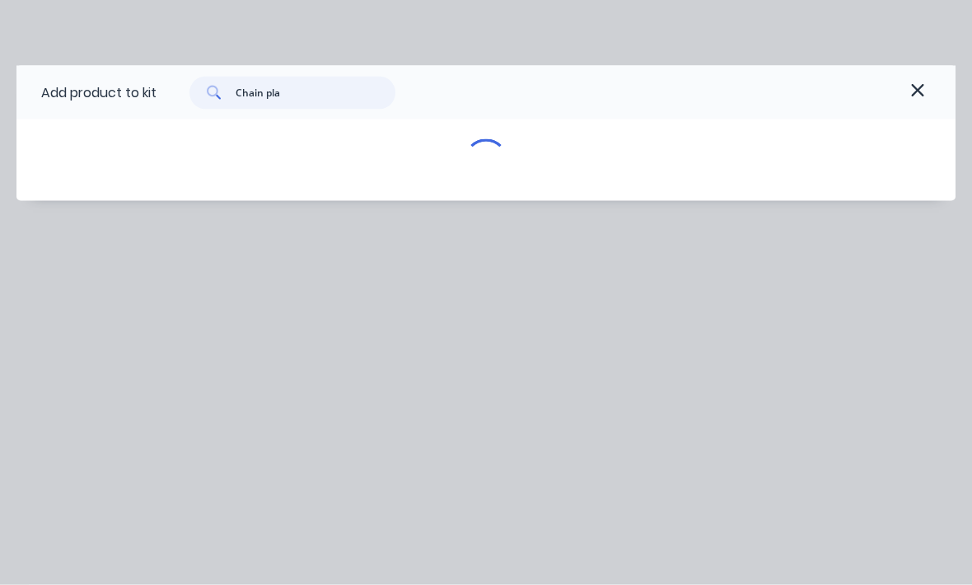
scroll to position [1301, 170]
type input "C"
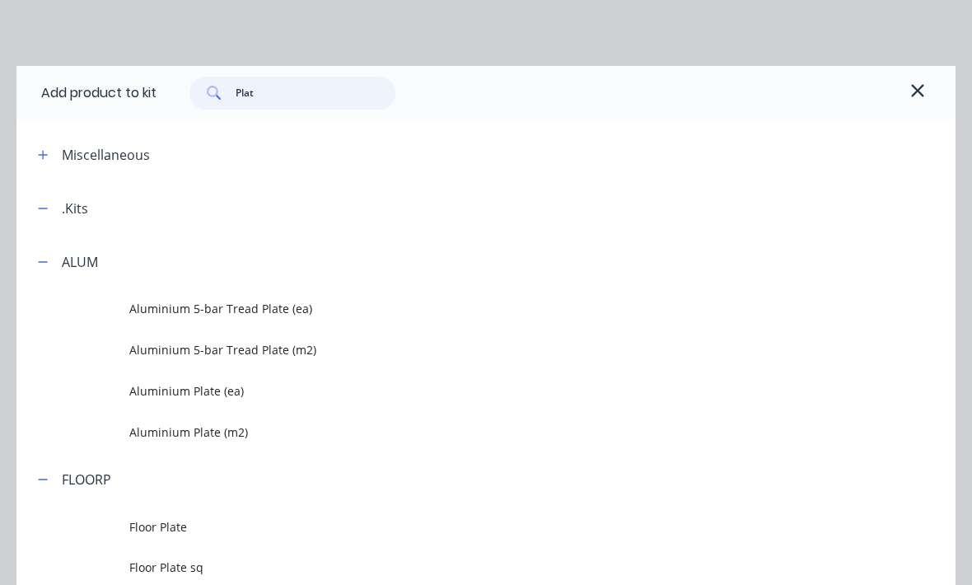
type input "Plate"
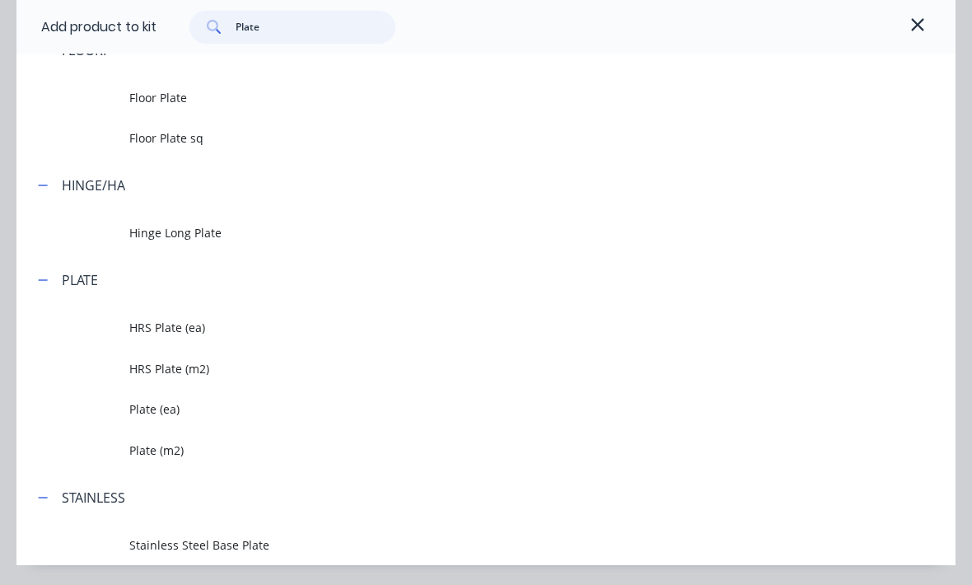
scroll to position [428, 0]
click at [144, 235] on span "Hinge Long Plate" at bounding box center [460, 234] width 662 height 17
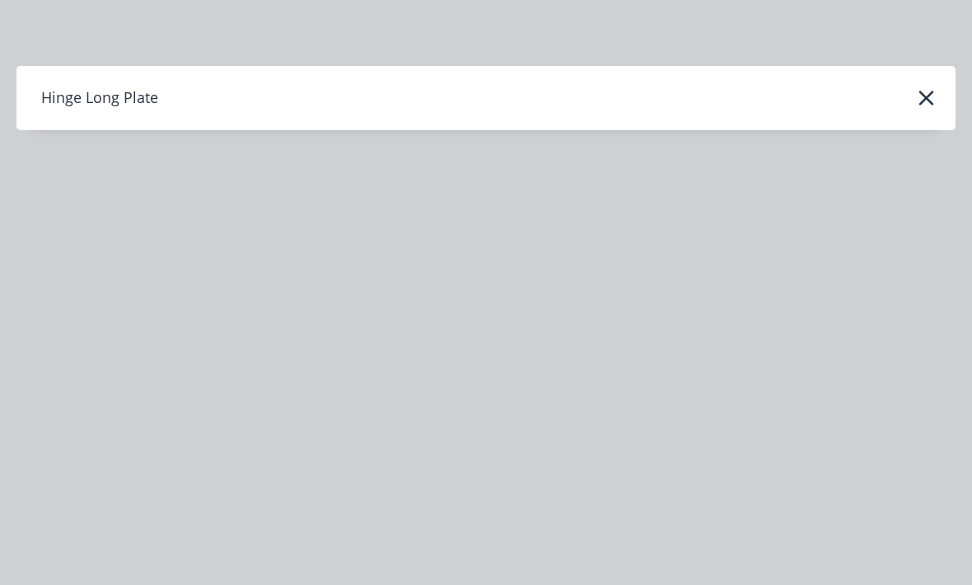
scroll to position [0, 0]
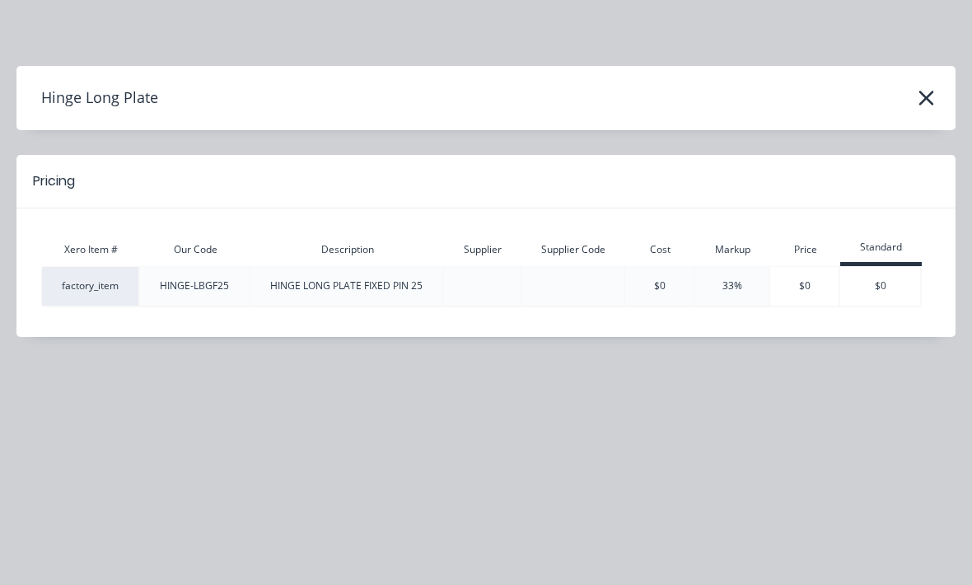
click at [929, 97] on icon "button" at bounding box center [926, 98] width 17 height 23
click at [916, 100] on button "button" at bounding box center [926, 98] width 26 height 26
click at [916, 99] on button "button" at bounding box center [926, 98] width 26 height 26
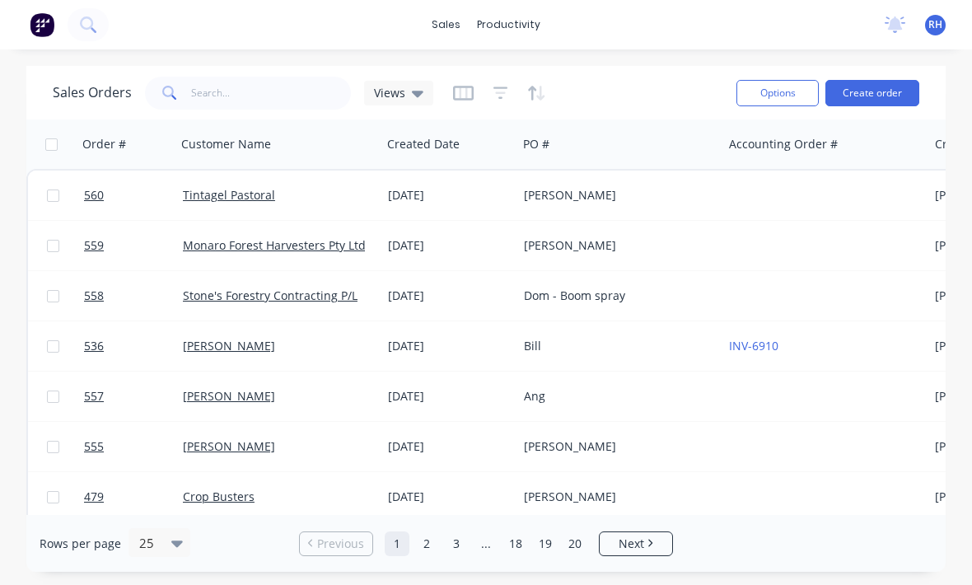
click at [829, 200] on div at bounding box center [825, 195] width 205 height 49
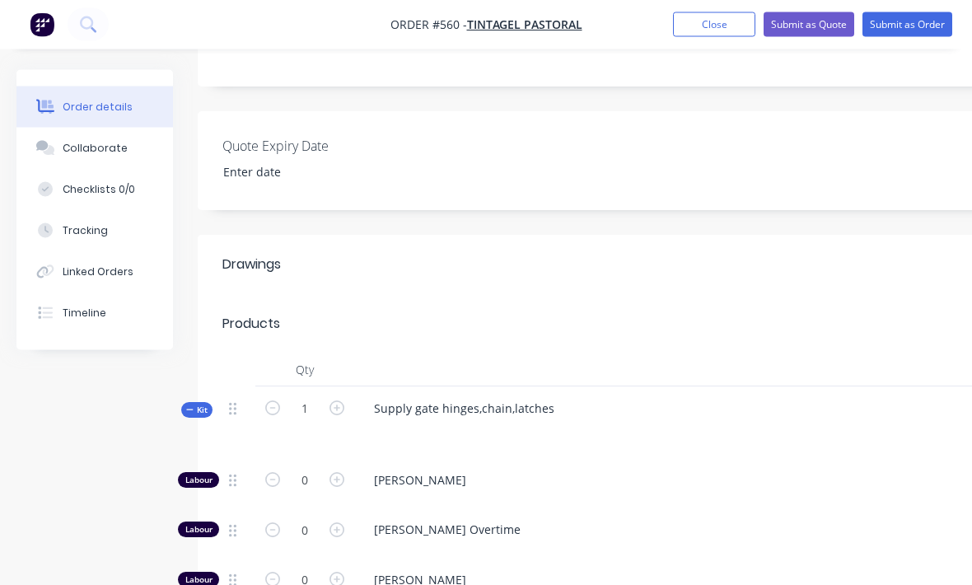
scroll to position [388, 0]
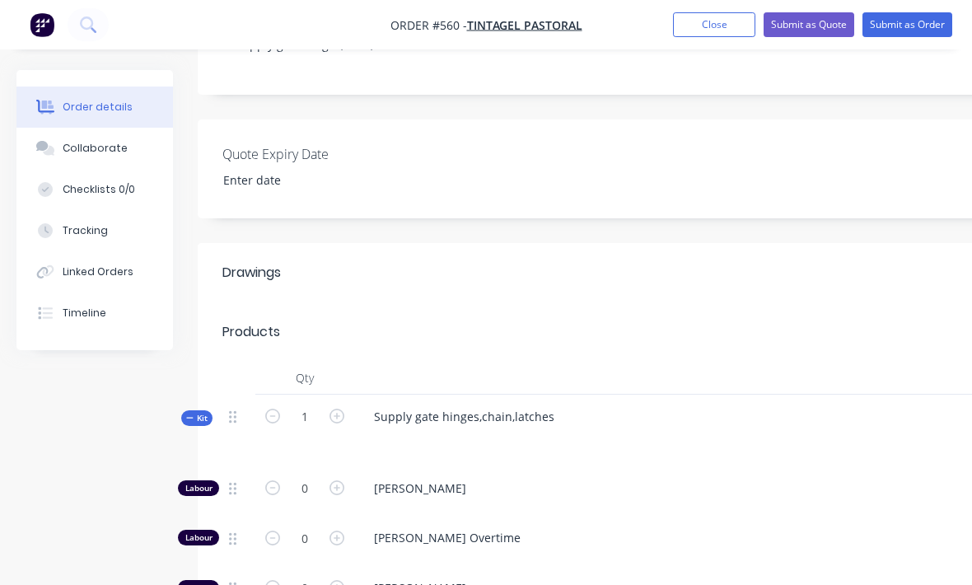
click at [929, 23] on button "Submit as Order" at bounding box center [908, 24] width 90 height 25
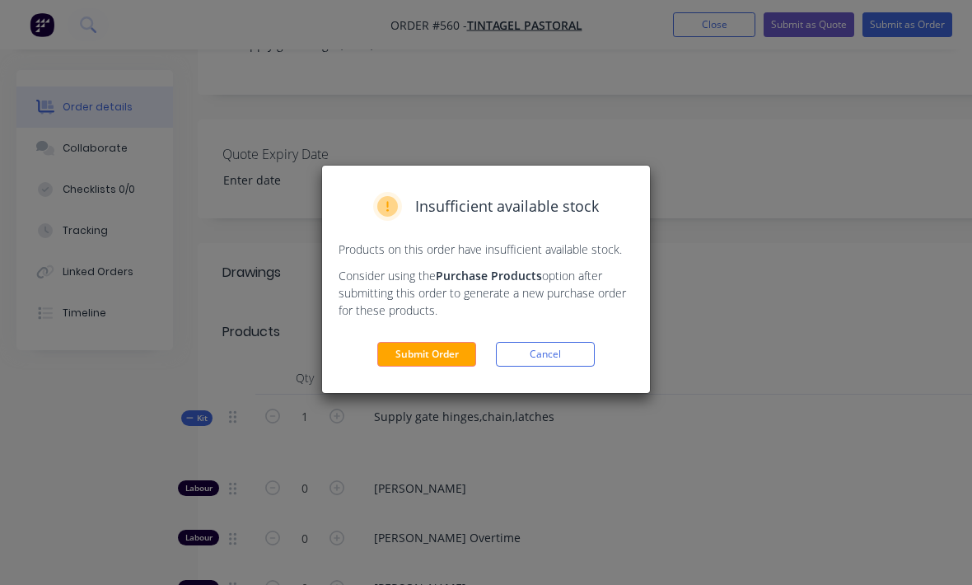
click at [456, 347] on button "Submit Order" at bounding box center [426, 354] width 99 height 25
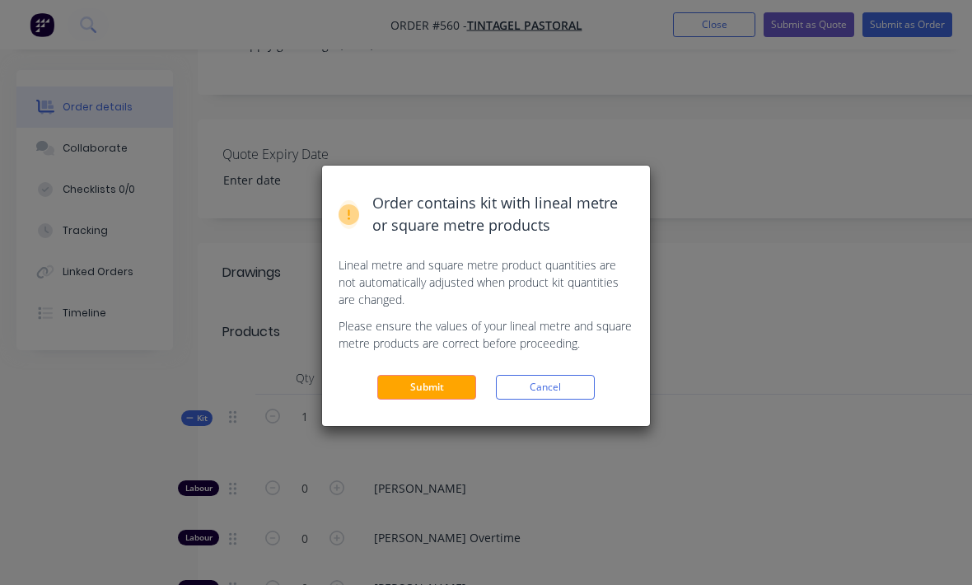
click at [456, 381] on button "Submit" at bounding box center [426, 387] width 99 height 25
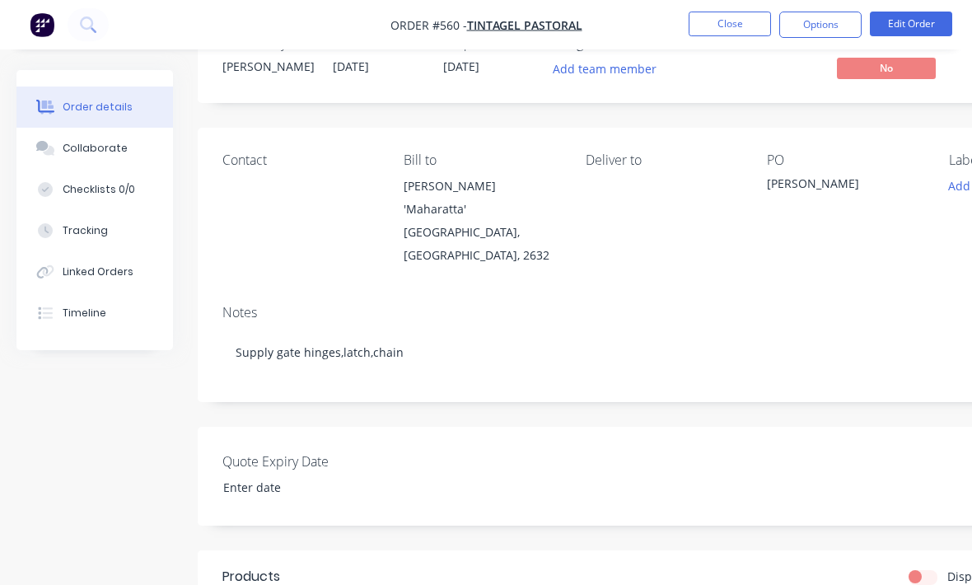
scroll to position [0, 0]
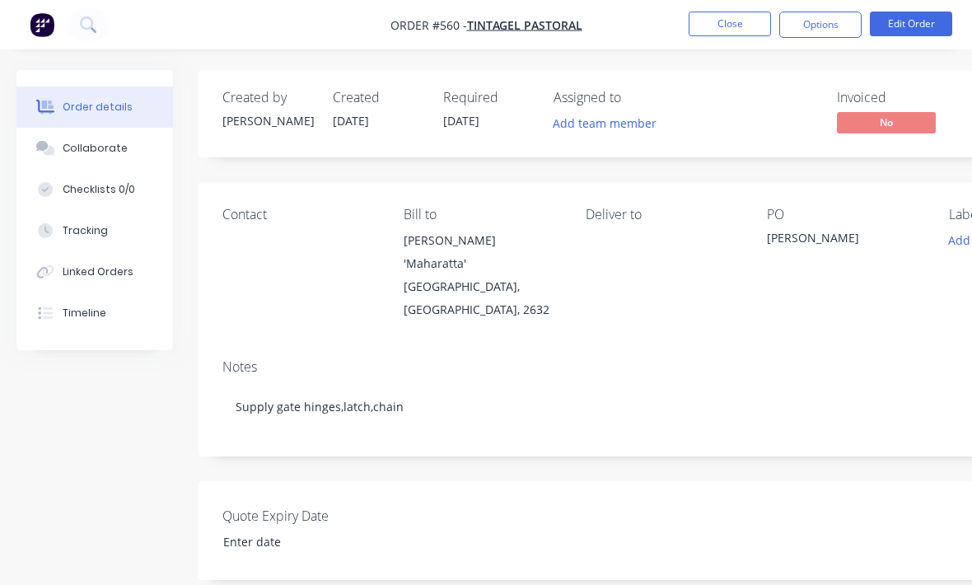
click at [40, 36] on img "button" at bounding box center [42, 24] width 25 height 25
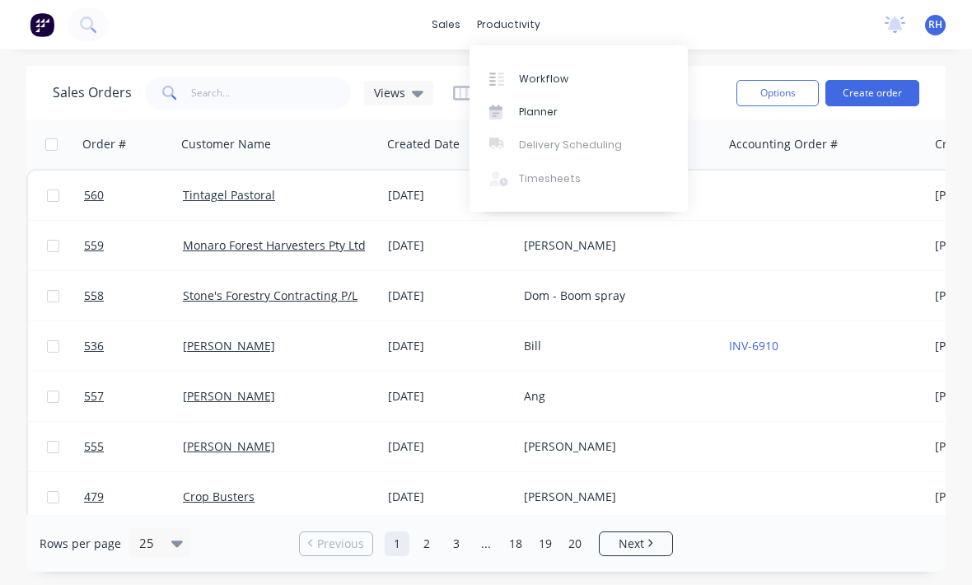
click at [587, 79] on link "Workflow" at bounding box center [579, 78] width 218 height 33
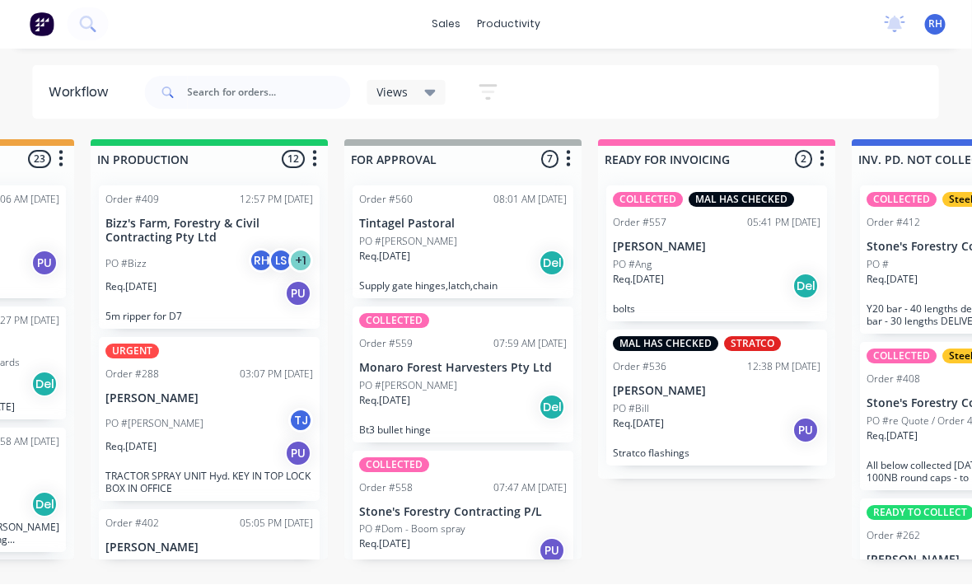
scroll to position [30, 957]
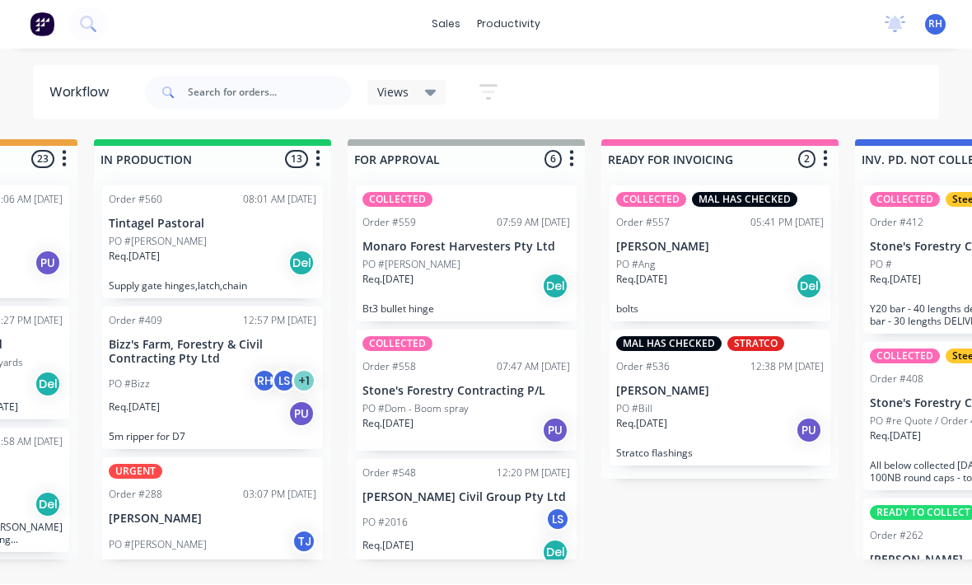
click at [188, 250] on div "Req. [DATE] Del" at bounding box center [213, 264] width 208 height 28
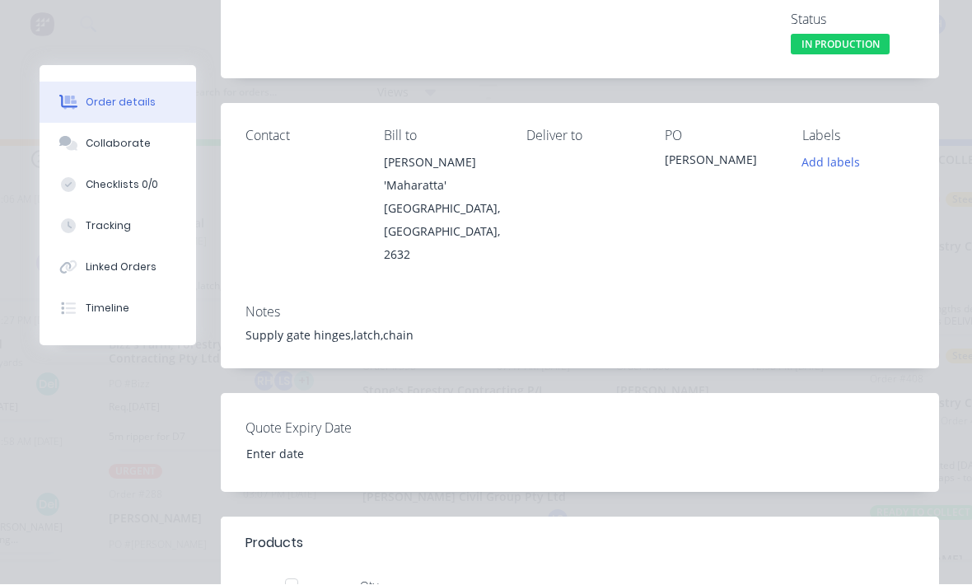
scroll to position [189, 0]
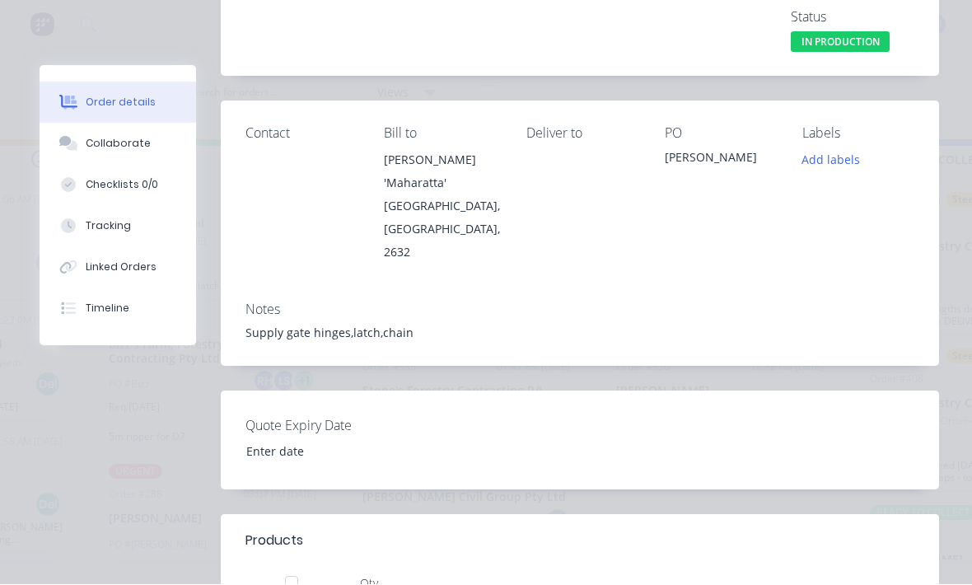
click at [418, 325] on div "Supply gate hinges,latch,chain" at bounding box center [580, 333] width 669 height 17
click at [316, 325] on div "Supply gate hinges,latch,chain" at bounding box center [580, 333] width 669 height 17
click at [429, 320] on div "Notes Supply gate hinges,latch,chain" at bounding box center [580, 327] width 718 height 77
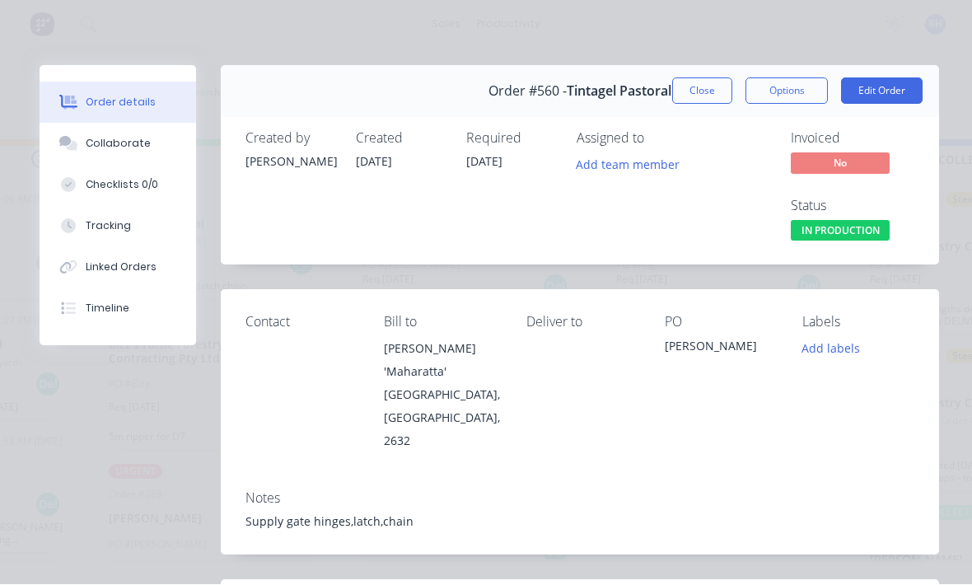
scroll to position [0, 0]
click at [887, 93] on button "Edit Order" at bounding box center [882, 91] width 82 height 26
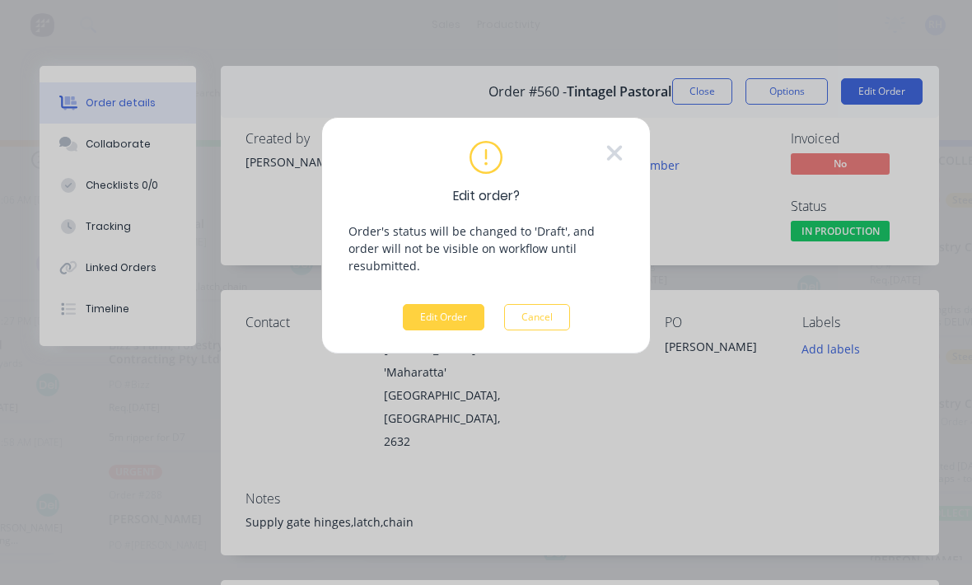
click at [456, 275] on div "Edit order? Order's status will be changed to 'Draft', and order will not be vi…" at bounding box center [486, 236] width 275 height 190
click at [461, 304] on button "Edit Order" at bounding box center [444, 317] width 82 height 26
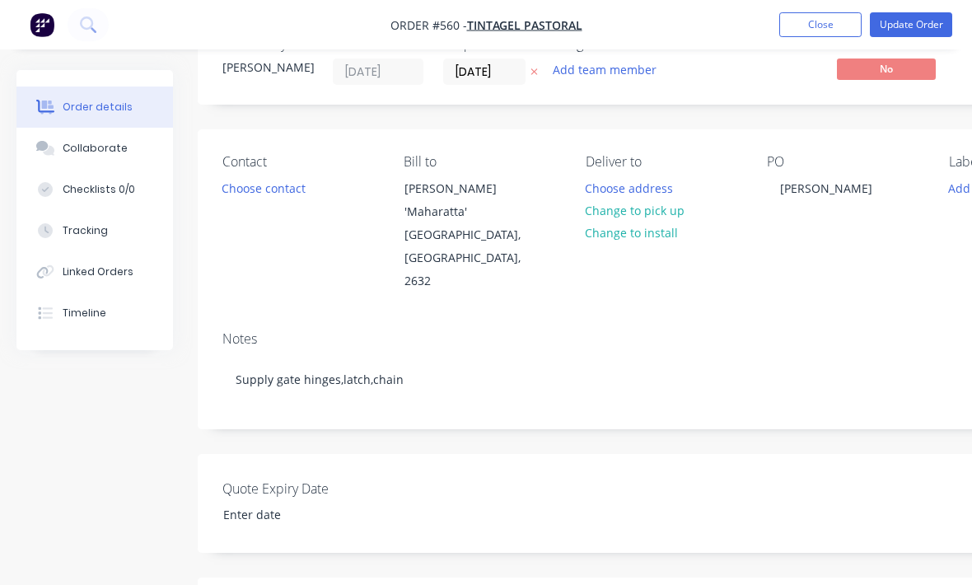
scroll to position [50, 0]
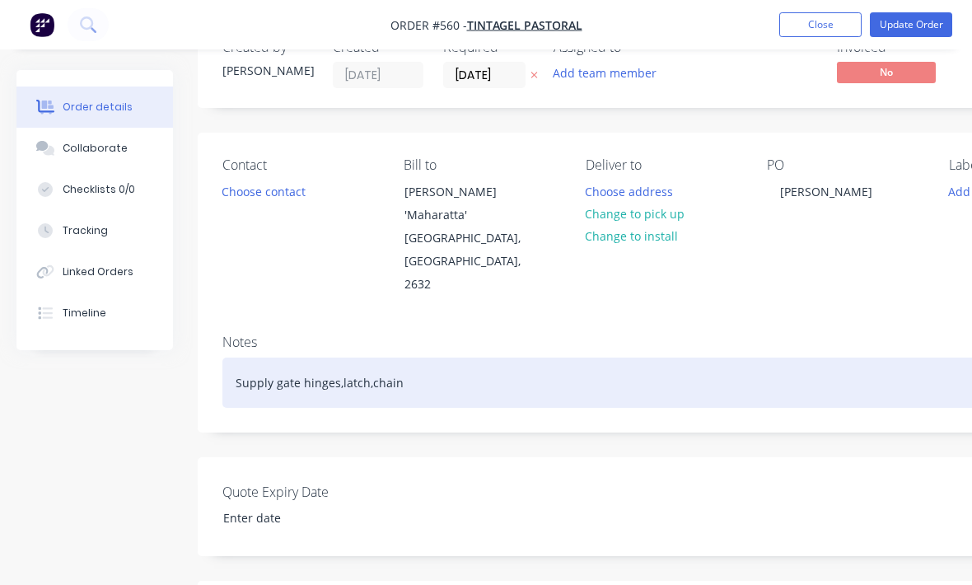
click at [468, 381] on div "Supply gate hinges,latch,chain" at bounding box center [663, 383] width 882 height 50
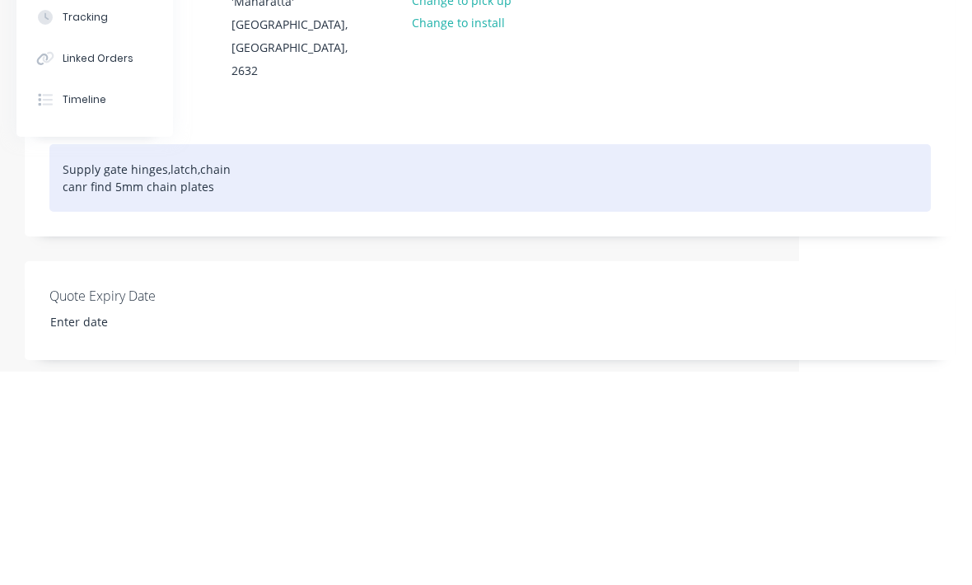
click at [89, 358] on div "Supply gate hinges,latch,chain canr find 5mm chain plates" at bounding box center [490, 392] width 882 height 68
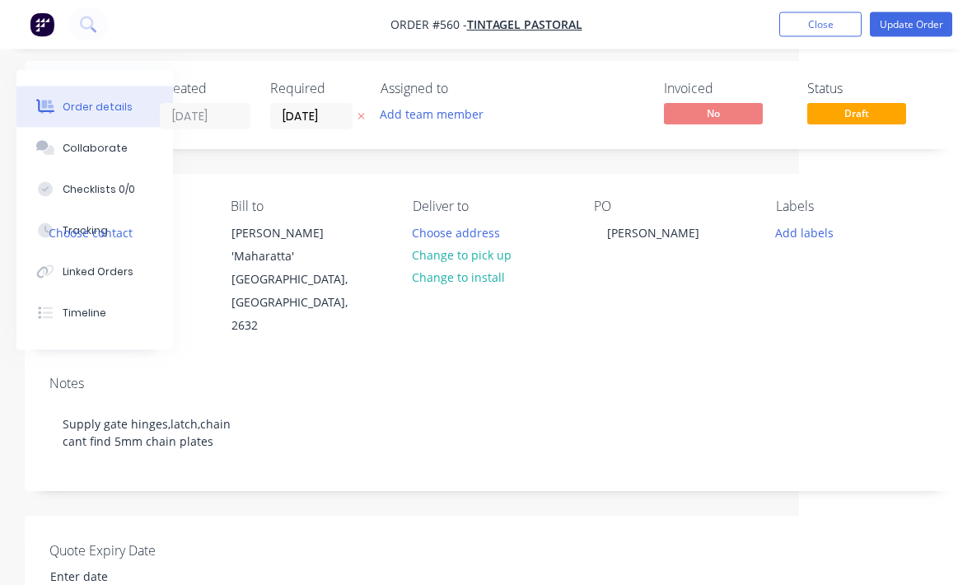
scroll to position [0, 173]
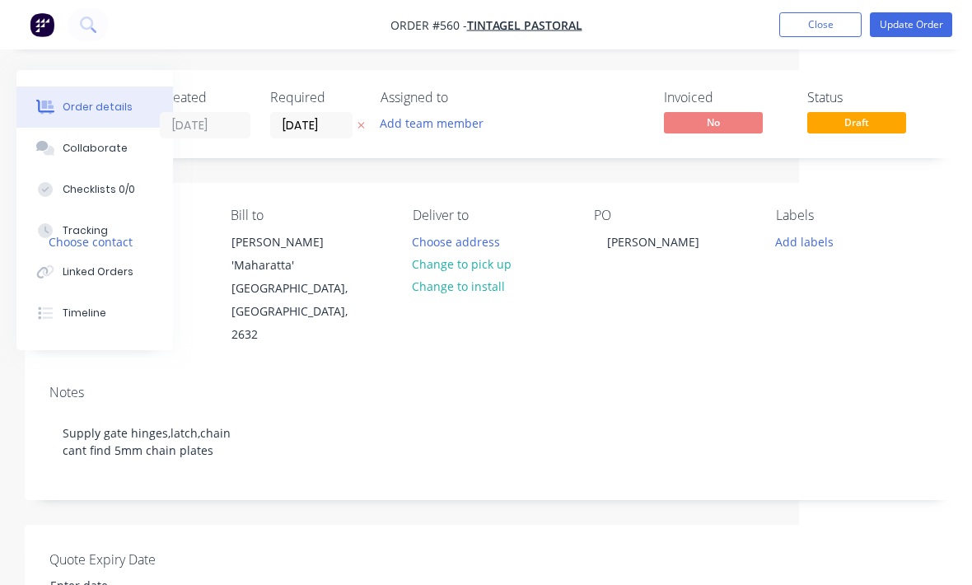
click at [922, 30] on button "Update Order" at bounding box center [911, 24] width 82 height 25
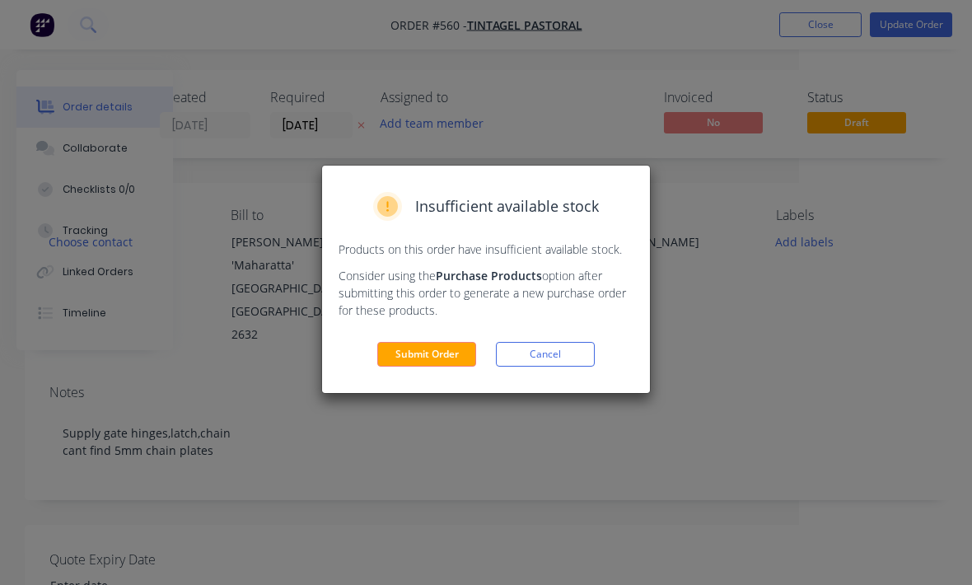
click at [446, 361] on button "Submit Order" at bounding box center [426, 354] width 99 height 25
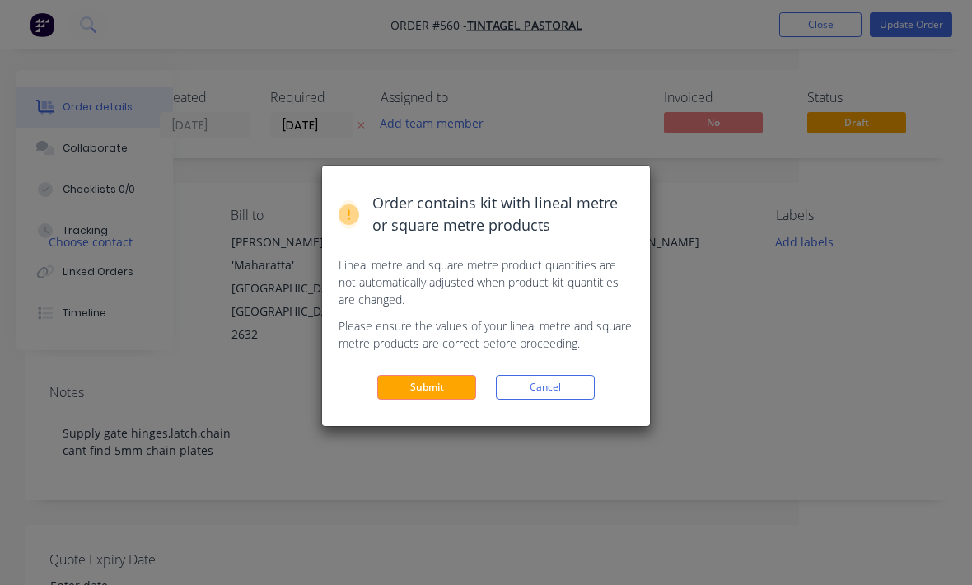
scroll to position [0, 170]
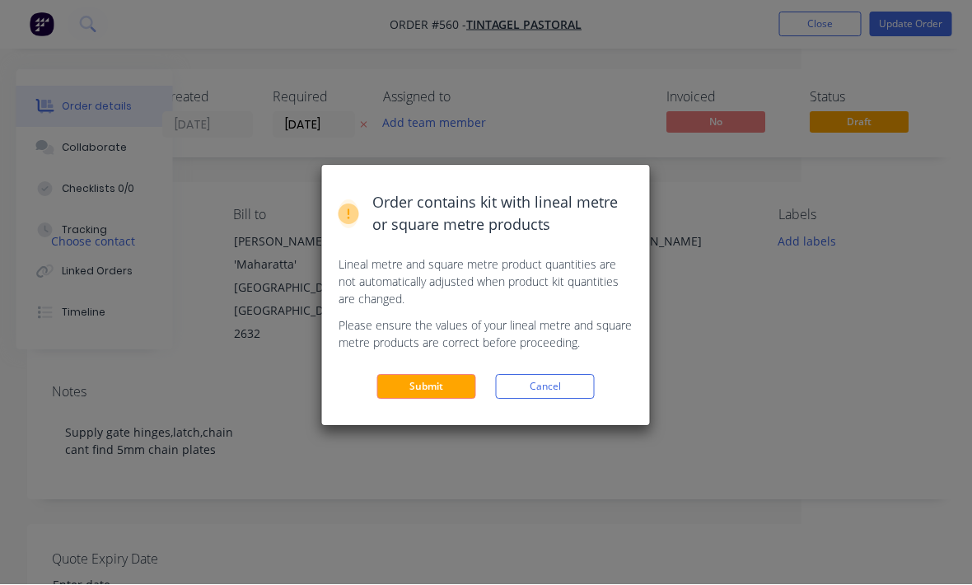
click at [438, 386] on button "Submit" at bounding box center [426, 387] width 99 height 25
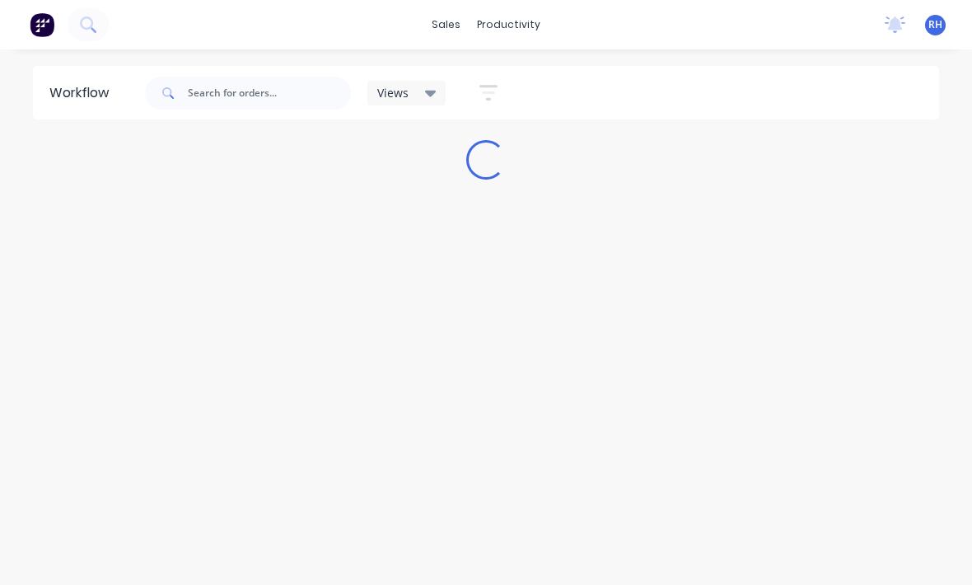
scroll to position [1, 0]
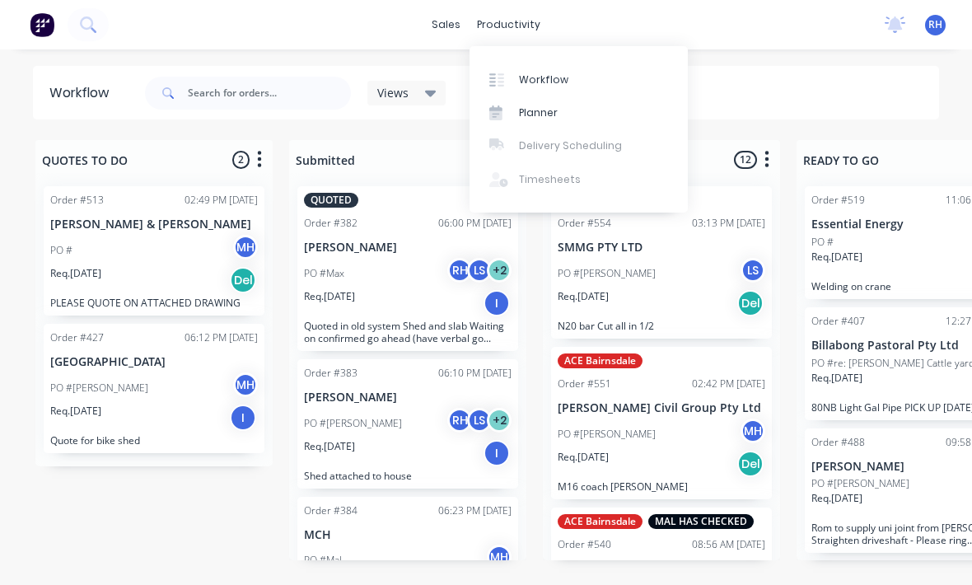
click at [520, 81] on div "Workflow" at bounding box center [543, 80] width 49 height 15
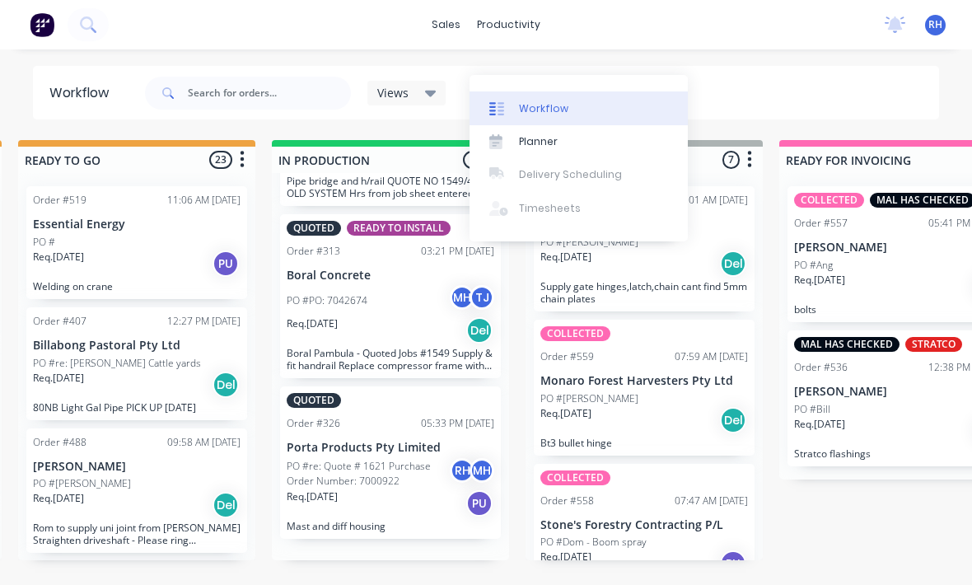
scroll to position [1442, 0]
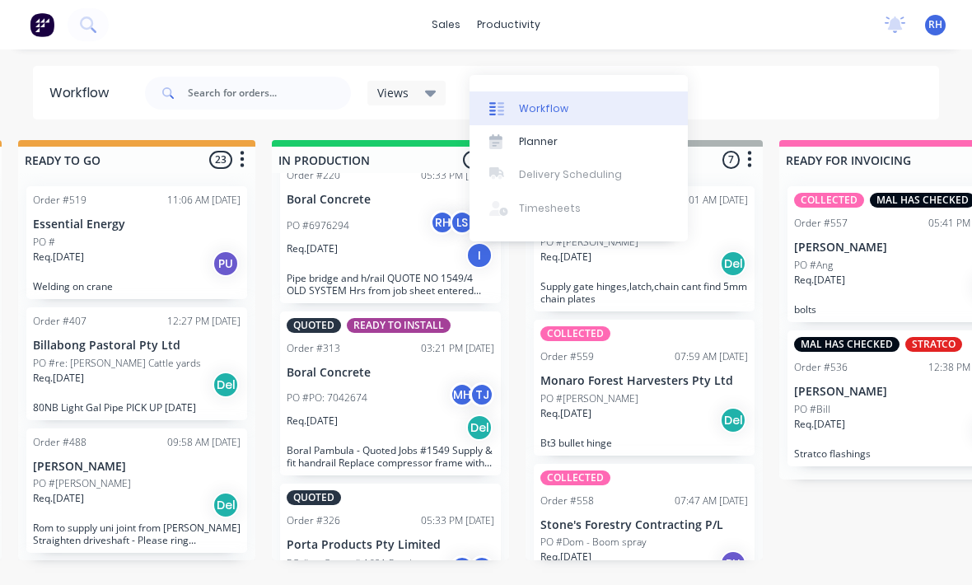
click at [758, 30] on div "sales productivity sales Sales Orders Customers Price Level Manager productivit…" at bounding box center [486, 24] width 972 height 49
